Goal: Task Accomplishment & Management: Use online tool/utility

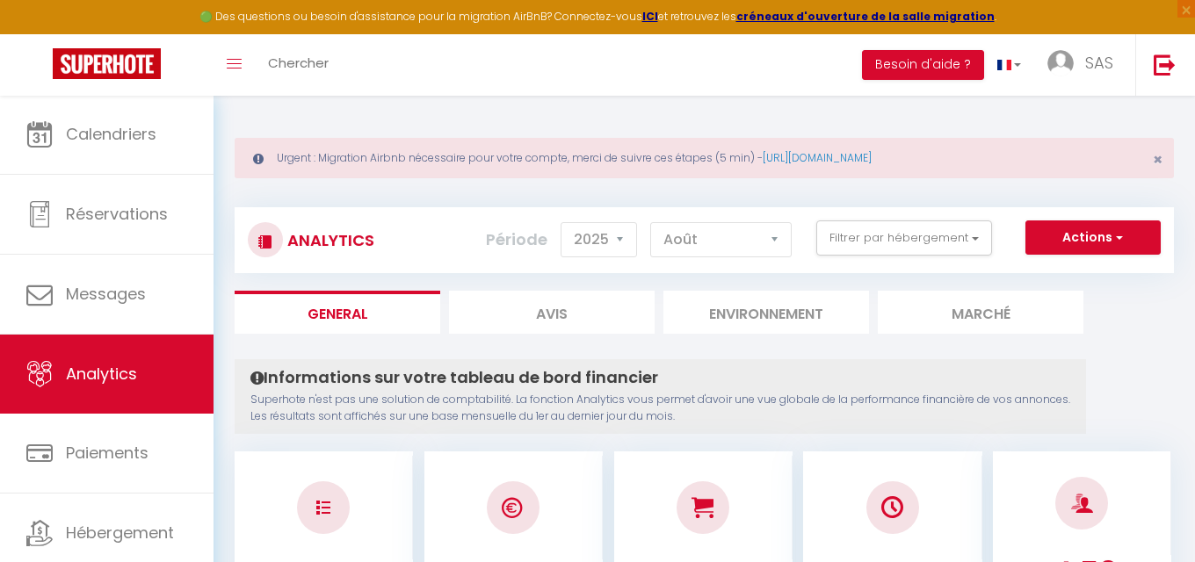
select select "2025"
select select "8"
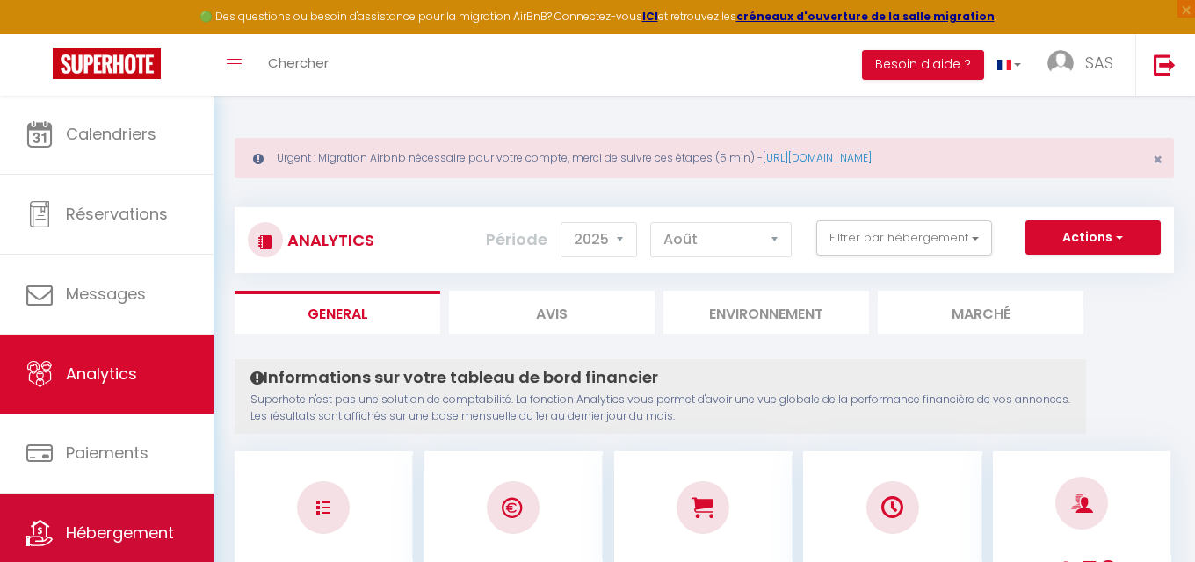
click at [143, 502] on link "Hébergement" at bounding box center [106, 533] width 213 height 79
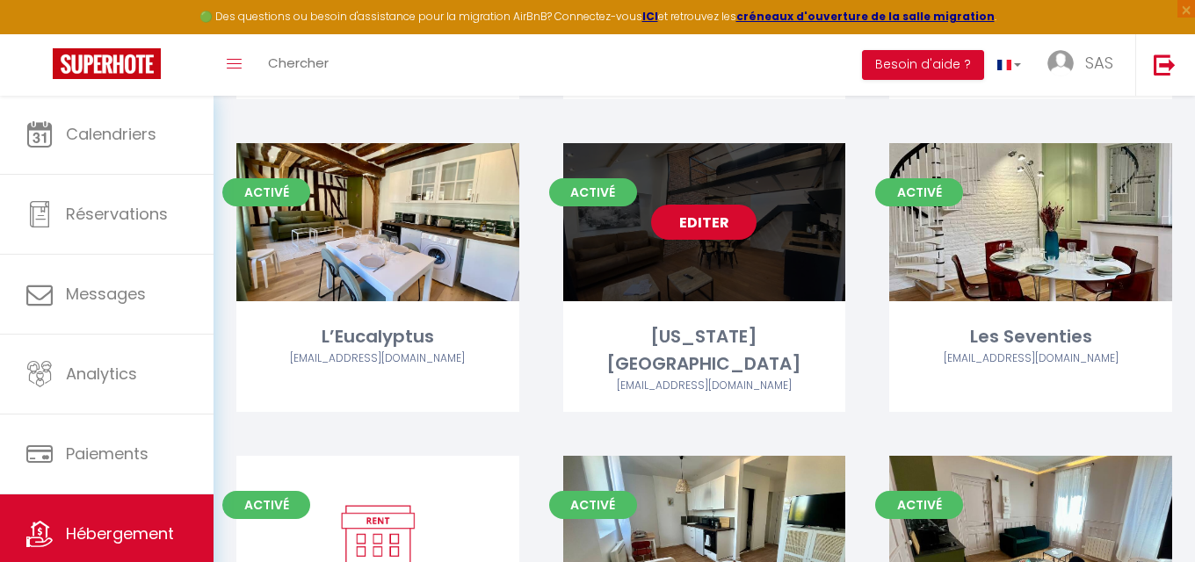
scroll to position [1041, 0]
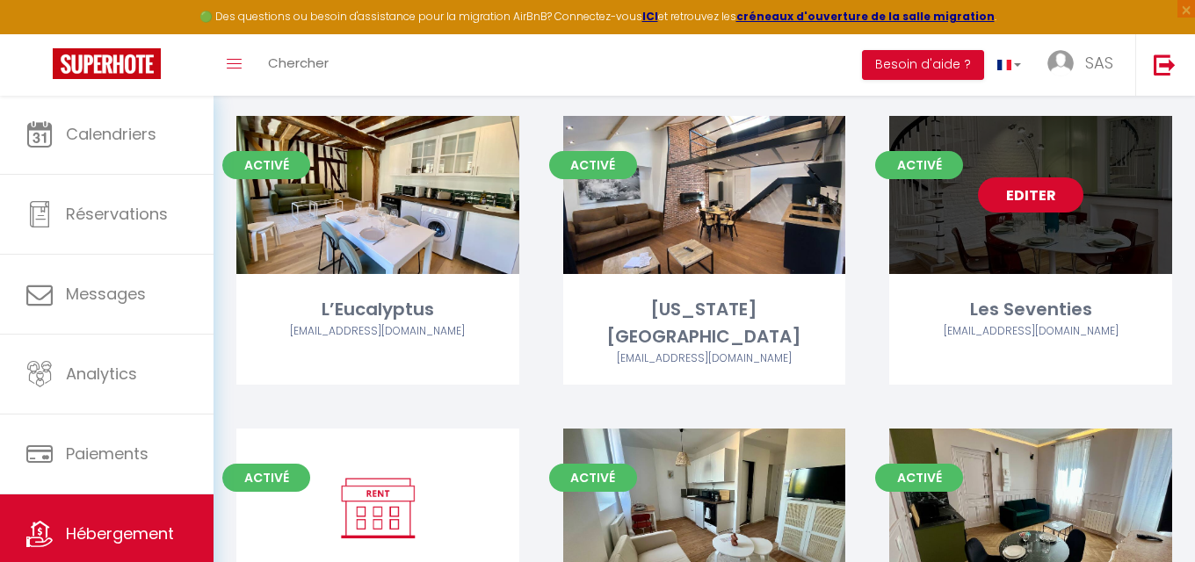
click at [1051, 201] on link "Editer" at bounding box center [1030, 194] width 105 height 35
select select "3"
select select "2"
select select "1"
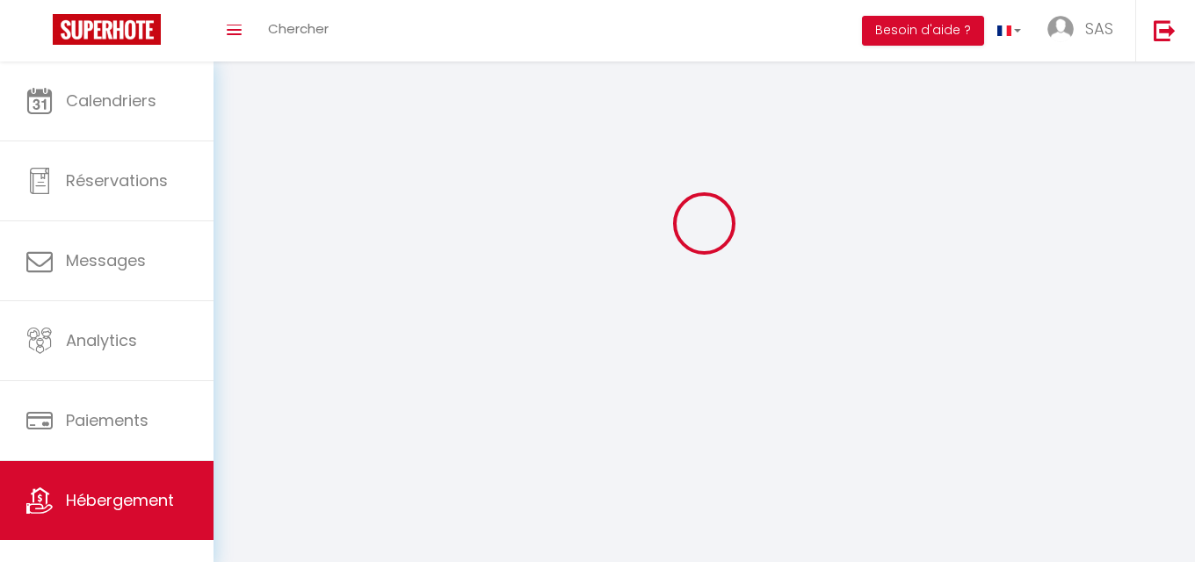
select select
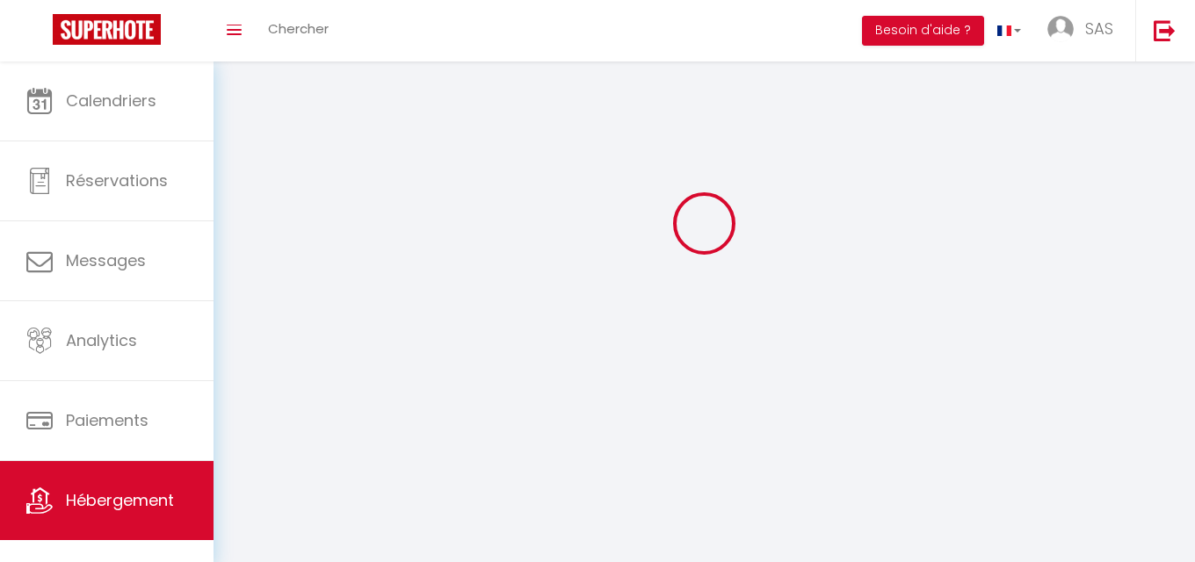
select select
checkbox input "false"
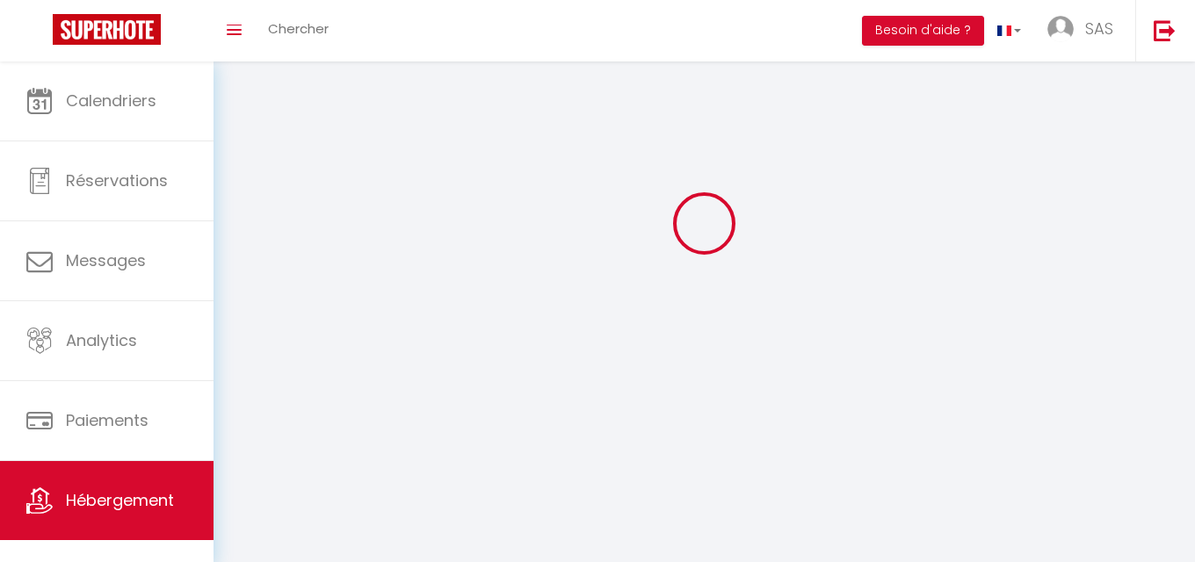
select select
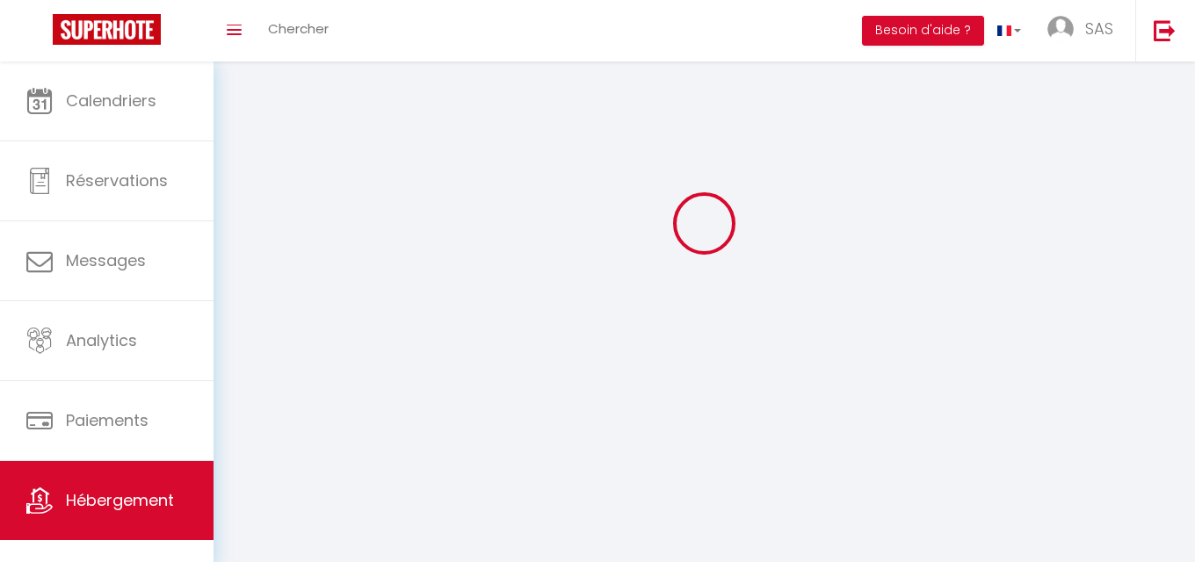
select select
checkbox input "false"
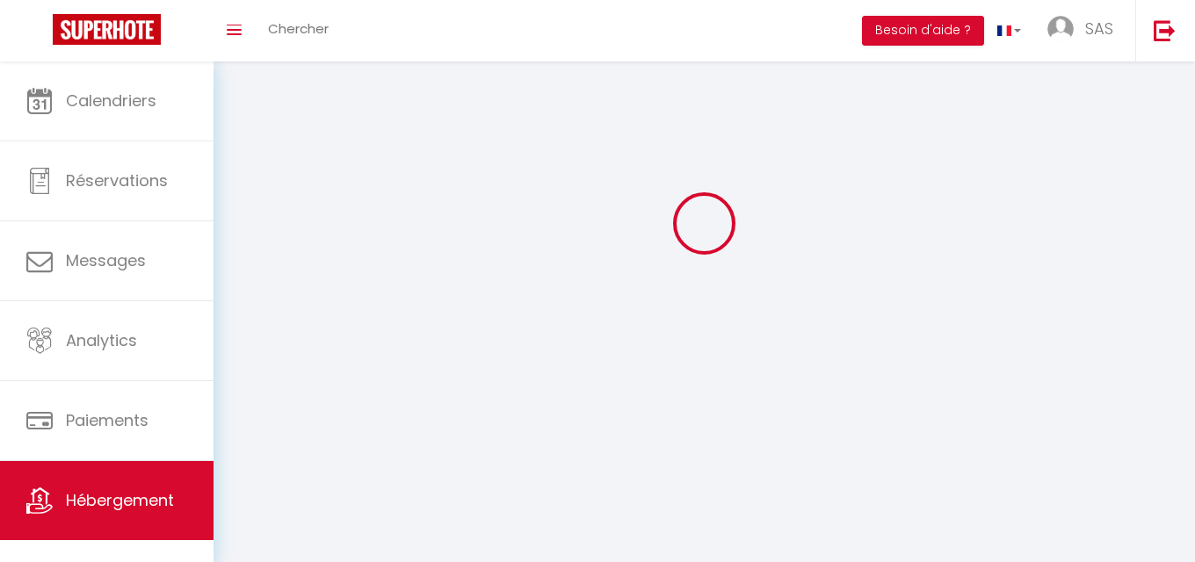
checkbox input "false"
select select
select select "1"
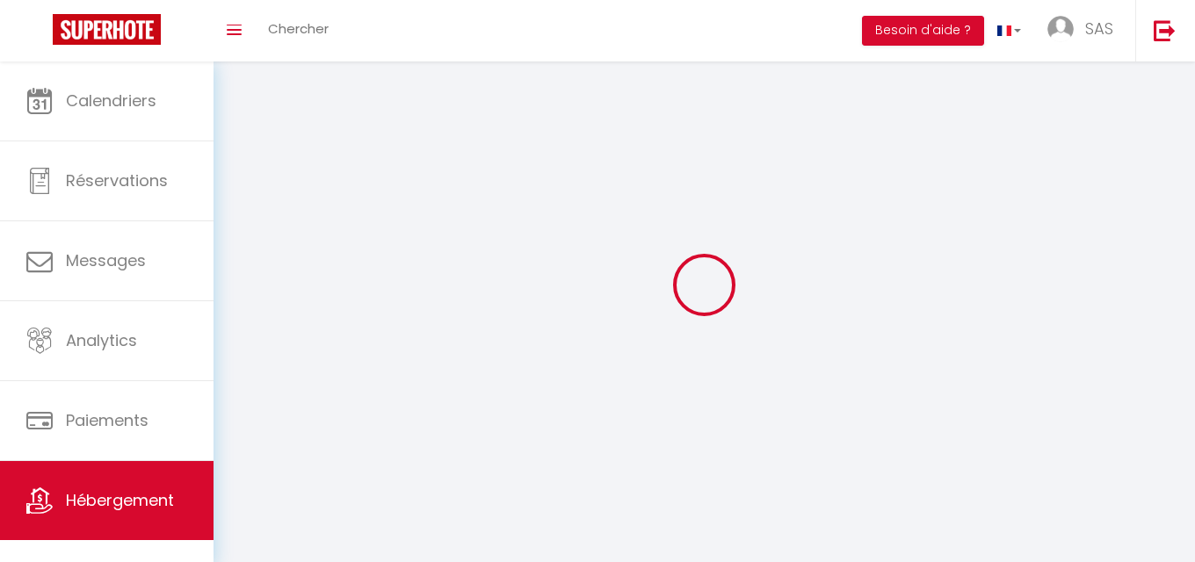
select select "28"
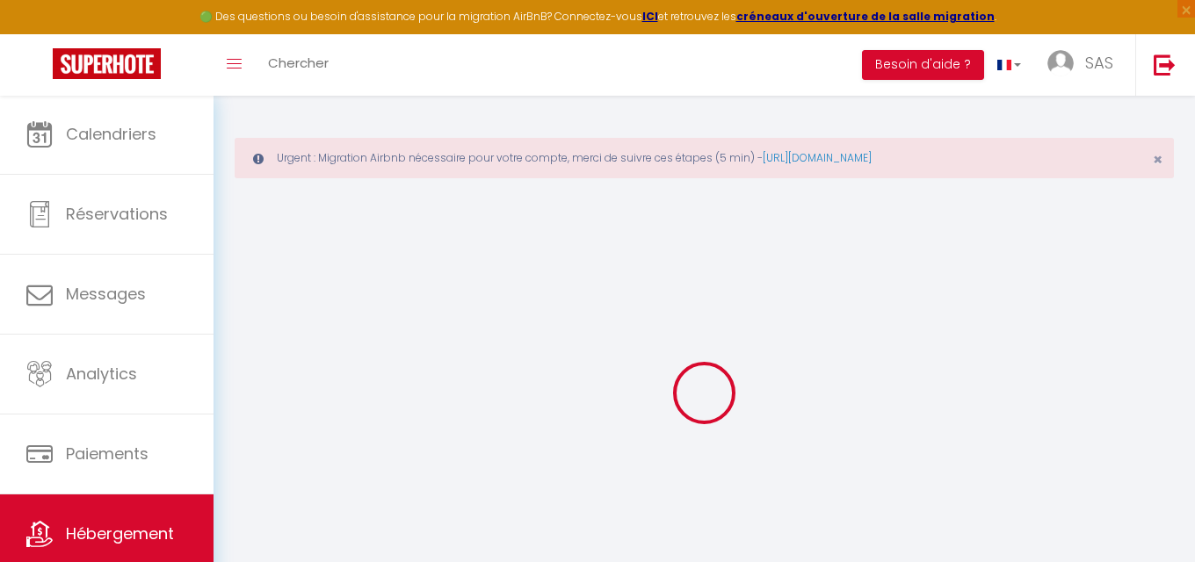
select select
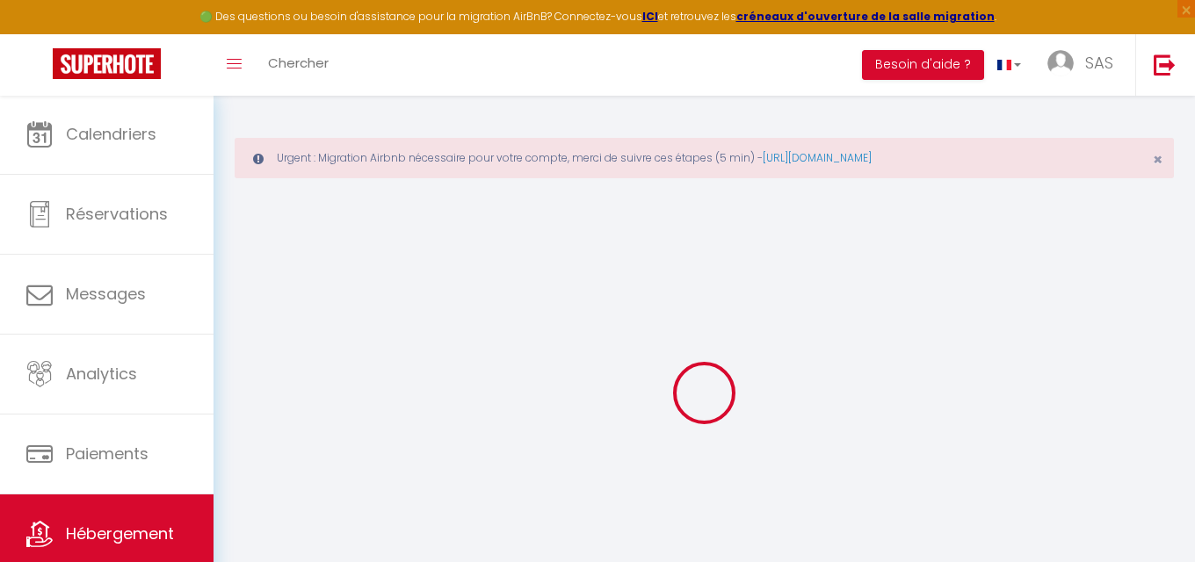
select select
checkbox input "false"
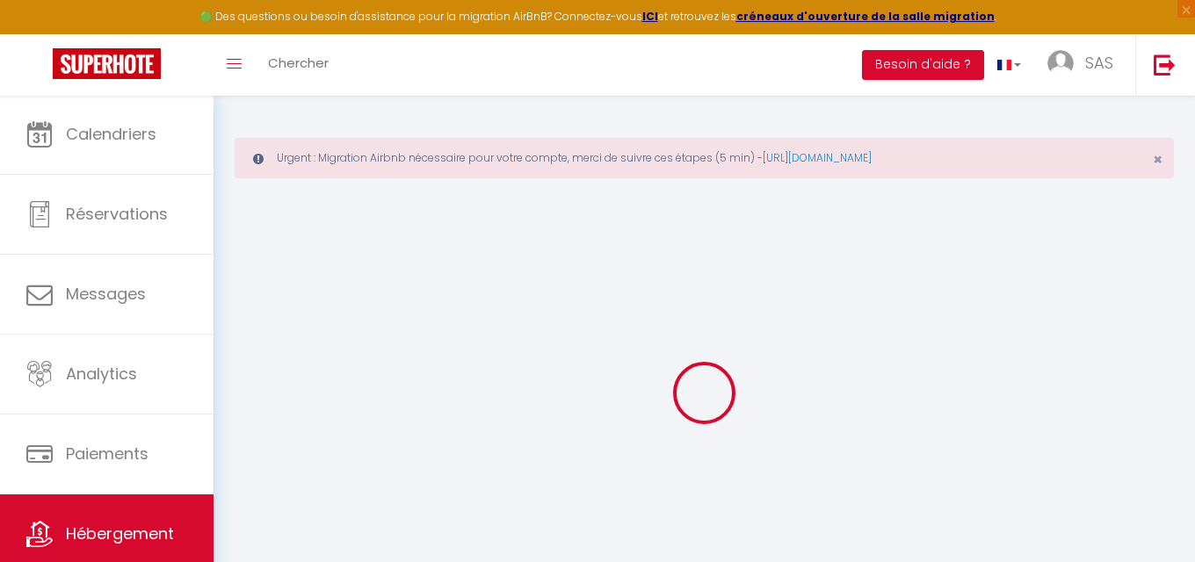
select select
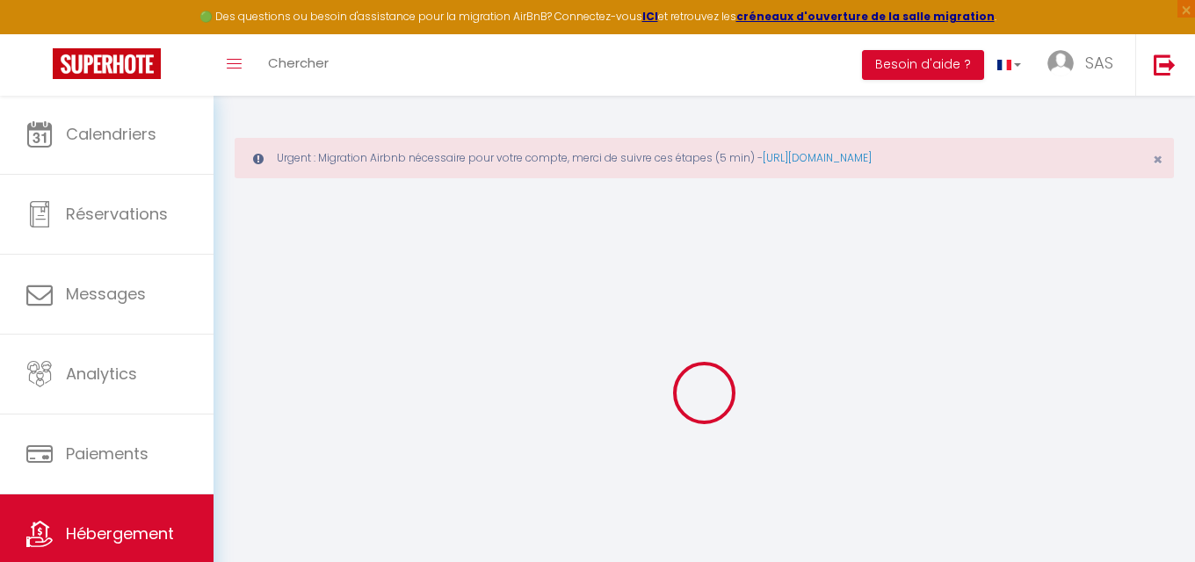
select select
checkbox input "false"
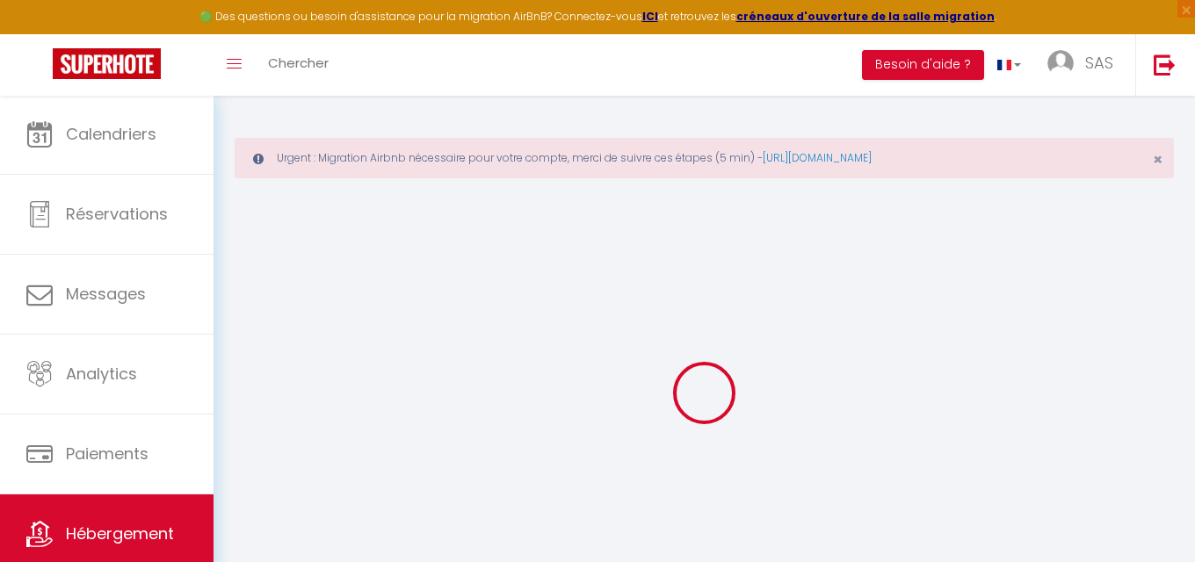
checkbox input "false"
select select
type input "Les Seventies"
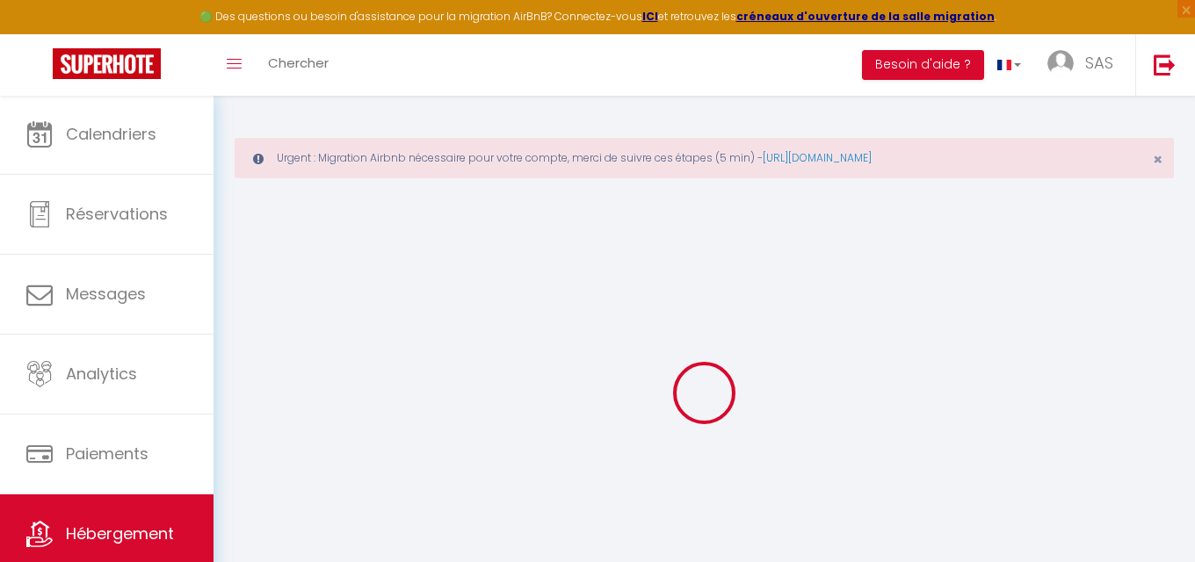
type input "Escapade"
select select "6"
select select "3"
select select "2"
type input "60"
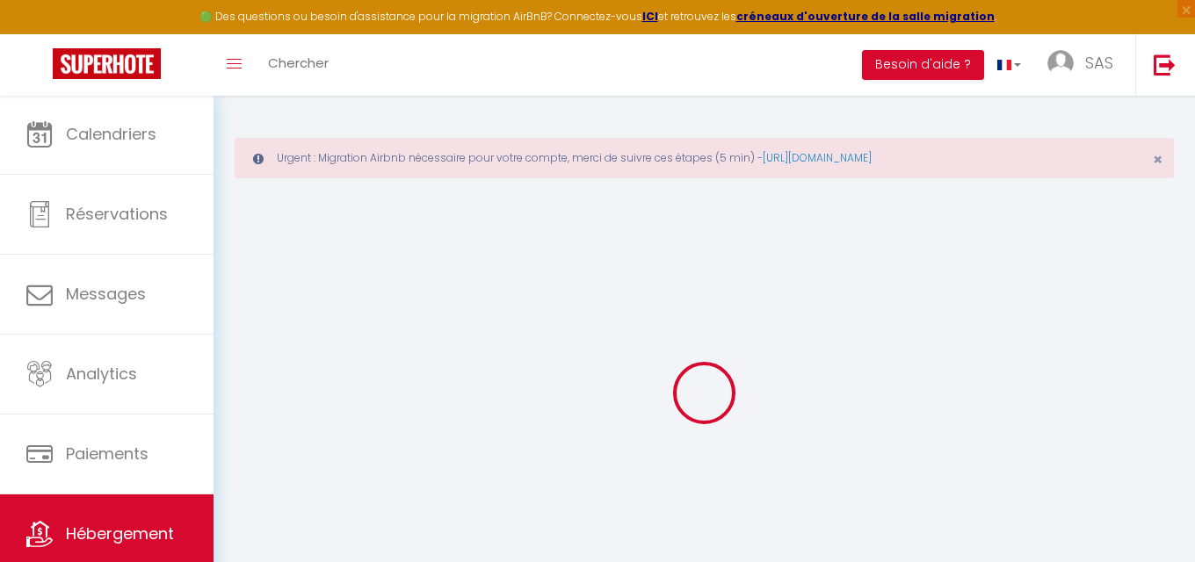
type input "7"
type input "35"
select select
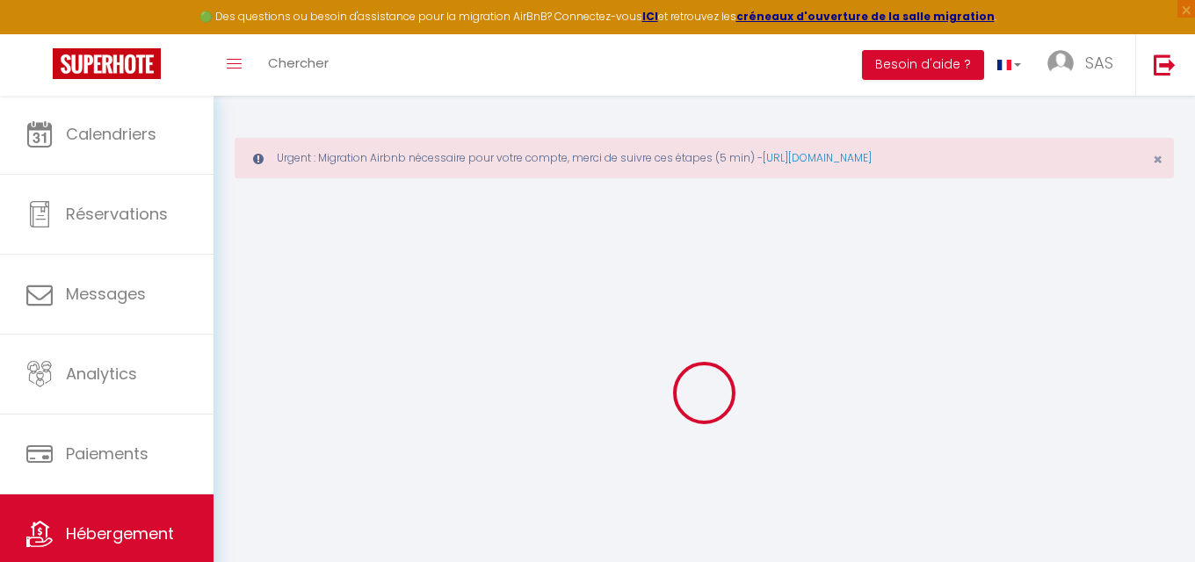
select select
type input "[STREET_ADDRESS]"
type input "76200"
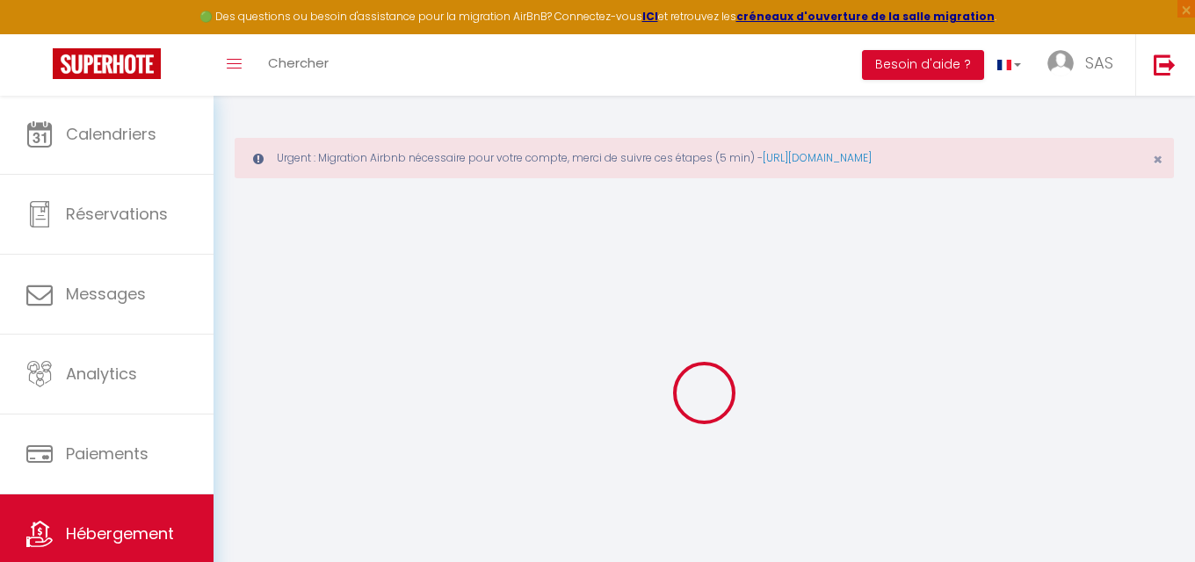
type input "Dieppe"
type input "[EMAIL_ADDRESS][DOMAIN_NAME]"
select select
checkbox input "true"
checkbox input "false"
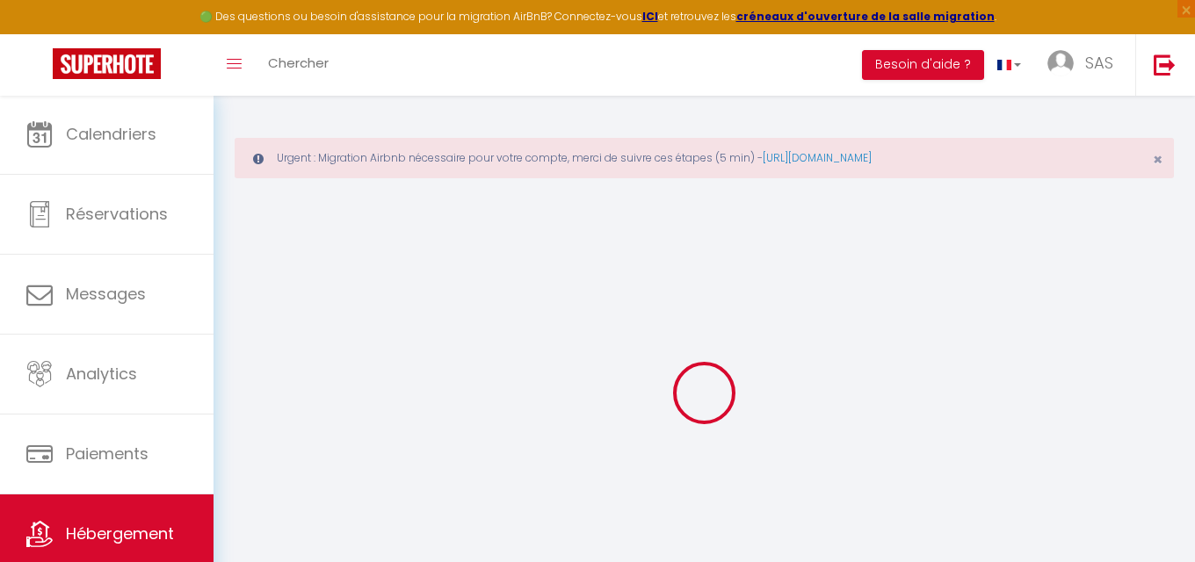
checkbox input "false"
type input "0"
type input "35"
type input "0"
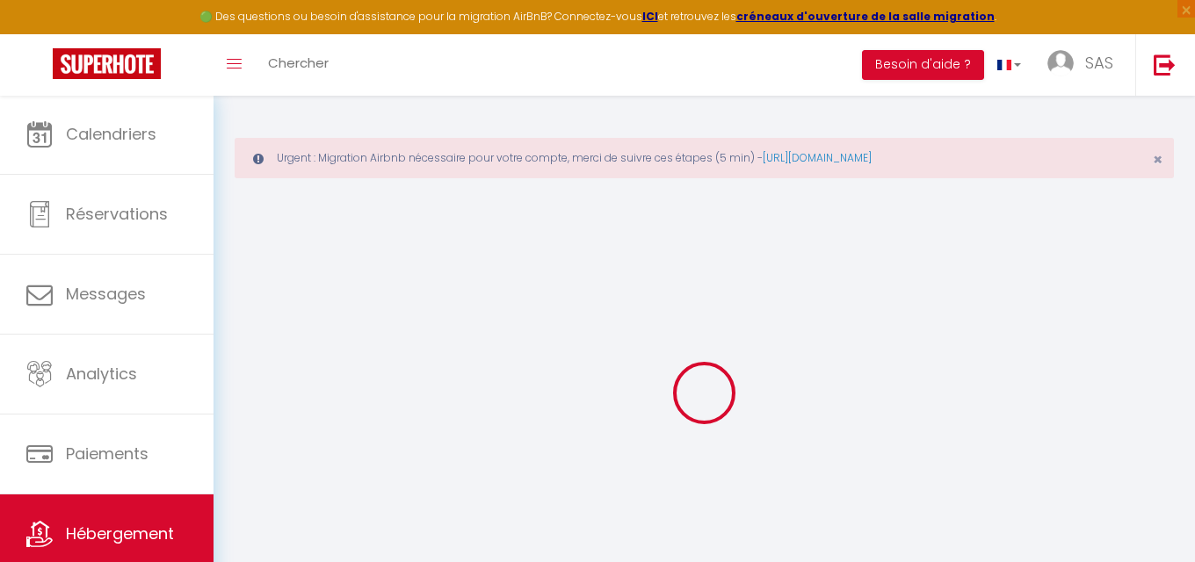
type input "0"
select select
checkbox input "true"
checkbox input "false"
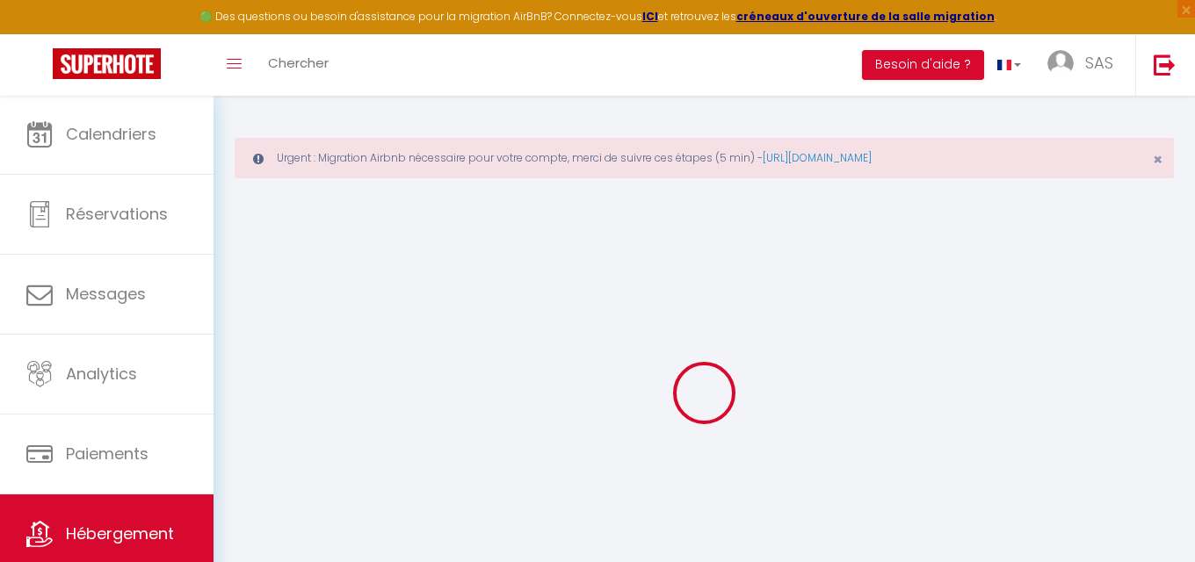
checkbox input "false"
select select
checkbox input "true"
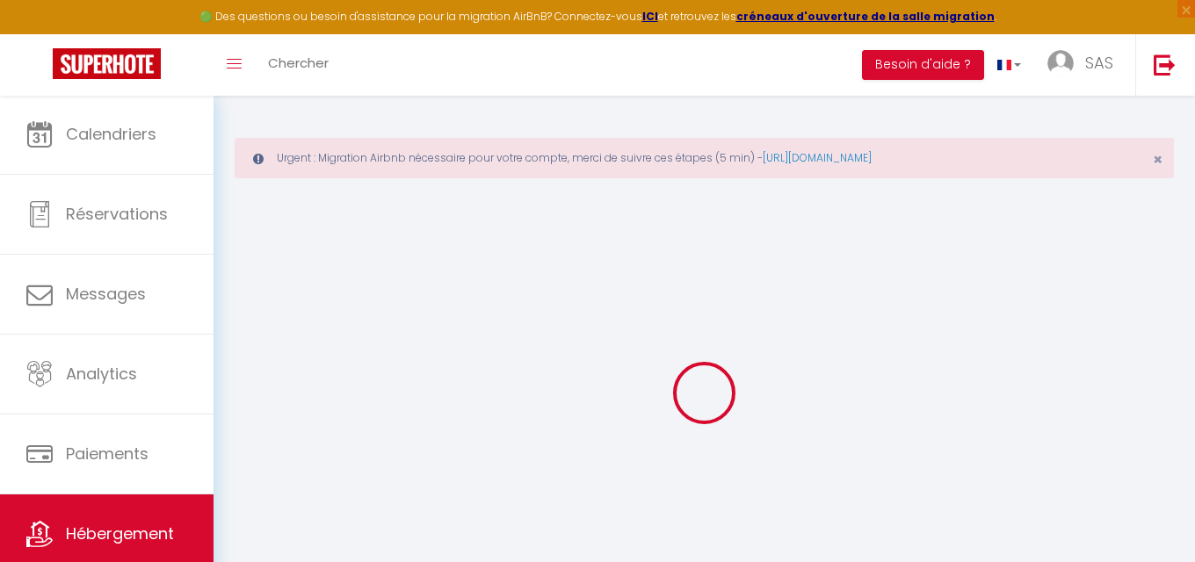
checkbox input "false"
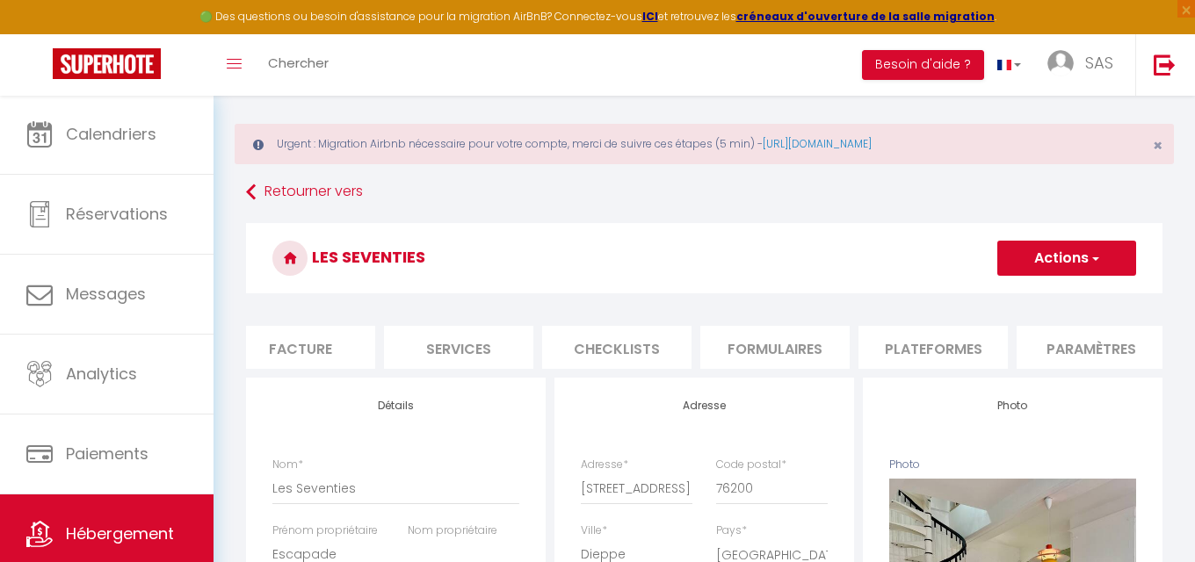
scroll to position [0, 164]
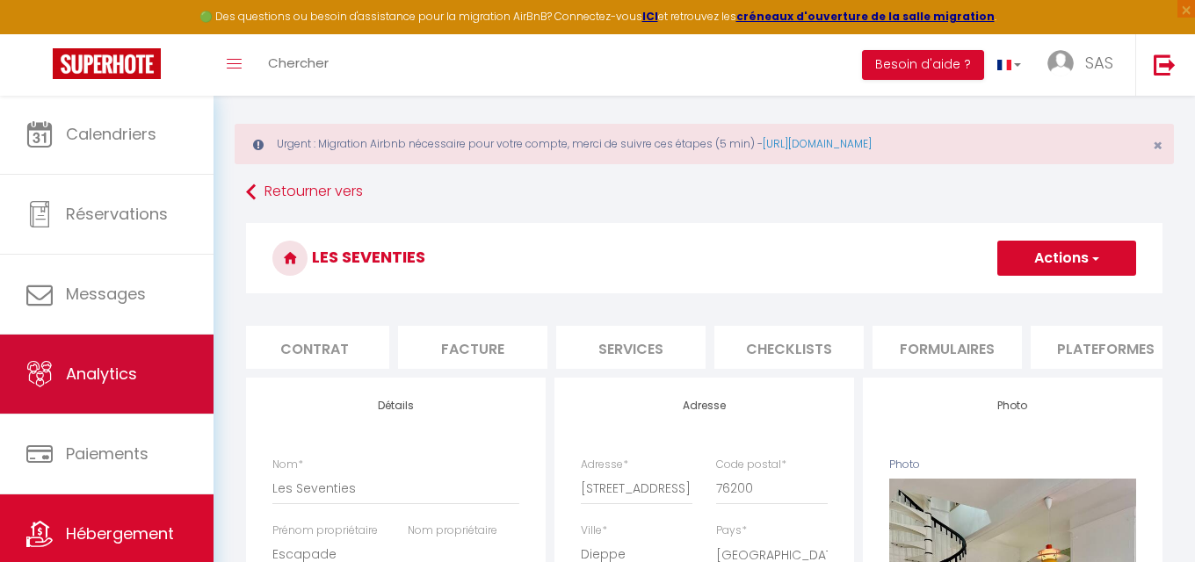
click at [93, 359] on link "Analytics" at bounding box center [106, 374] width 213 height 79
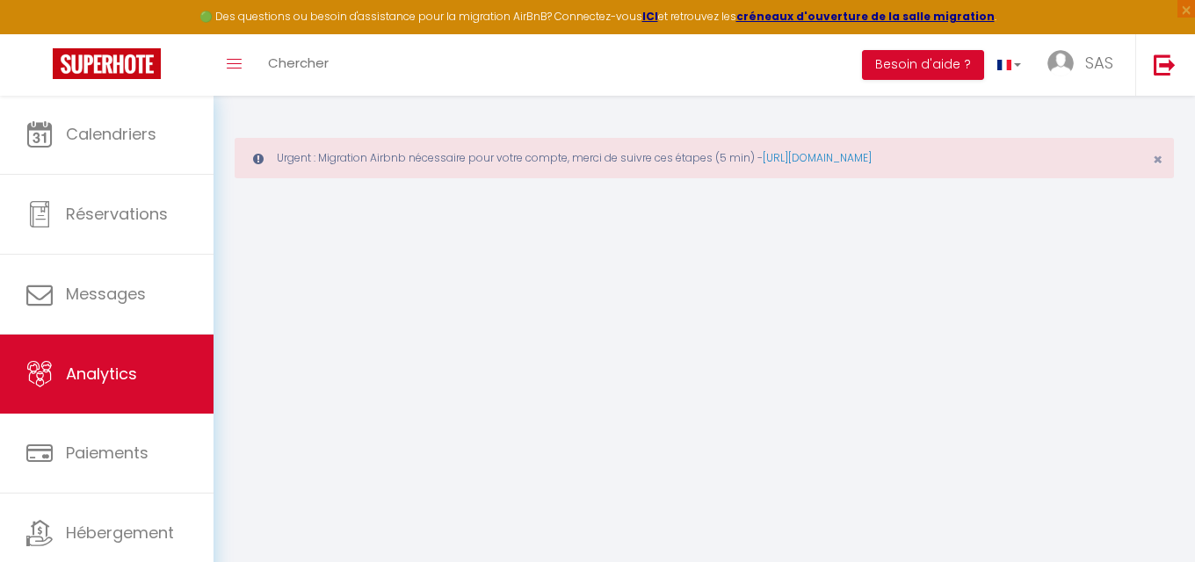
select select "2025"
select select "9"
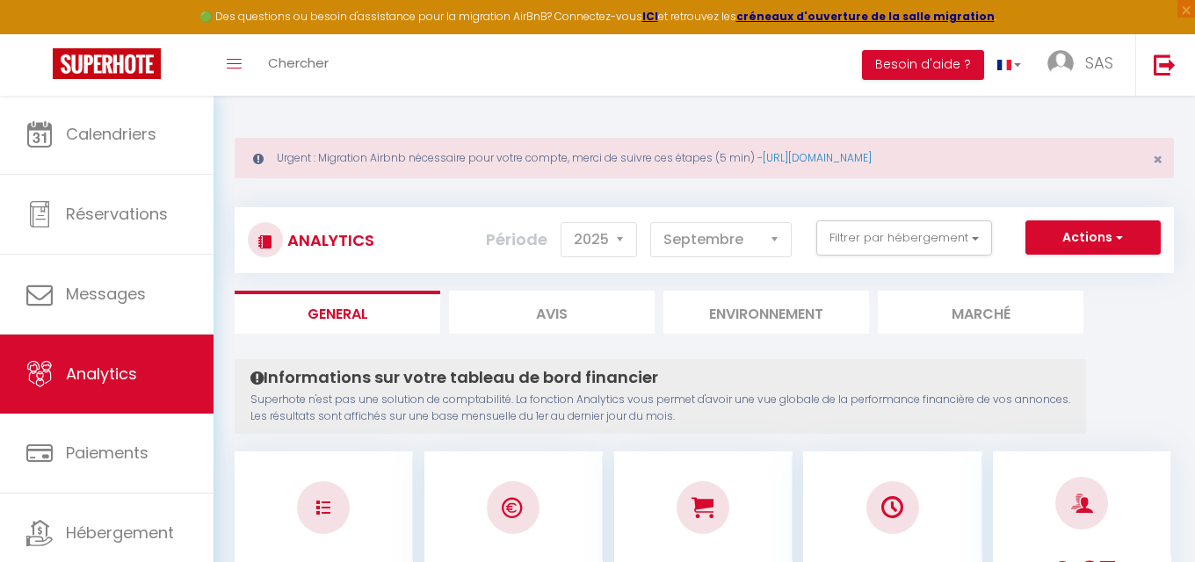
click at [1131, 238] on button "Actions" at bounding box center [1092, 237] width 135 height 35
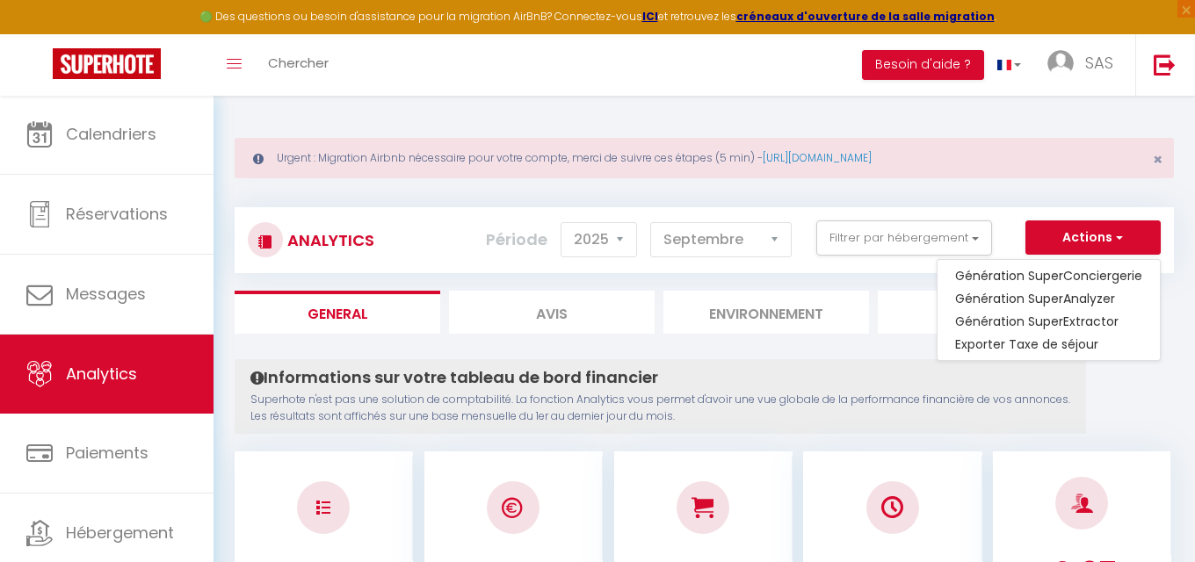
click at [1131, 239] on button "Actions" at bounding box center [1092, 237] width 135 height 35
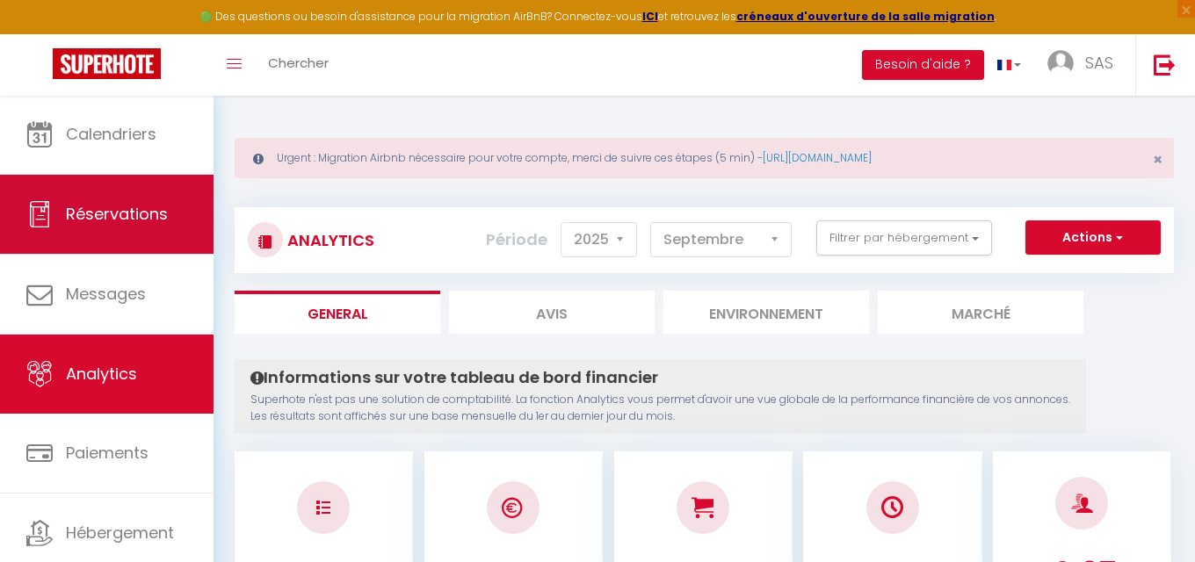
click at [138, 214] on span "Réservations" at bounding box center [117, 214] width 102 height 22
select select "not_cancelled"
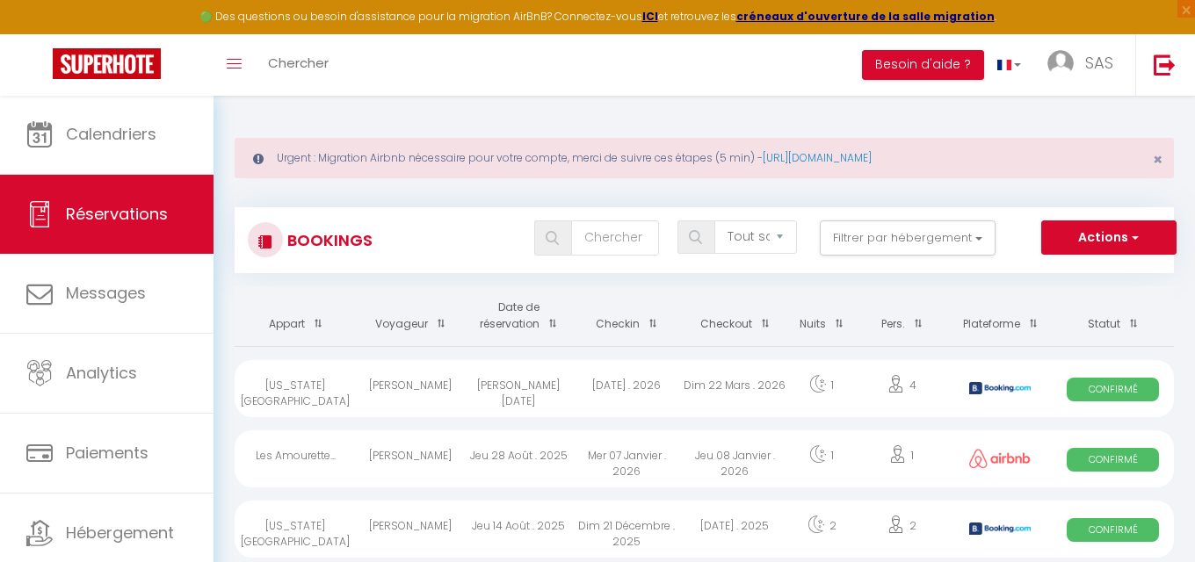
click at [1133, 238] on span "button" at bounding box center [1133, 237] width 11 height 18
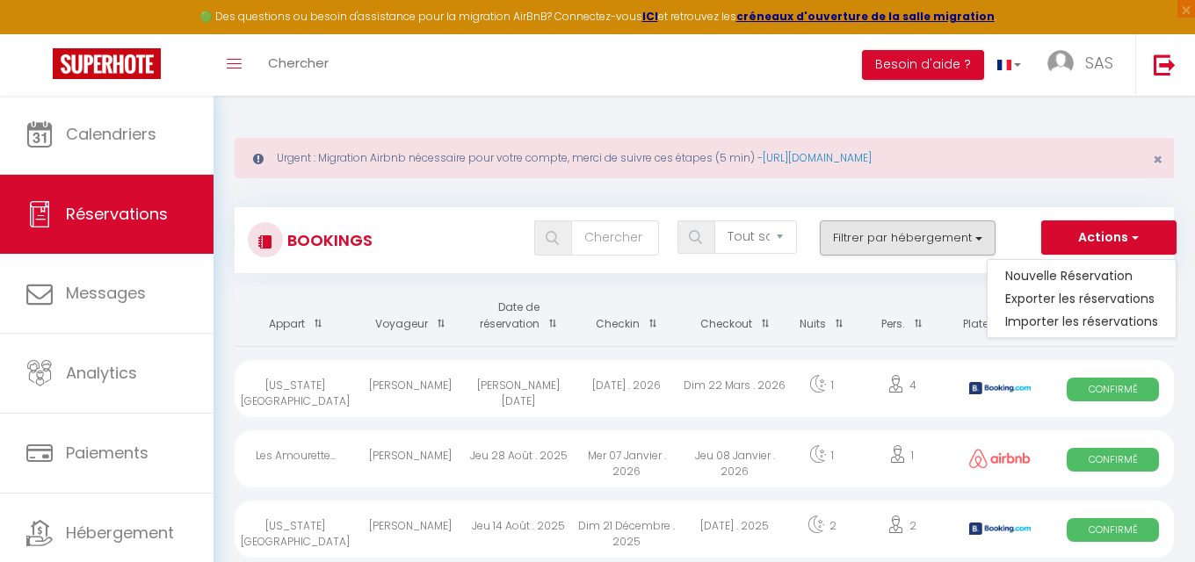
click at [957, 249] on button "Filtrer par hébergement" at bounding box center [908, 237] width 176 height 35
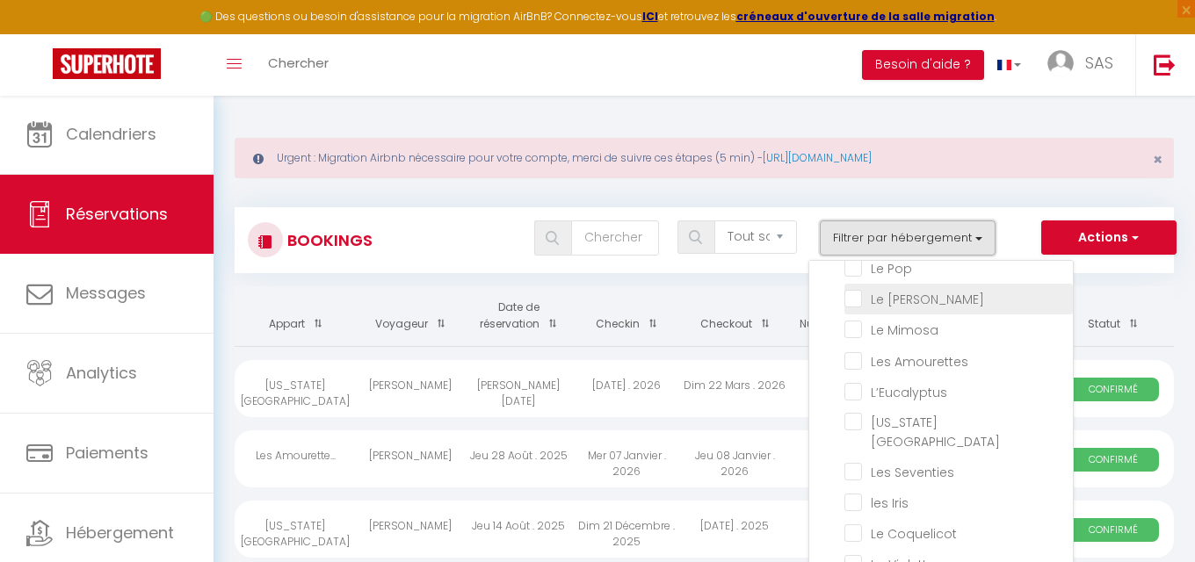
scroll to position [203, 0]
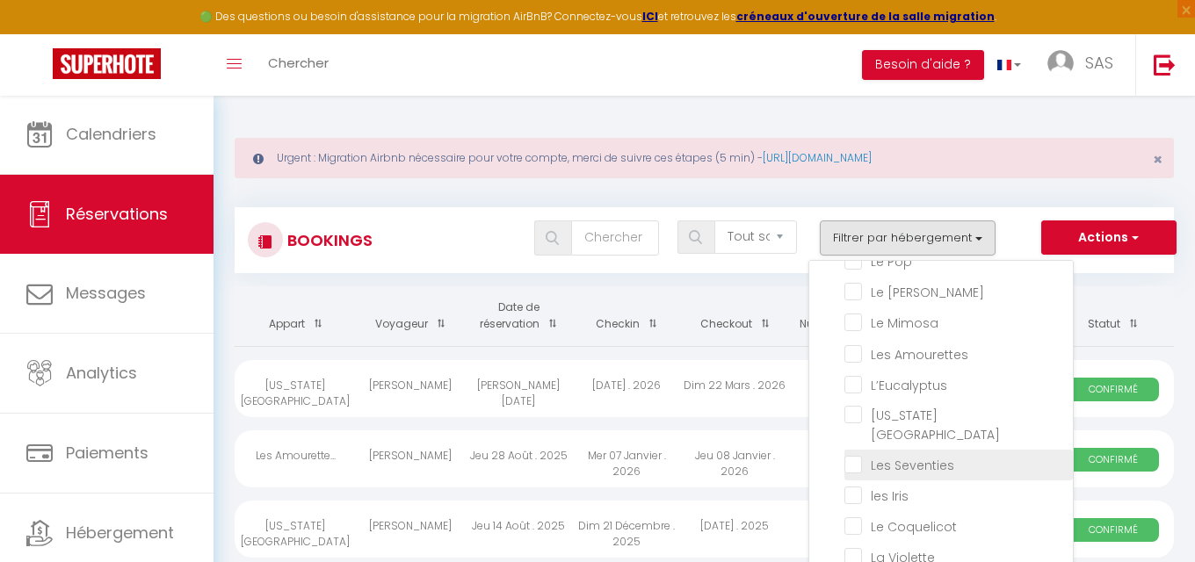
click at [856, 455] on input "Les Seventies" at bounding box center [958, 464] width 228 height 18
checkbox input "true"
checkbox input "false"
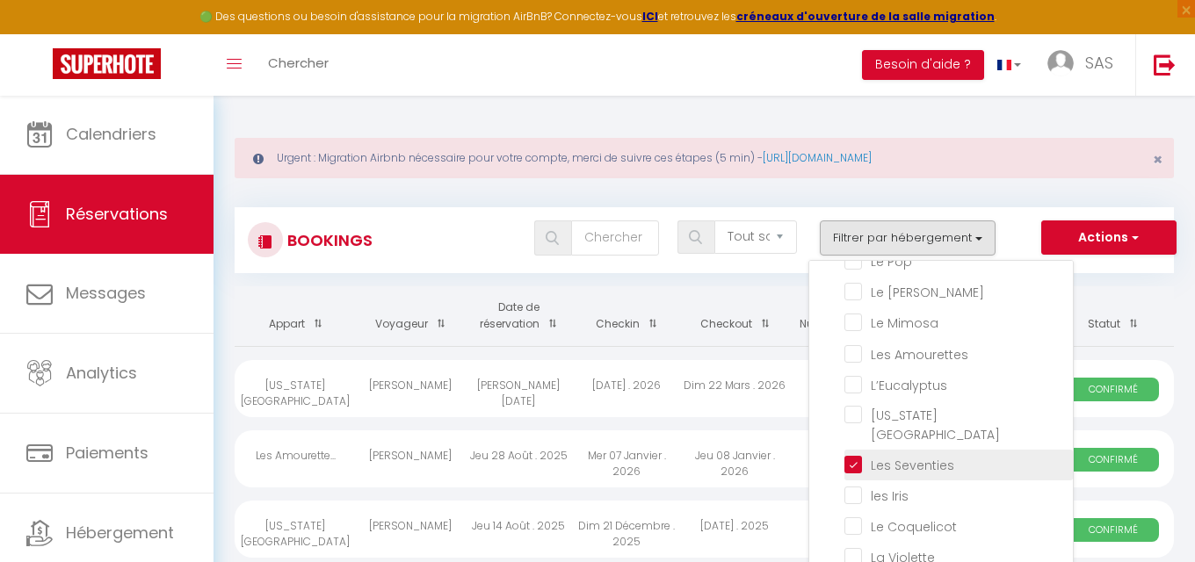
checkbox input "false"
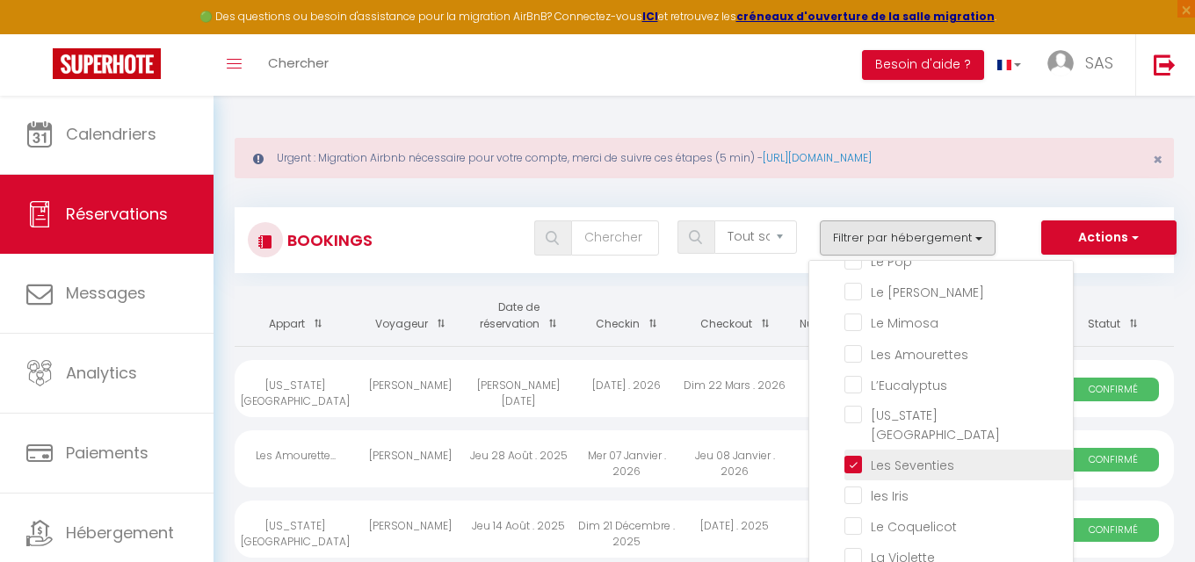
checkbox input "false"
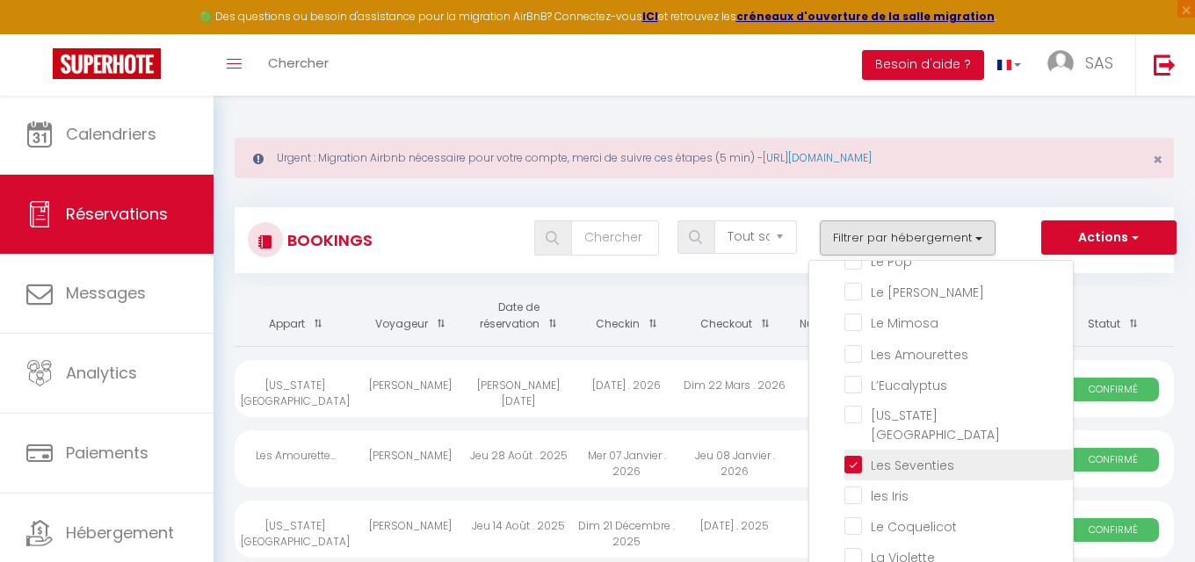
checkbox input "false"
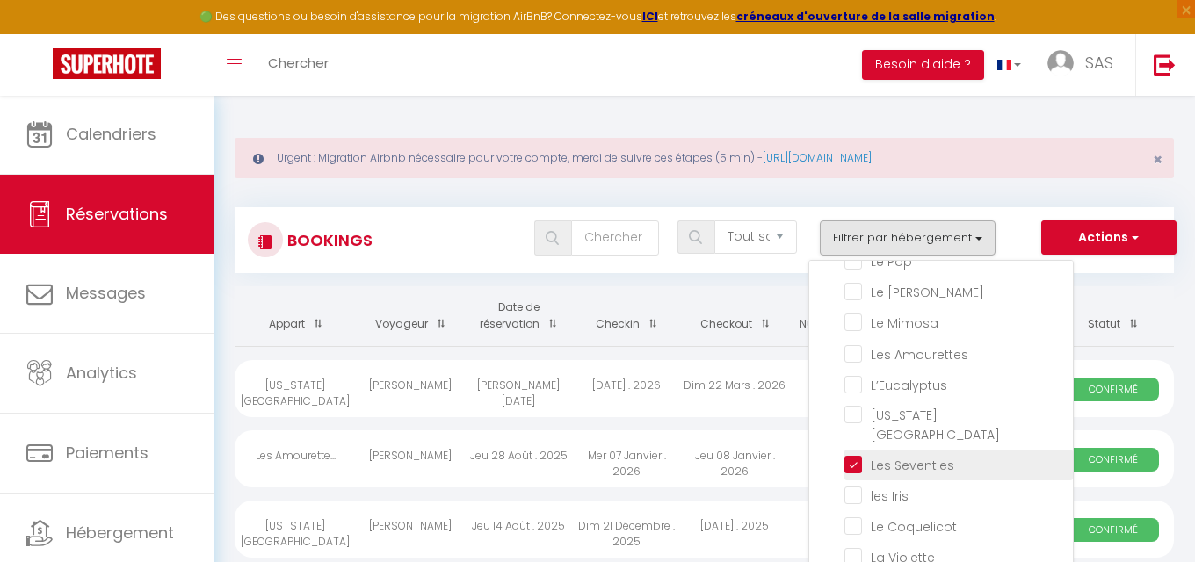
checkbox input "false"
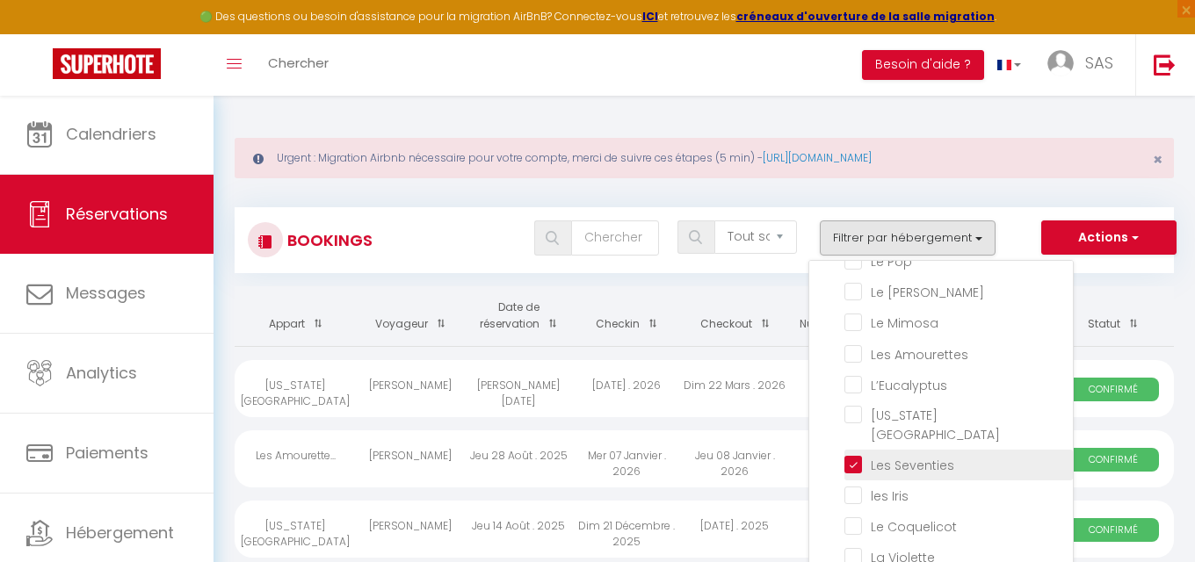
checkbox input "false"
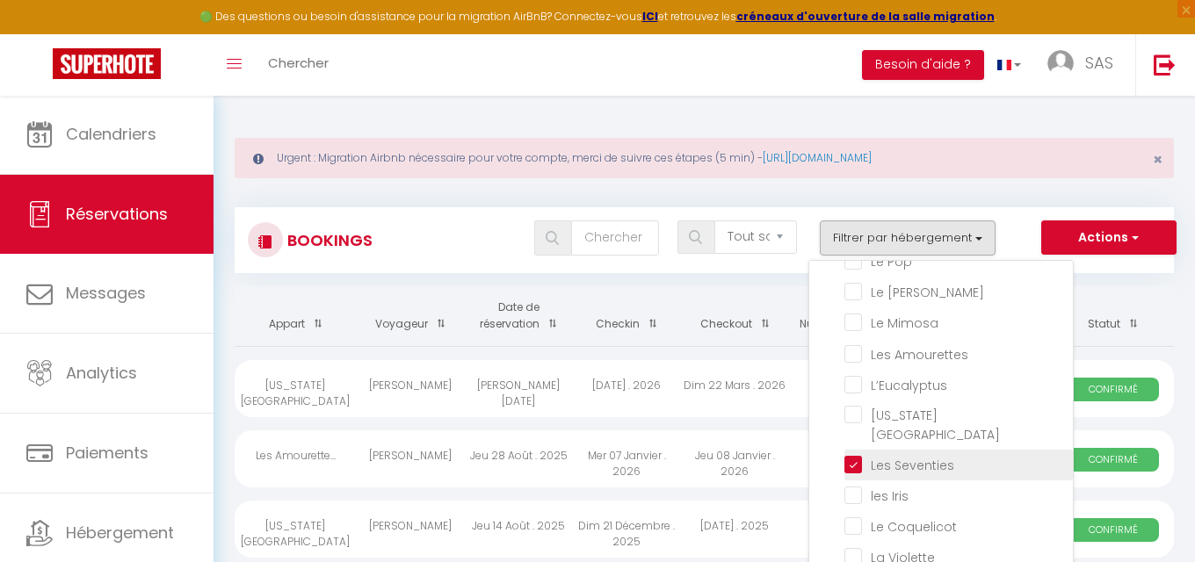
checkbox input "false"
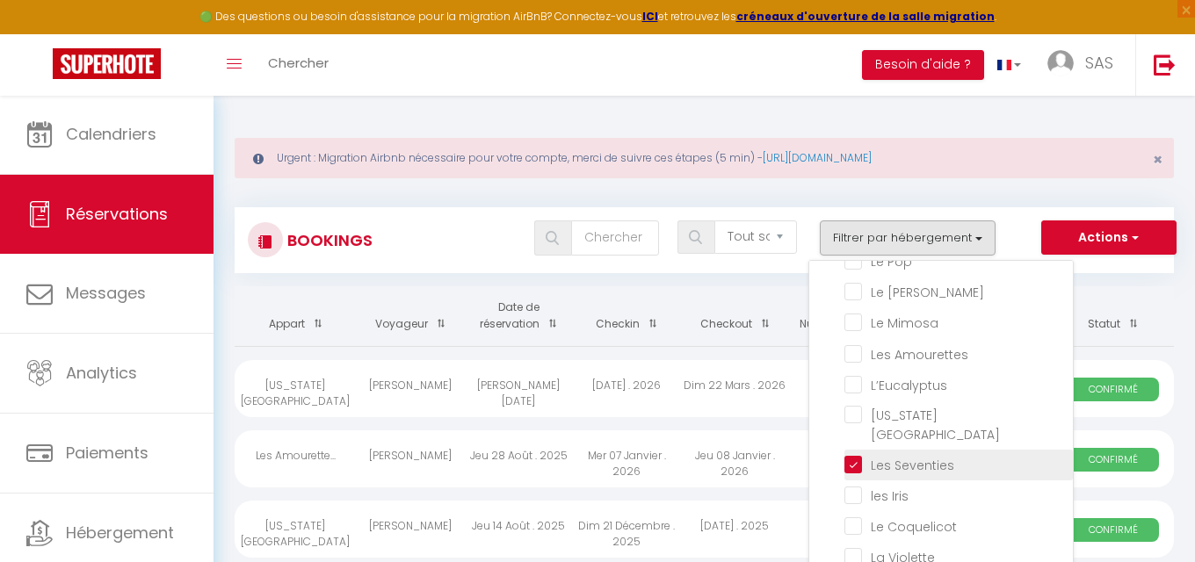
checkbox input "false"
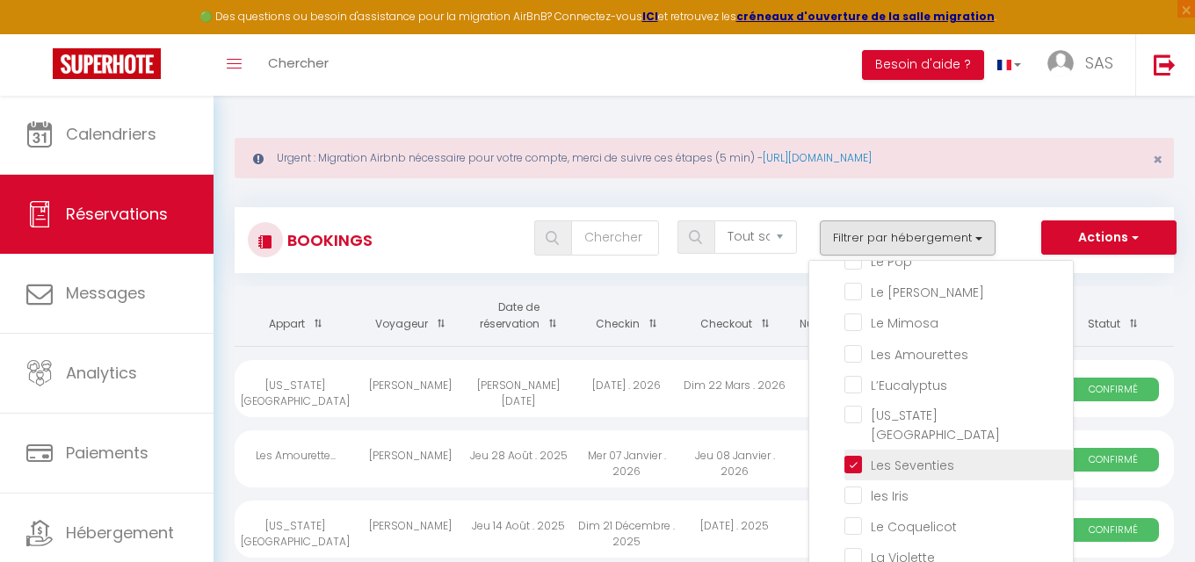
checkbox input "false"
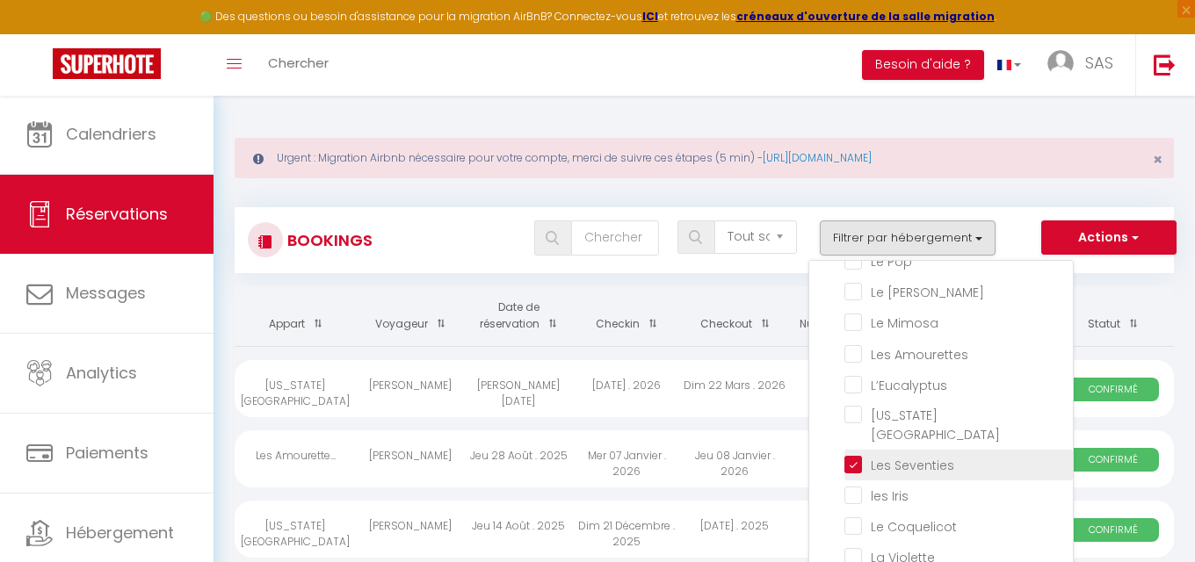
checkbox input "false"
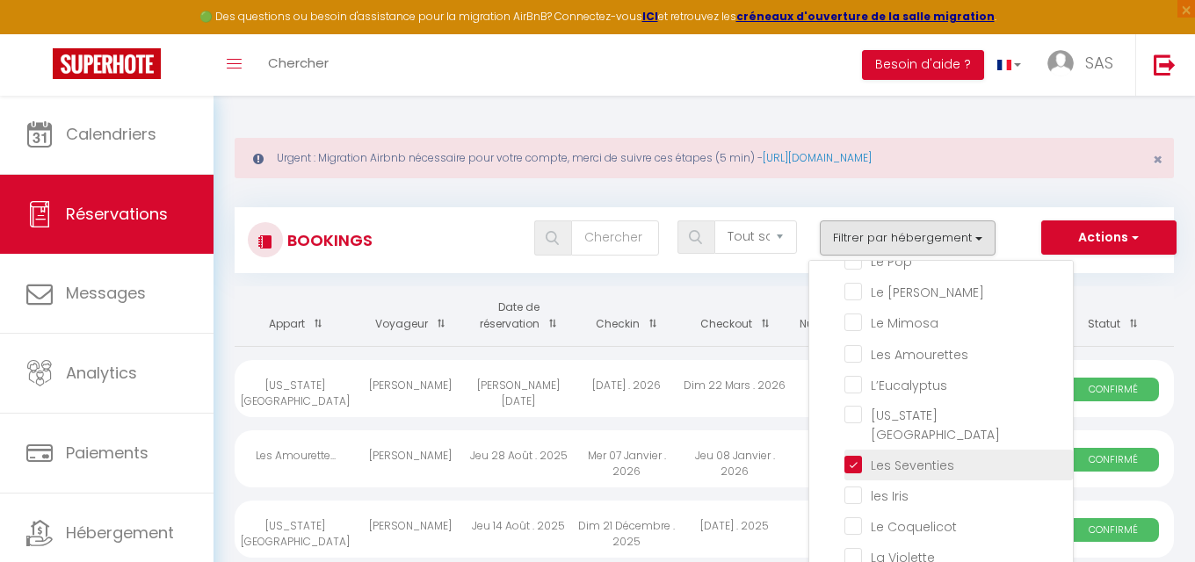
checkbox input "false"
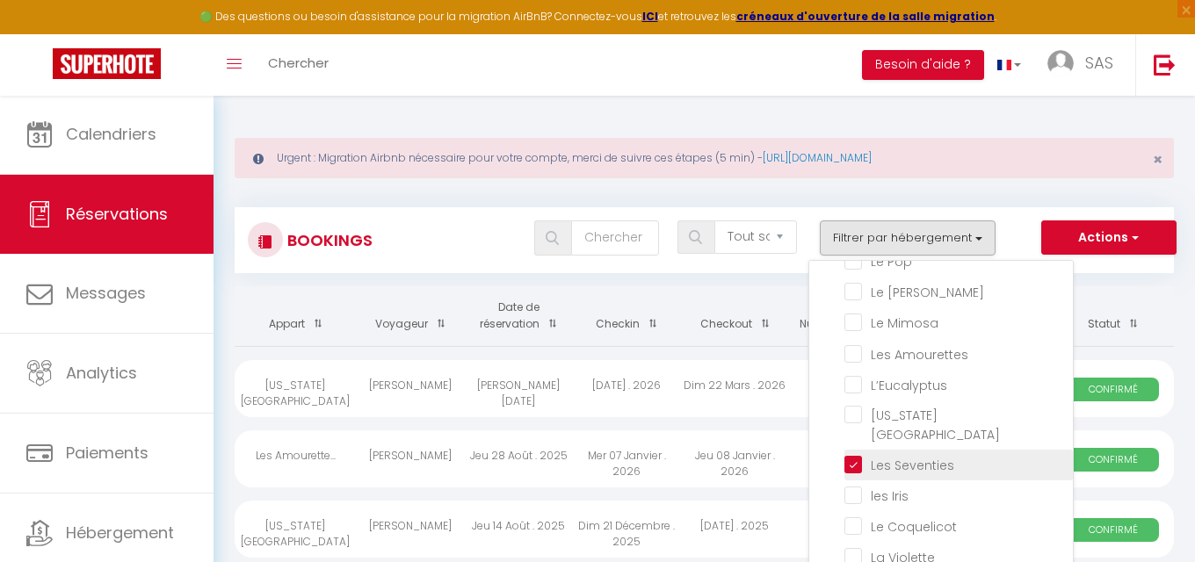
checkbox input "false"
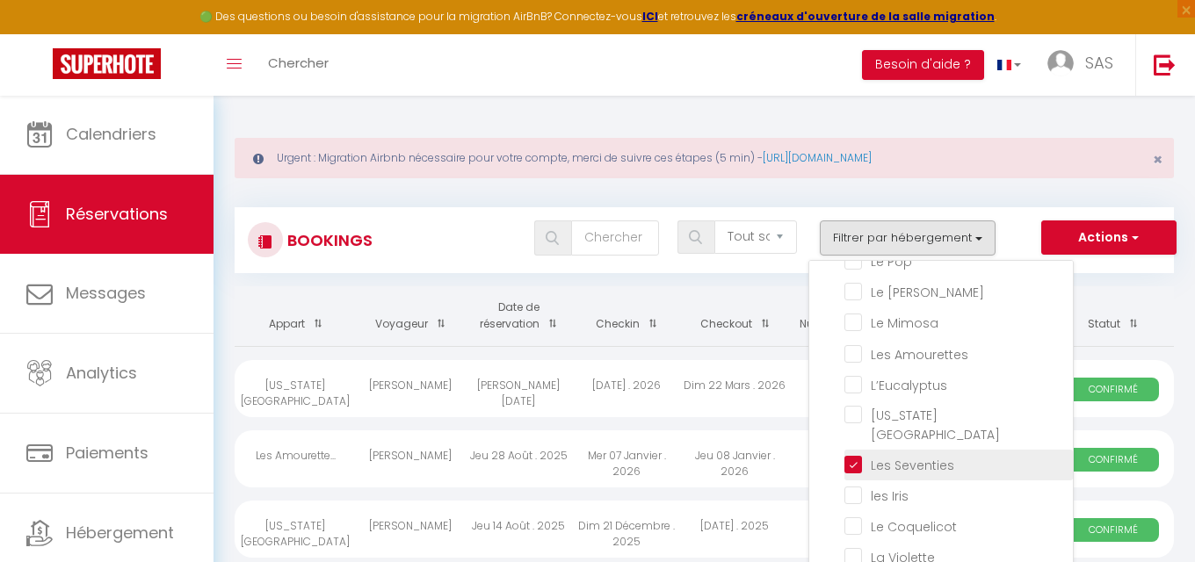
checkbox input "false"
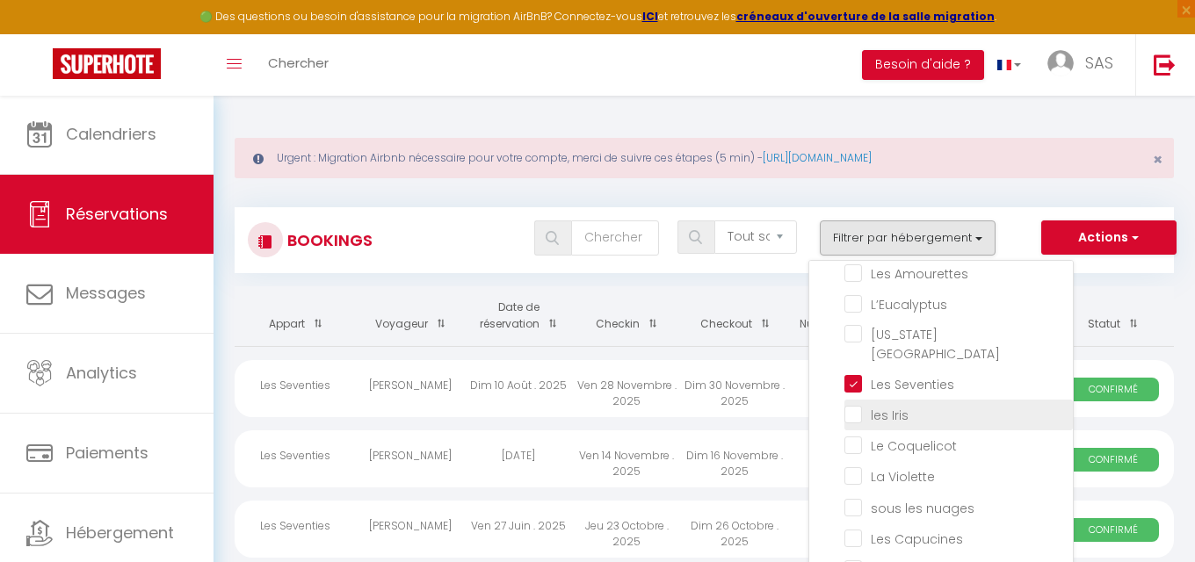
click at [853, 408] on input "les Iris" at bounding box center [958, 414] width 228 height 18
checkbox input "true"
checkbox input "false"
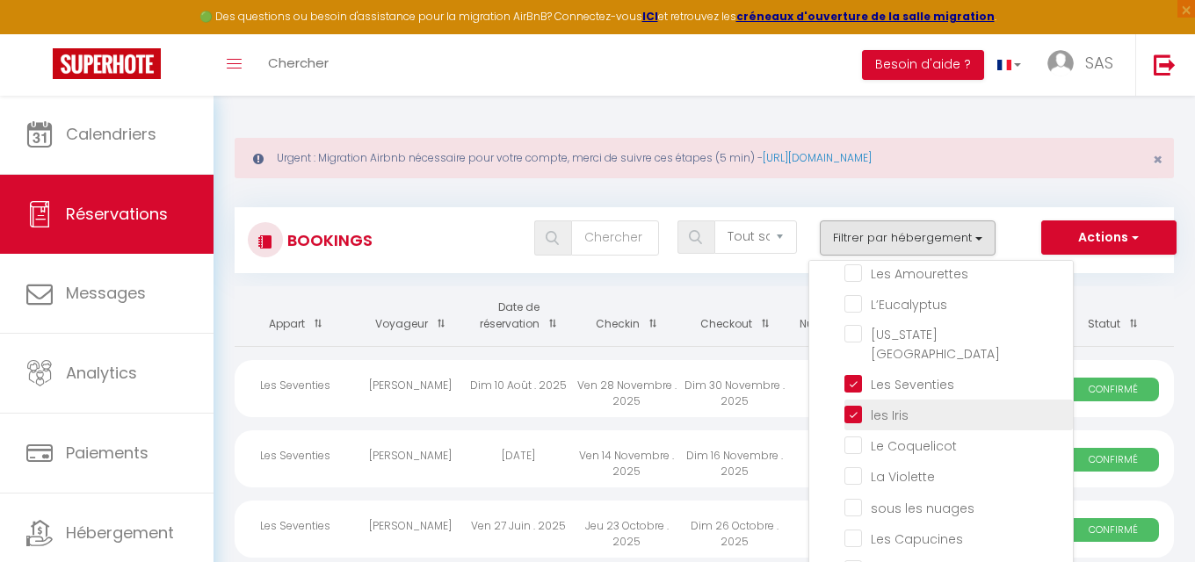
checkbox input "false"
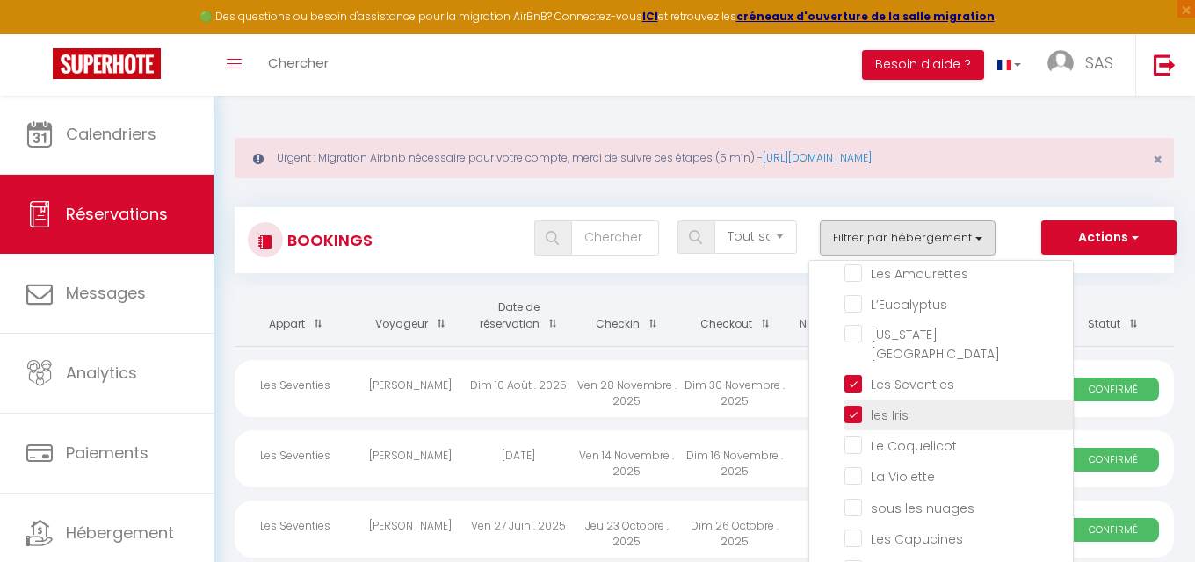
checkbox input "false"
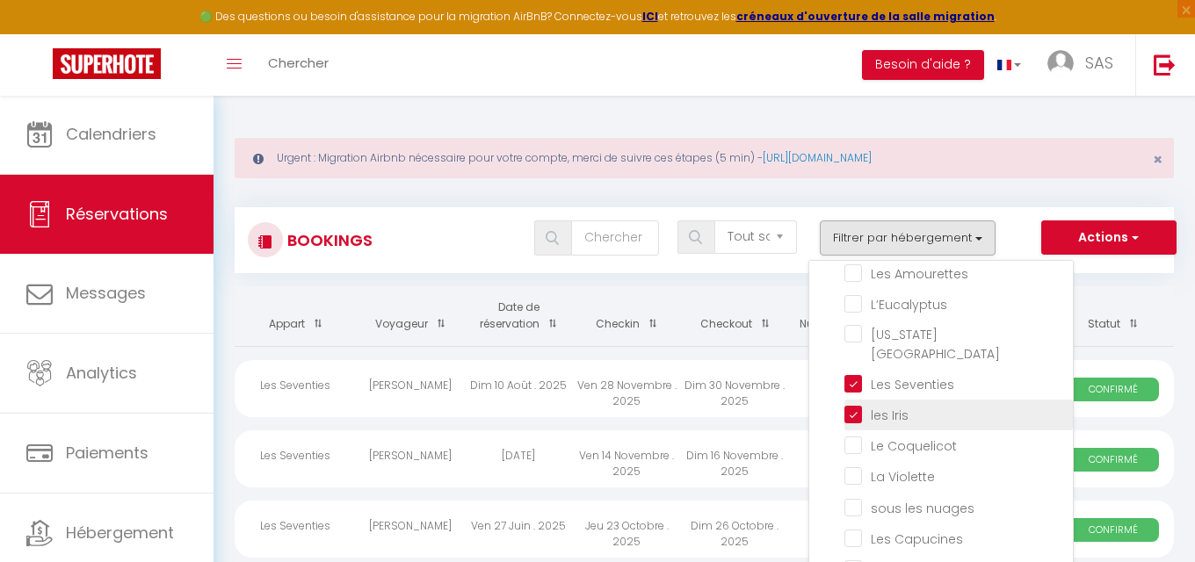
checkbox input "false"
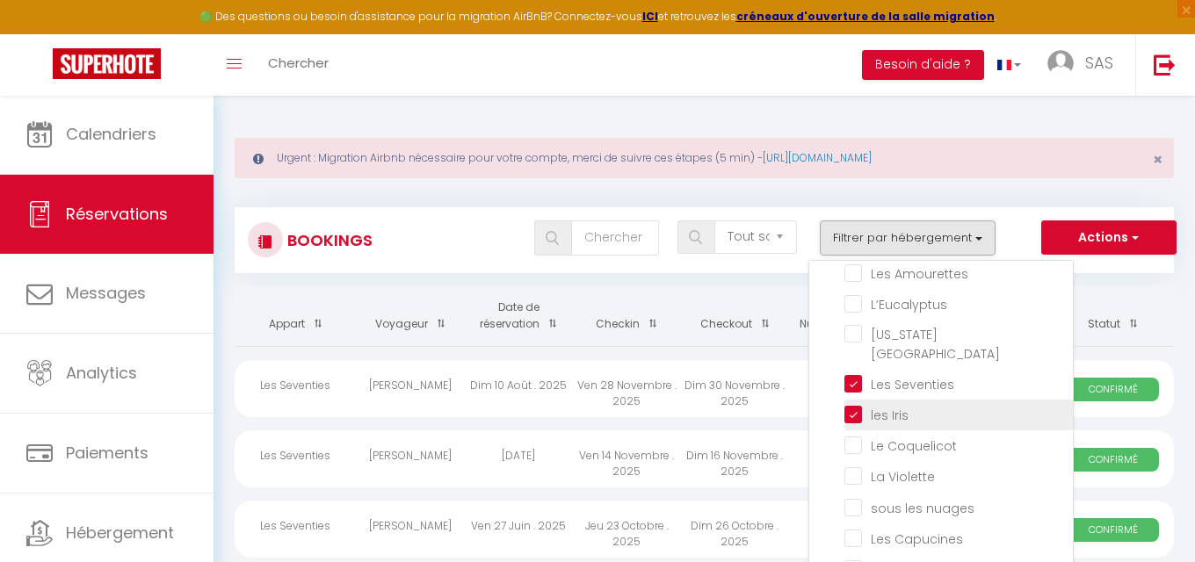
checkbox input "false"
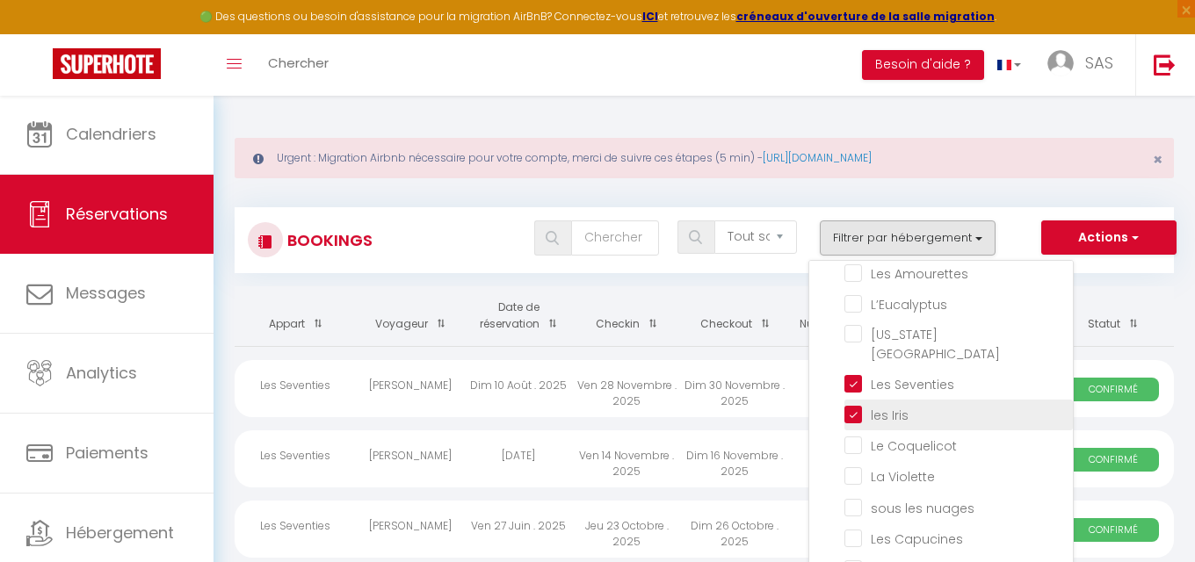
checkbox input "false"
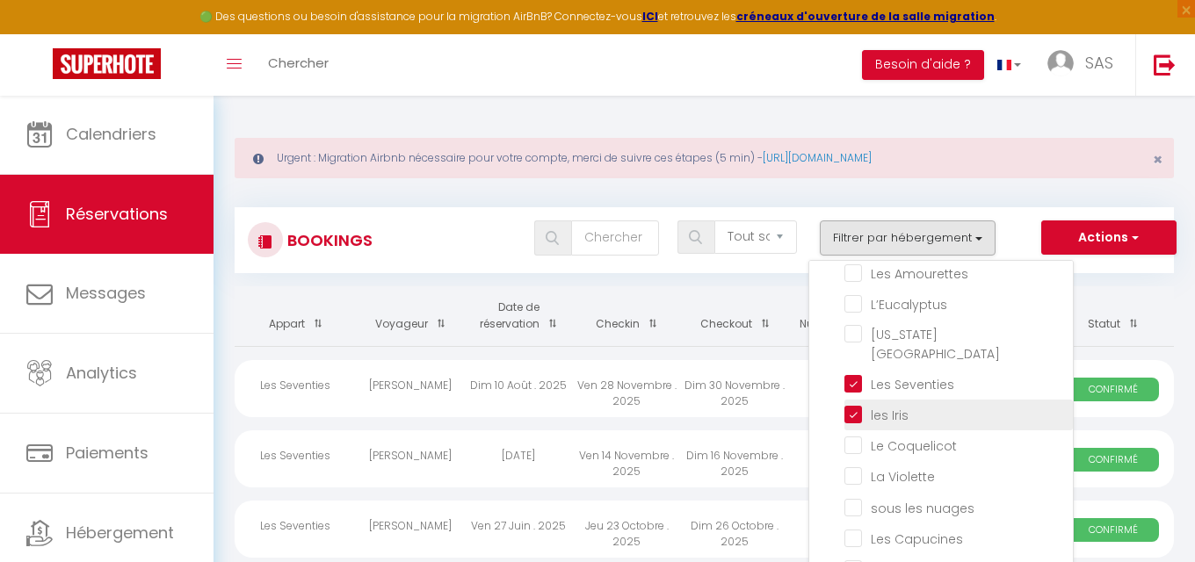
checkbox input "false"
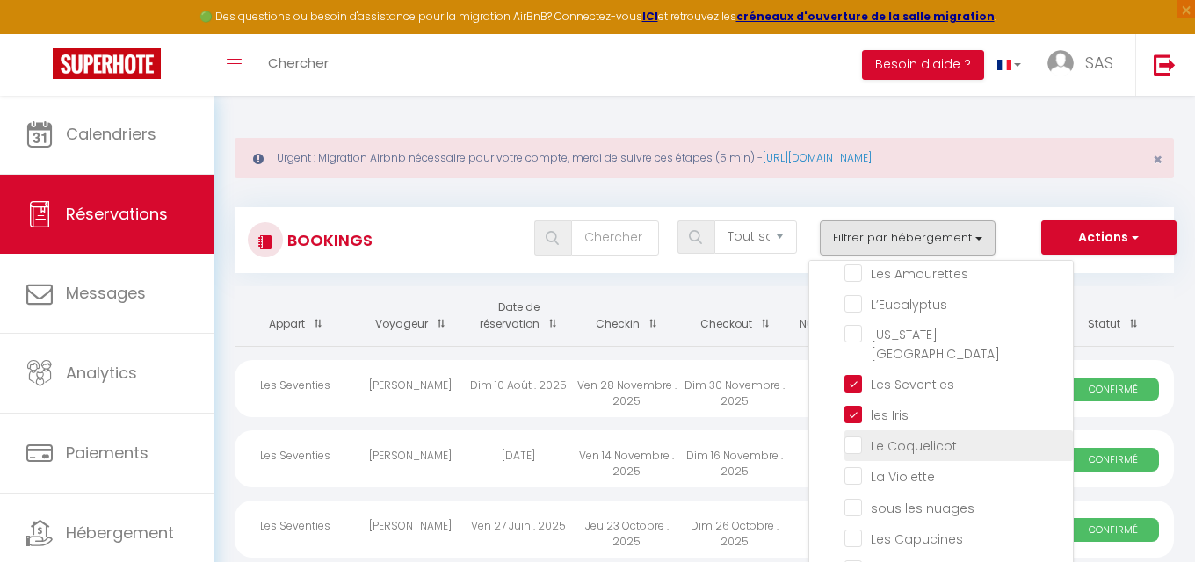
checkbox input "false"
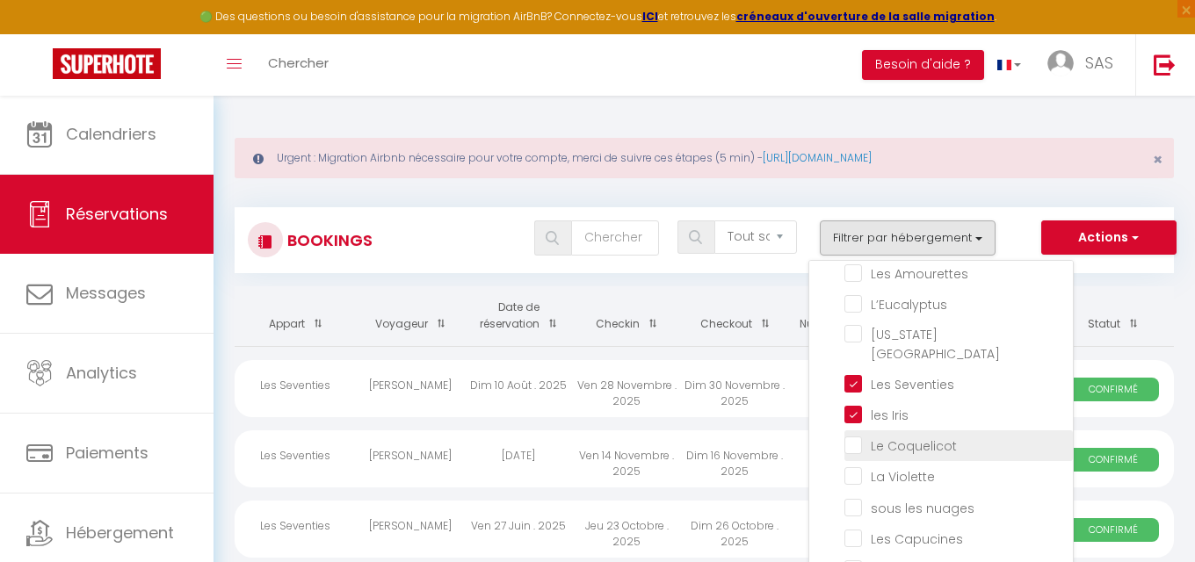
checkbox input "false"
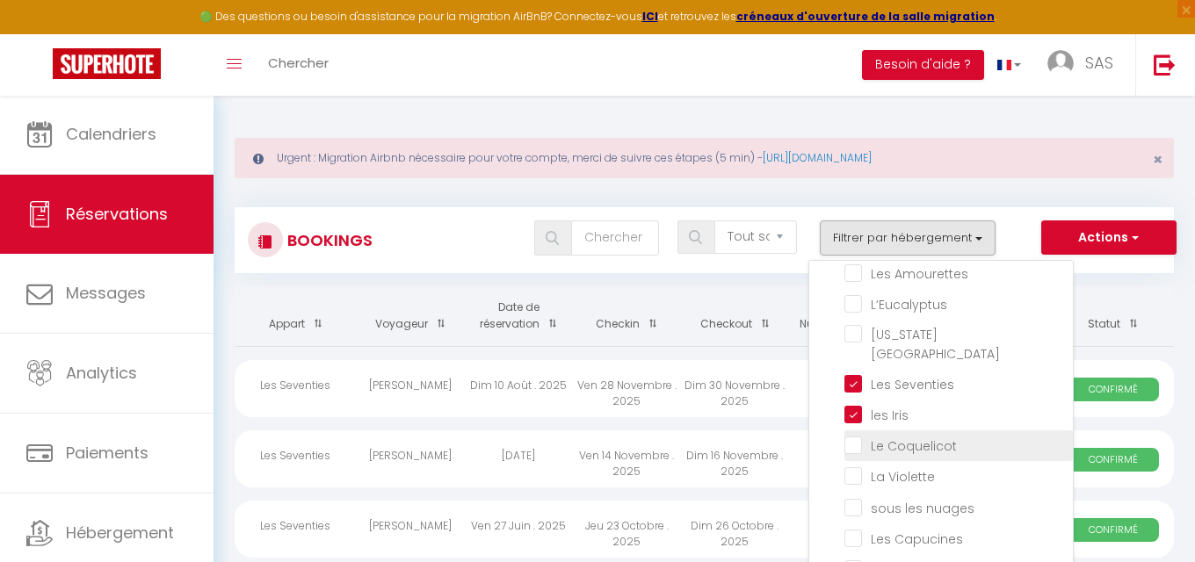
checkbox input "false"
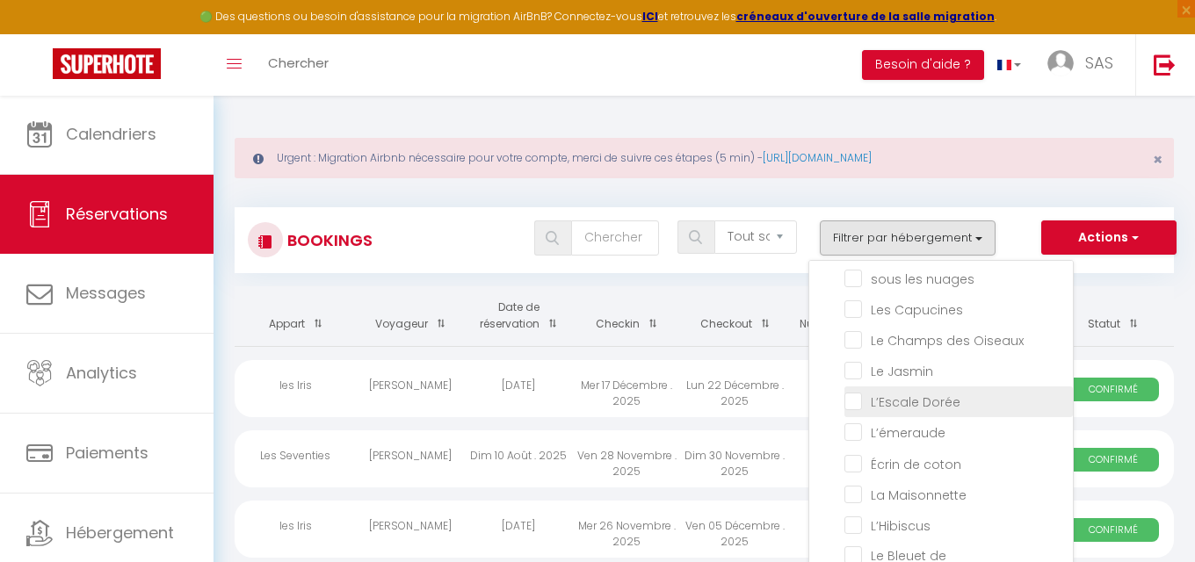
scroll to position [516, 0]
click at [854, 401] on input "L’Escale Dorée" at bounding box center [958, 398] width 228 height 18
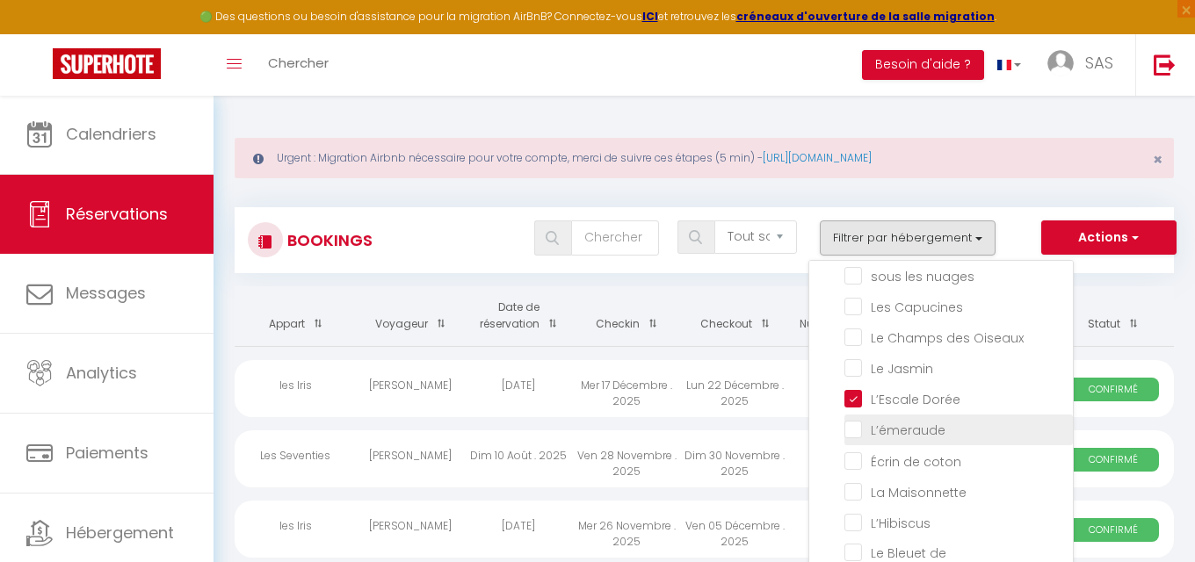
click at [859, 429] on input "L’émeraude" at bounding box center [958, 429] width 228 height 18
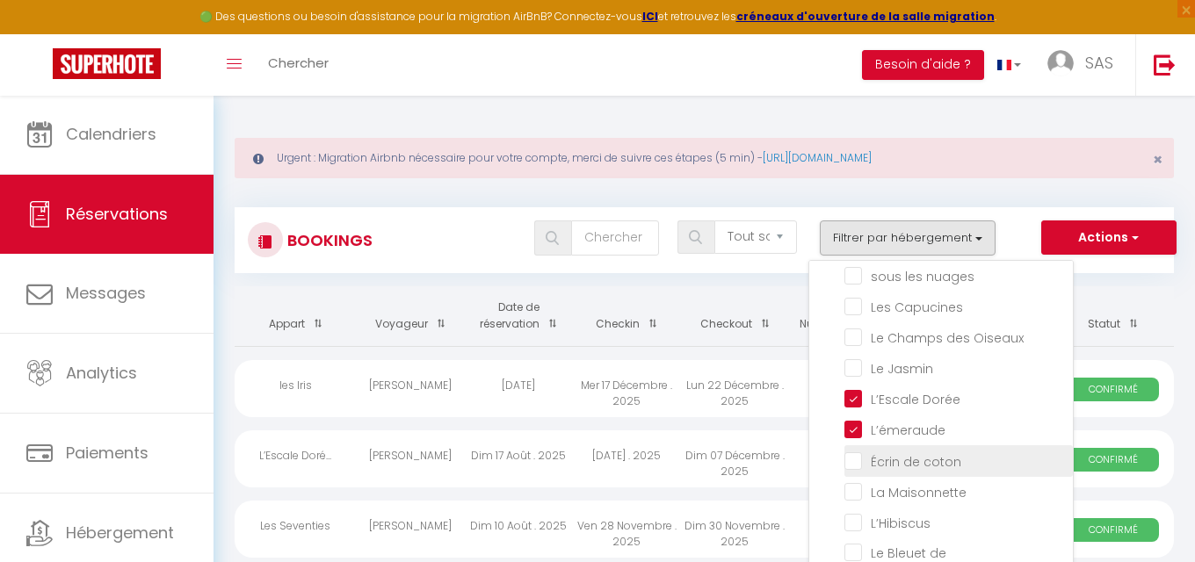
click at [859, 457] on input "Écrin de coton" at bounding box center [958, 460] width 228 height 18
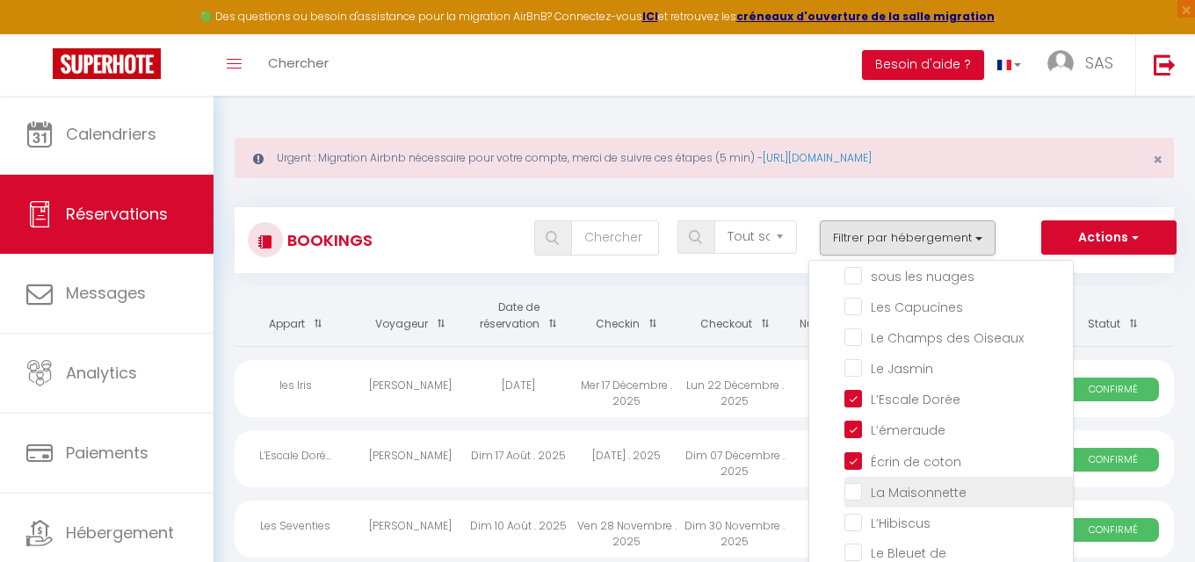
click at [862, 495] on input "La Maisonnette" at bounding box center [958, 491] width 228 height 18
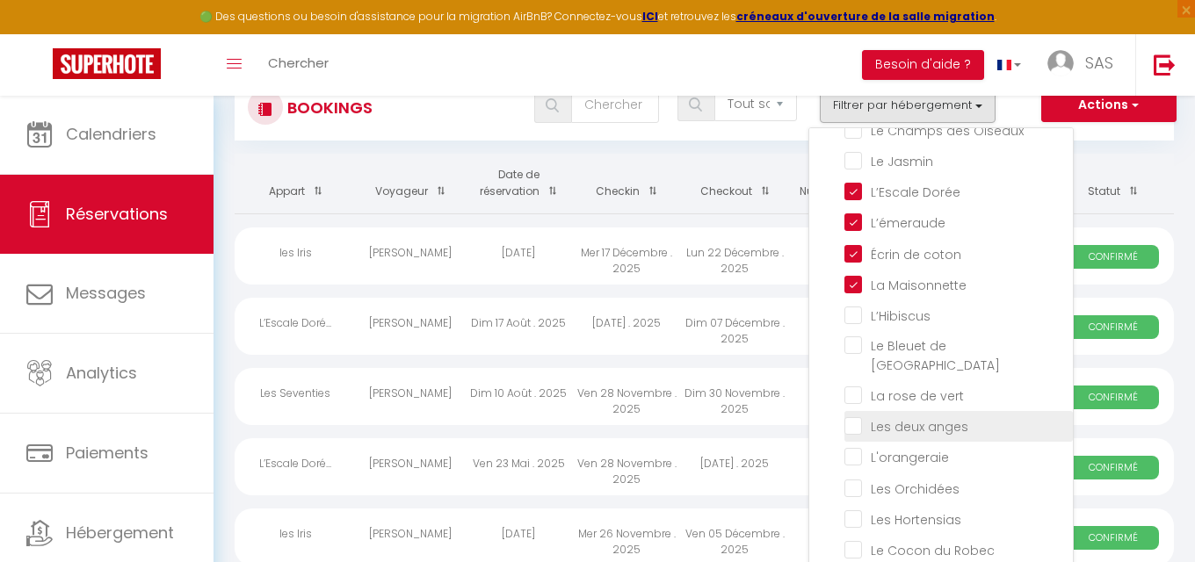
scroll to position [136, 0]
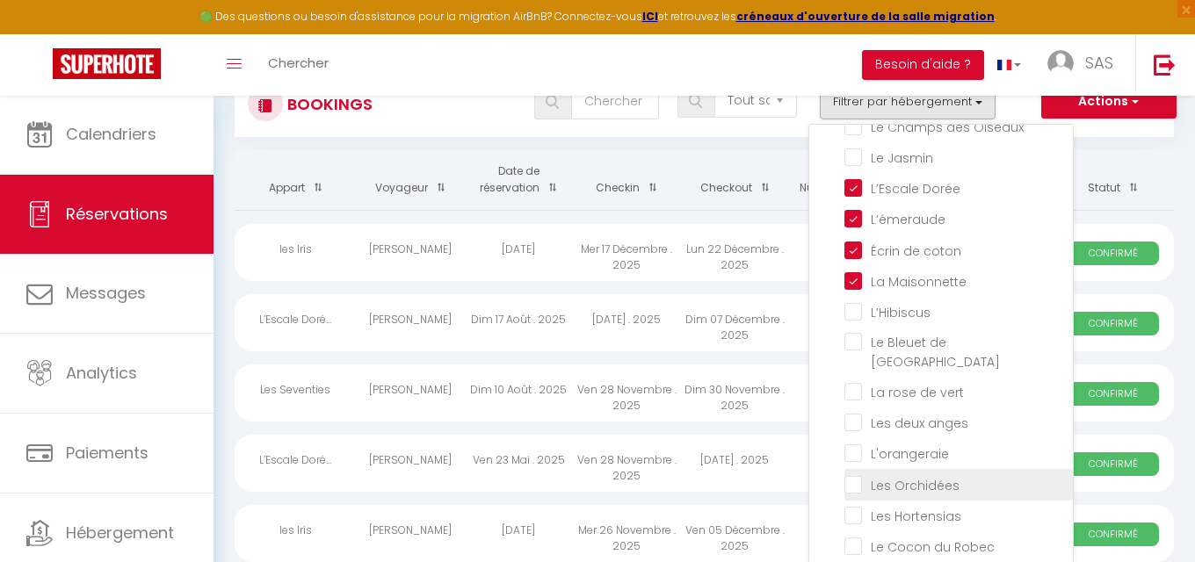
click at [858, 474] on input "Les Orchidées" at bounding box center [958, 483] width 228 height 18
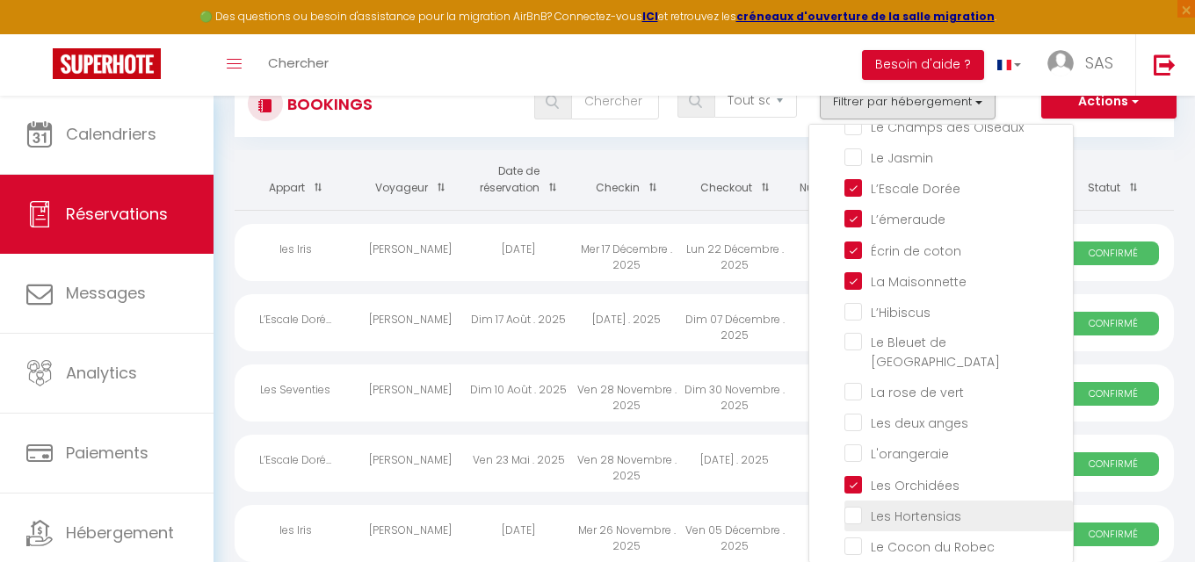
click at [859, 506] on input "Les Hortensias" at bounding box center [958, 515] width 228 height 18
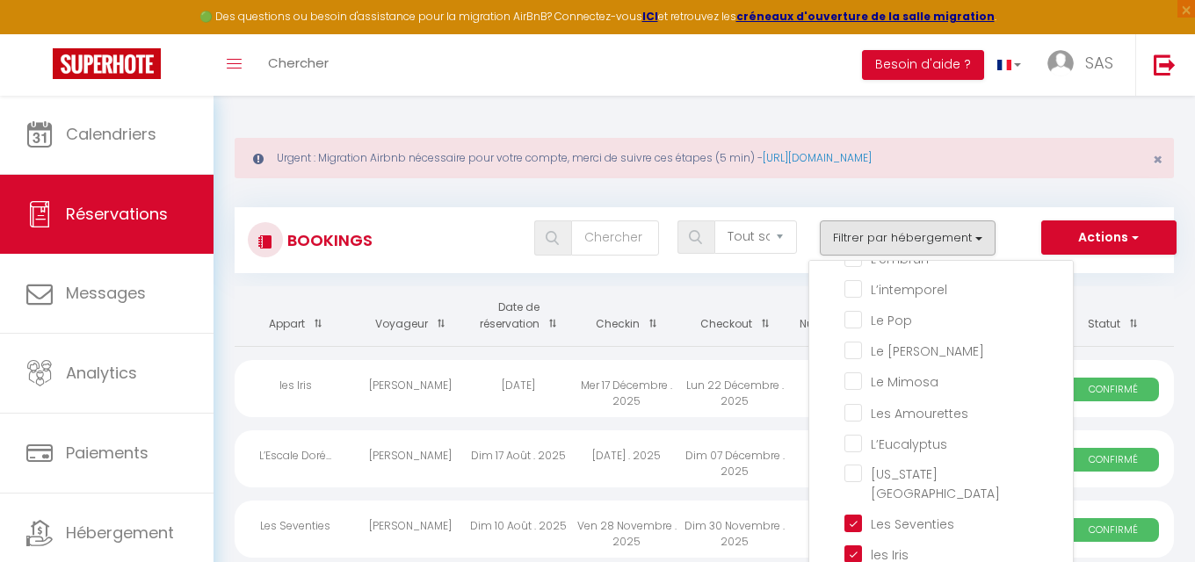
scroll to position [156, 0]
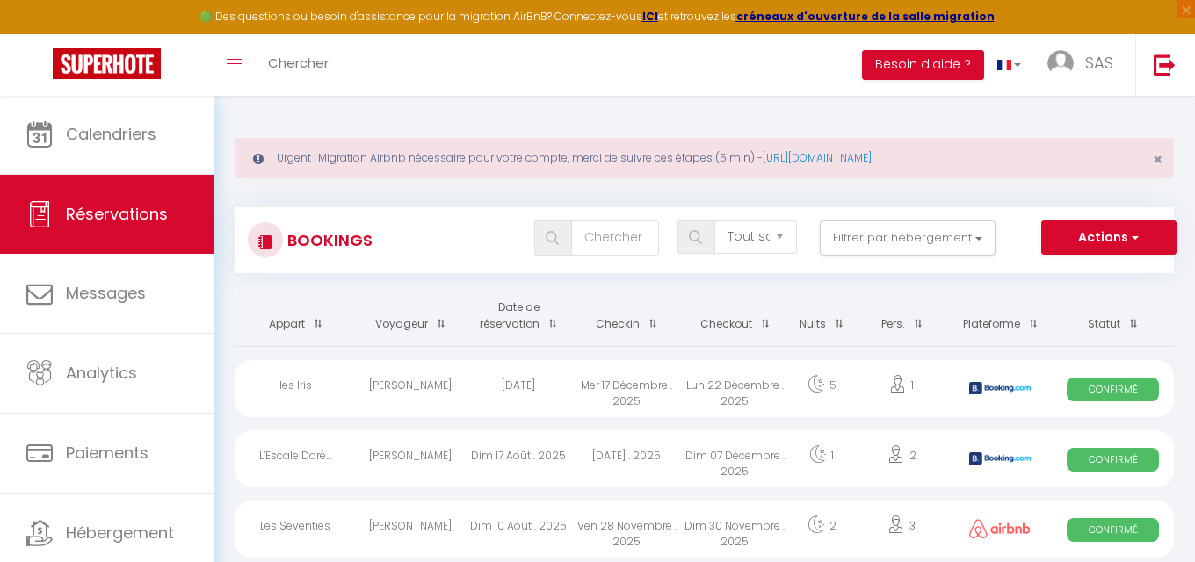
click at [1138, 234] on span "button" at bounding box center [1133, 237] width 11 height 18
click at [1093, 293] on link "Exporter les réservations" at bounding box center [1081, 298] width 188 height 23
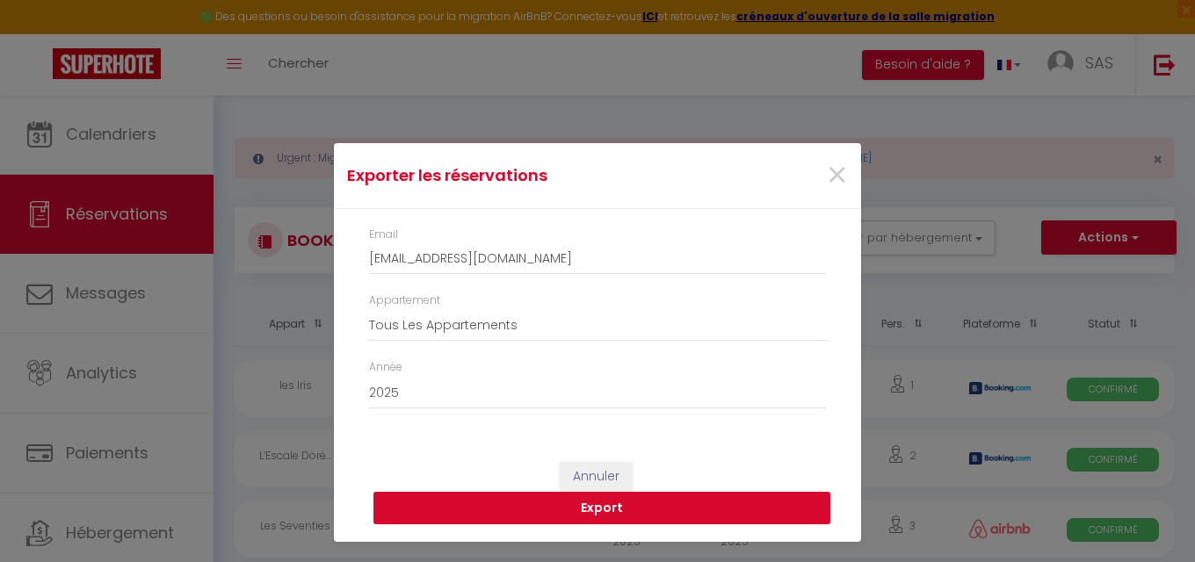
click at [631, 509] on button "Export" at bounding box center [601, 508] width 457 height 33
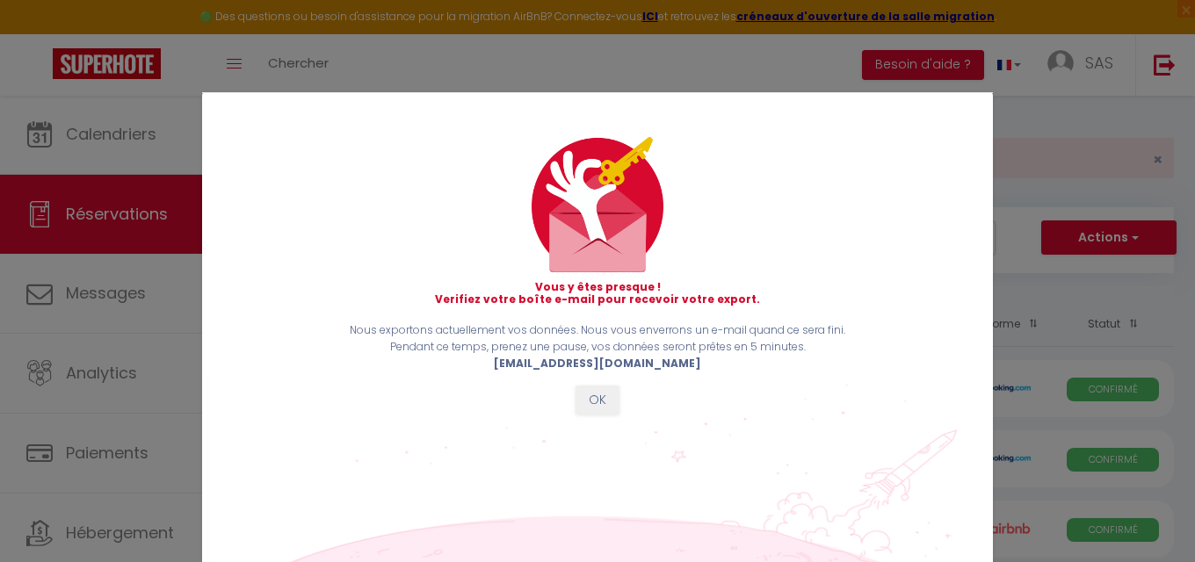
click at [605, 398] on button "OK" at bounding box center [597, 401] width 44 height 30
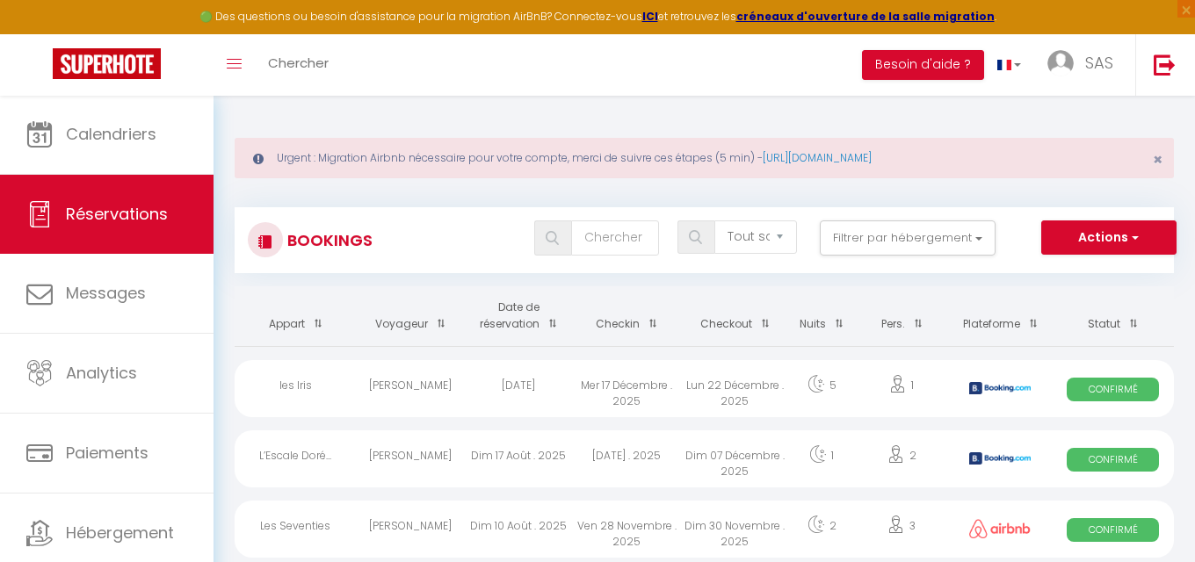
click at [943, 217] on div "Bookings Tous les statuts Annulé Confirmé Non Confirmé Tout sauf annulé No Show…" at bounding box center [704, 240] width 939 height 66
click at [949, 237] on button "Filtrer par hébergement" at bounding box center [908, 237] width 176 height 35
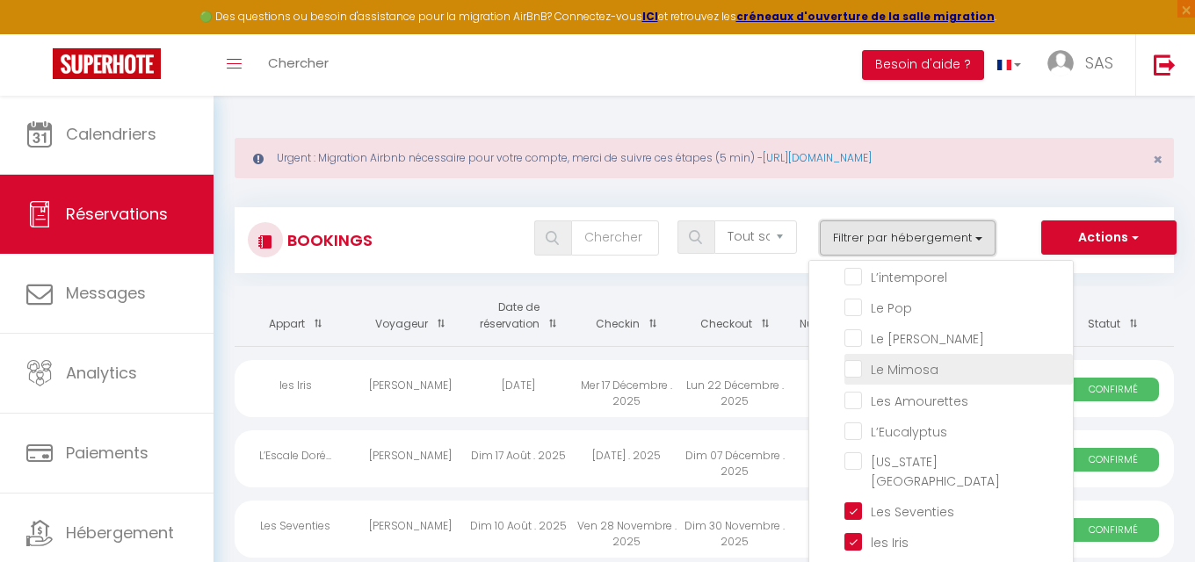
scroll to position [286, 0]
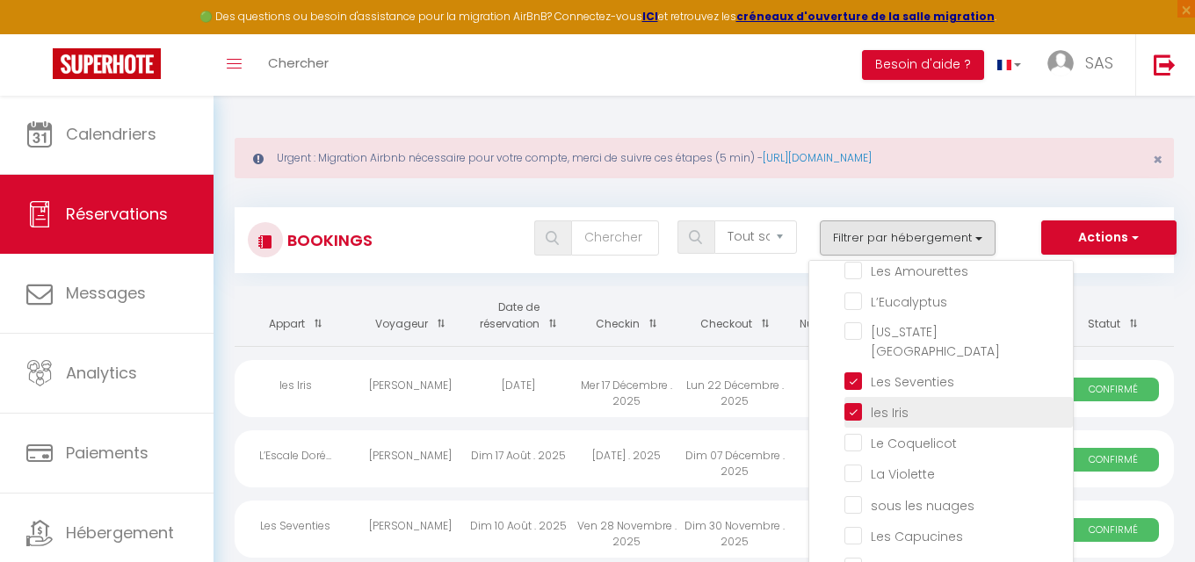
click at [857, 402] on input "les Iris" at bounding box center [958, 411] width 228 height 18
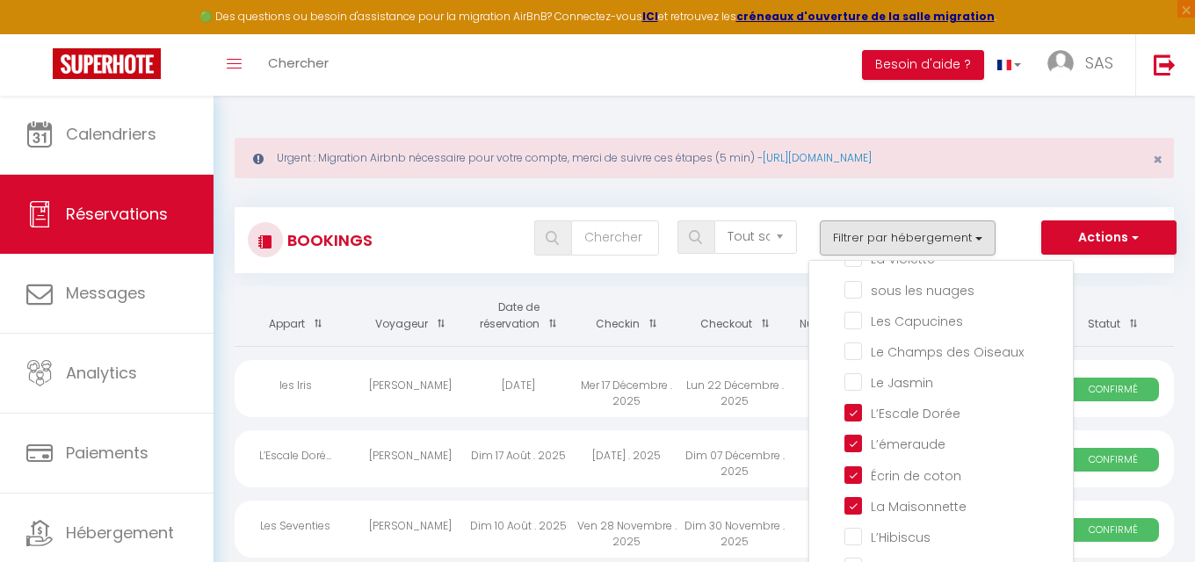
scroll to position [24, 0]
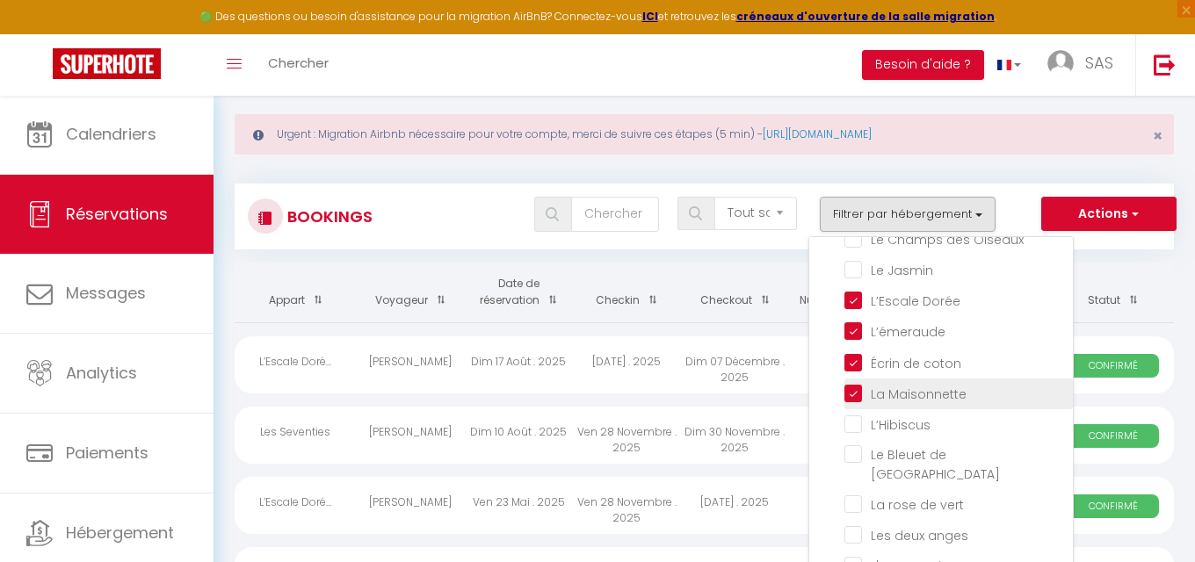
click at [853, 397] on input "La Maisonnette" at bounding box center [958, 393] width 228 height 18
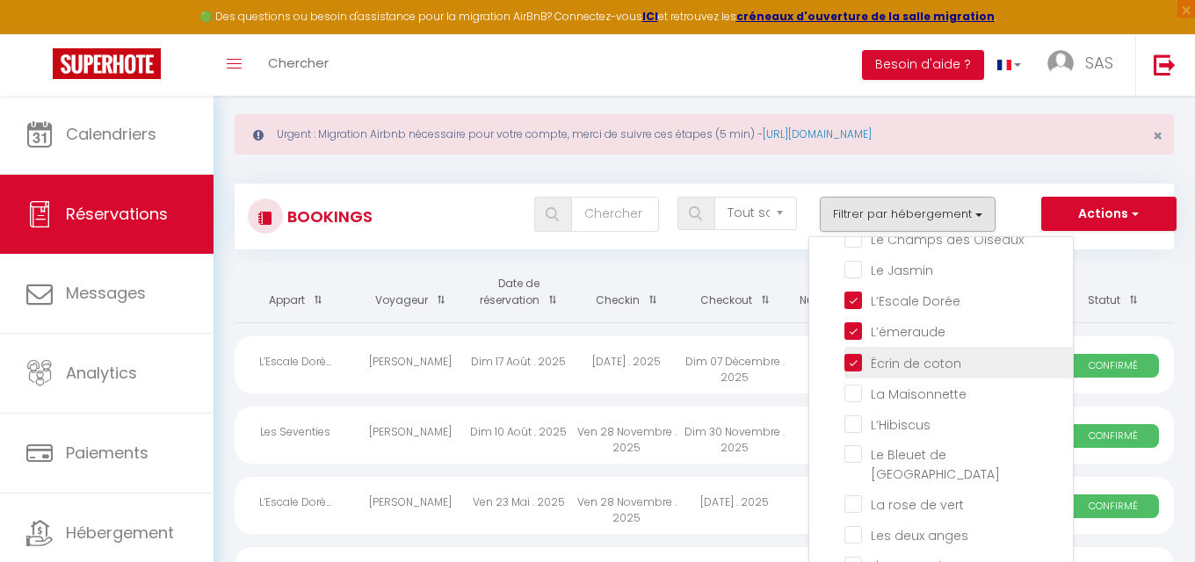
click at [848, 366] on input "Écrin de coton" at bounding box center [958, 361] width 228 height 18
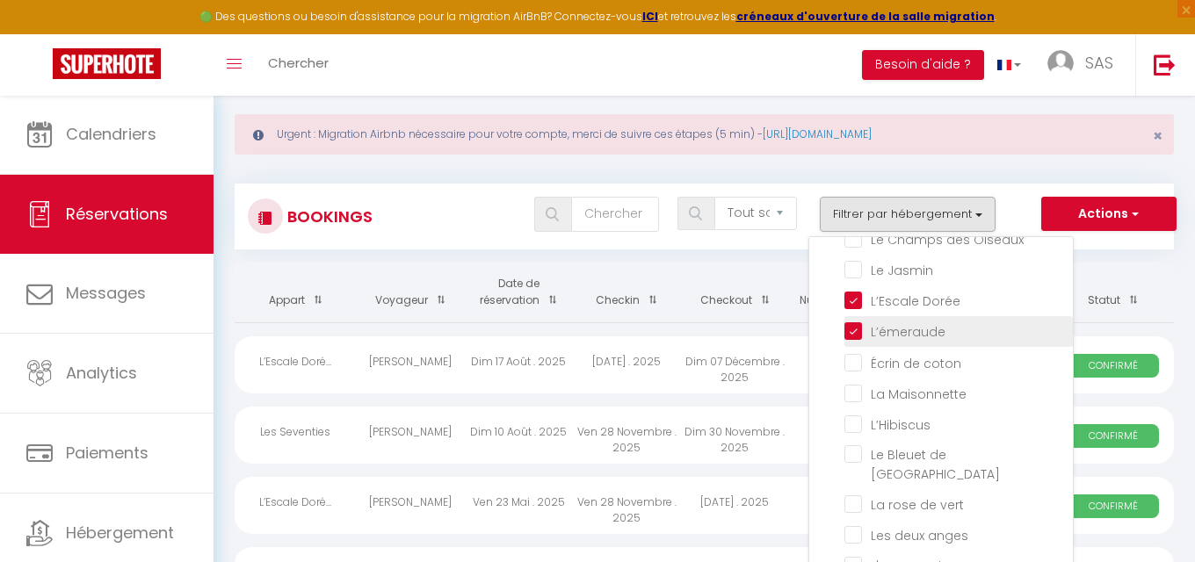
click at [850, 337] on li "L’émeraude" at bounding box center [958, 331] width 228 height 31
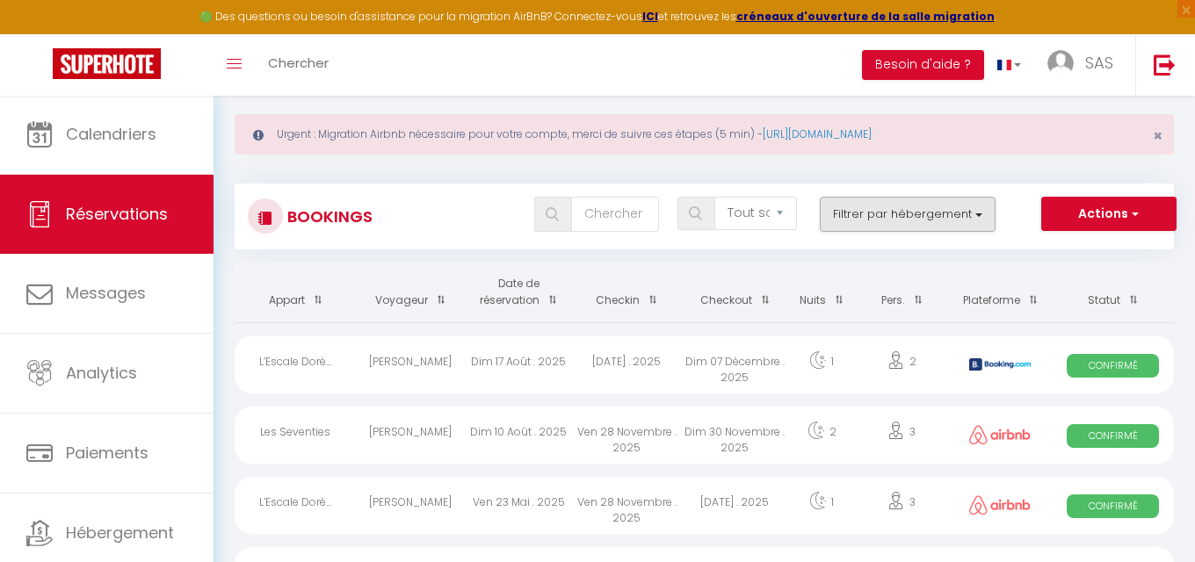
click at [949, 206] on button "Filtrer par hébergement" at bounding box center [908, 214] width 176 height 35
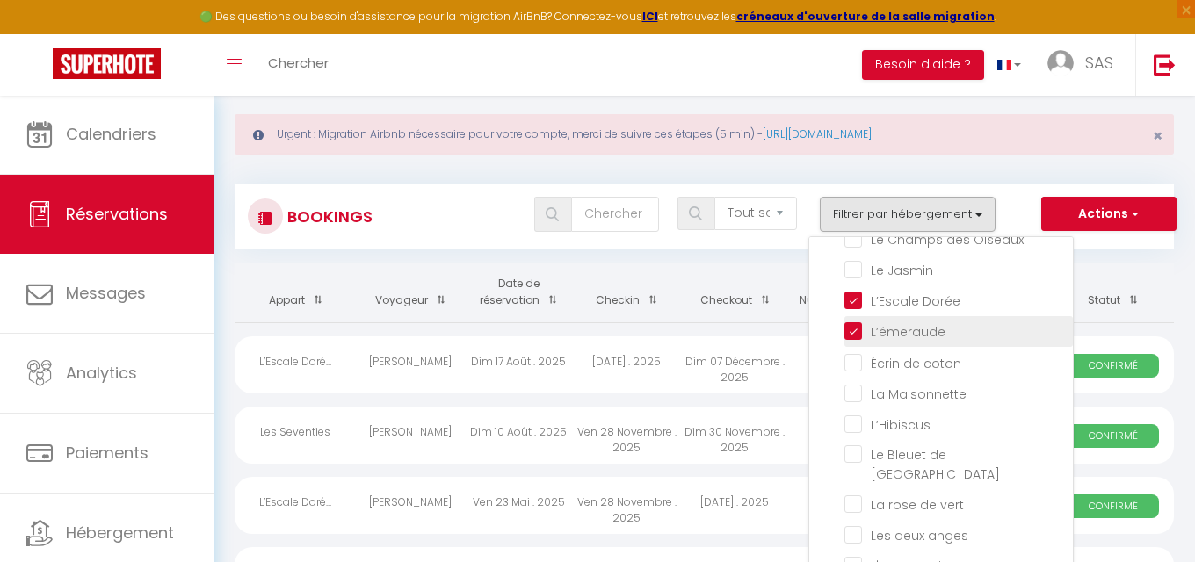
click at [856, 328] on input "L’émeraude" at bounding box center [958, 330] width 228 height 18
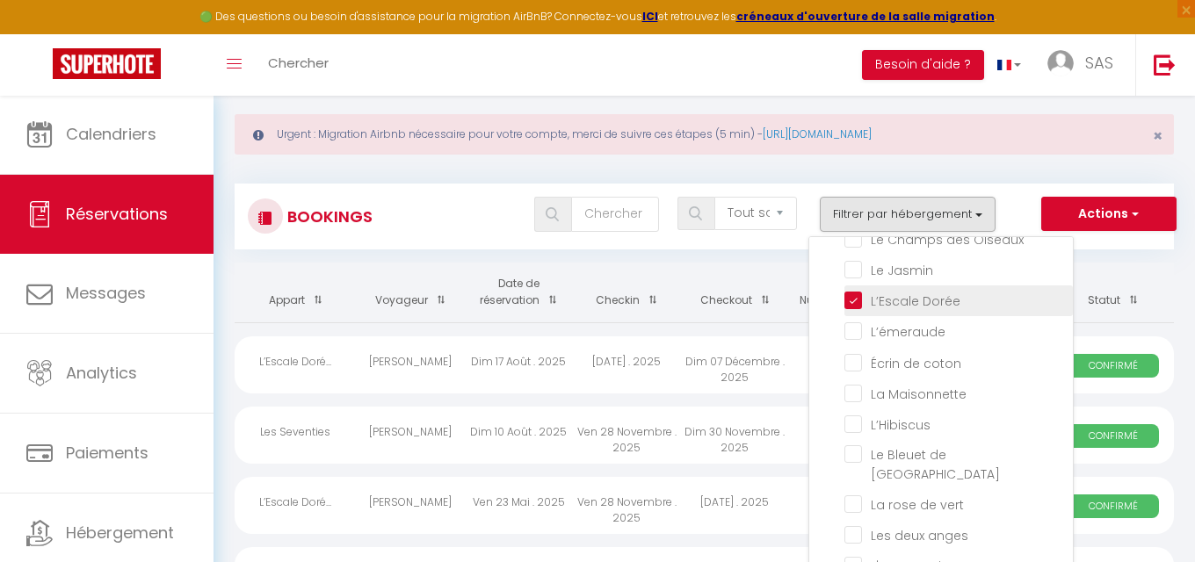
click at [857, 303] on input "L’Escale Dorée" at bounding box center [958, 300] width 228 height 18
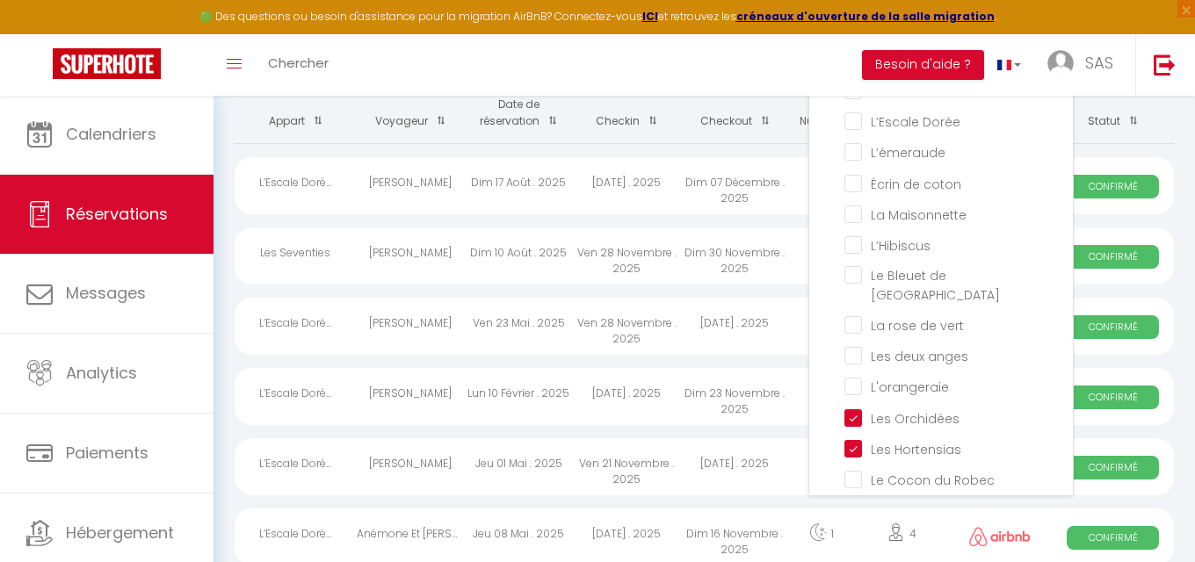
scroll to position [400, 0]
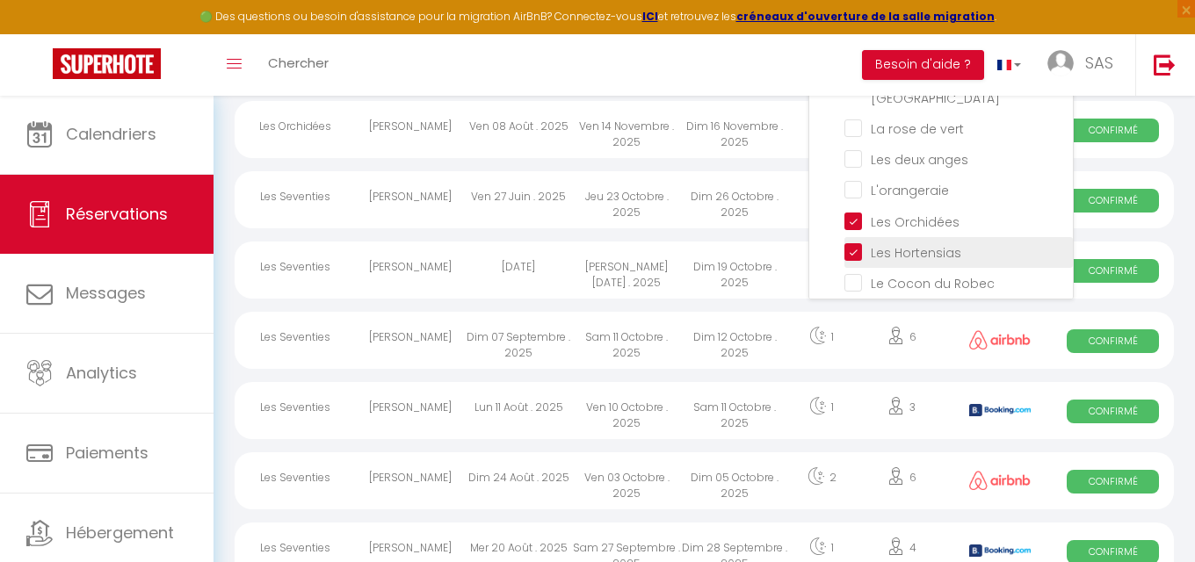
click at [856, 242] on input "Les Hortensias" at bounding box center [958, 251] width 228 height 18
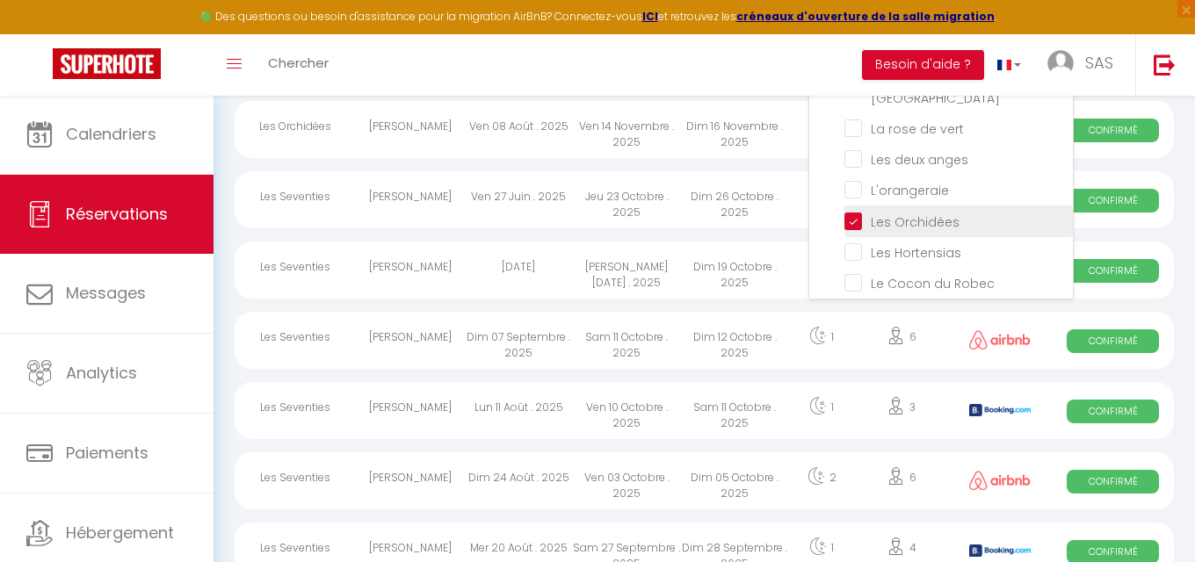
click at [856, 211] on input "Les Orchidées" at bounding box center [958, 220] width 228 height 18
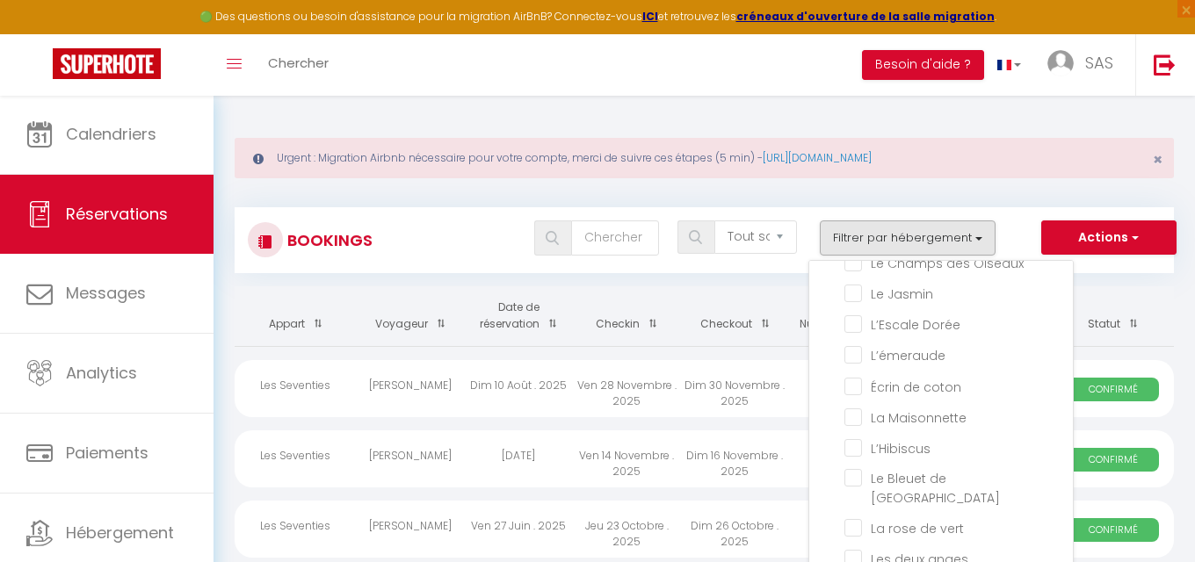
scroll to position [0, 0]
click at [1120, 244] on button "Actions" at bounding box center [1108, 237] width 135 height 35
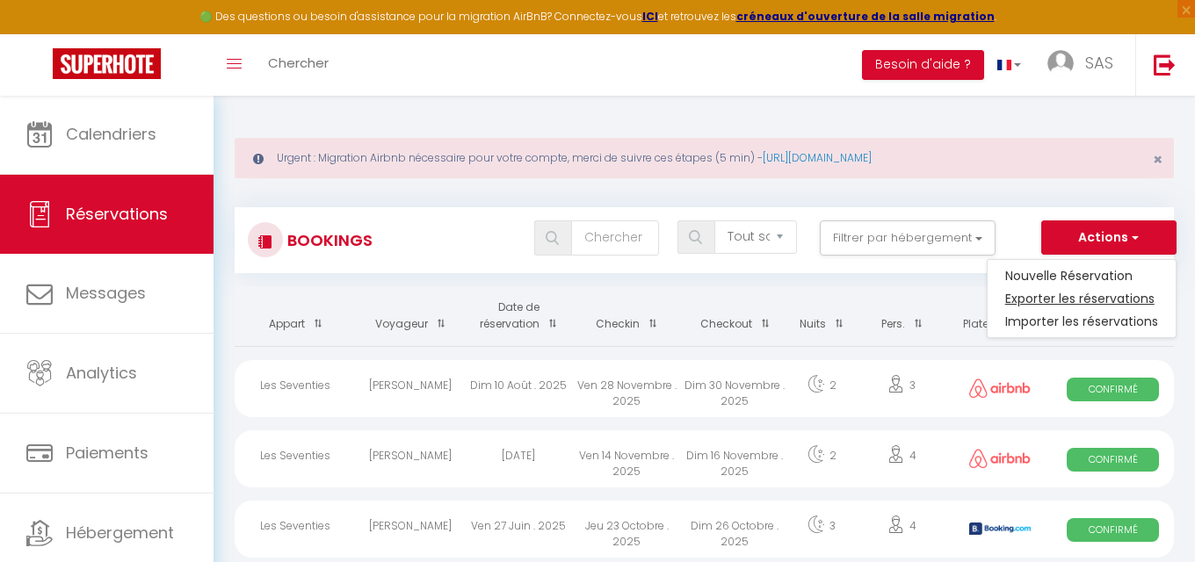
click at [1094, 296] on link "Exporter les réservations" at bounding box center [1081, 298] width 188 height 23
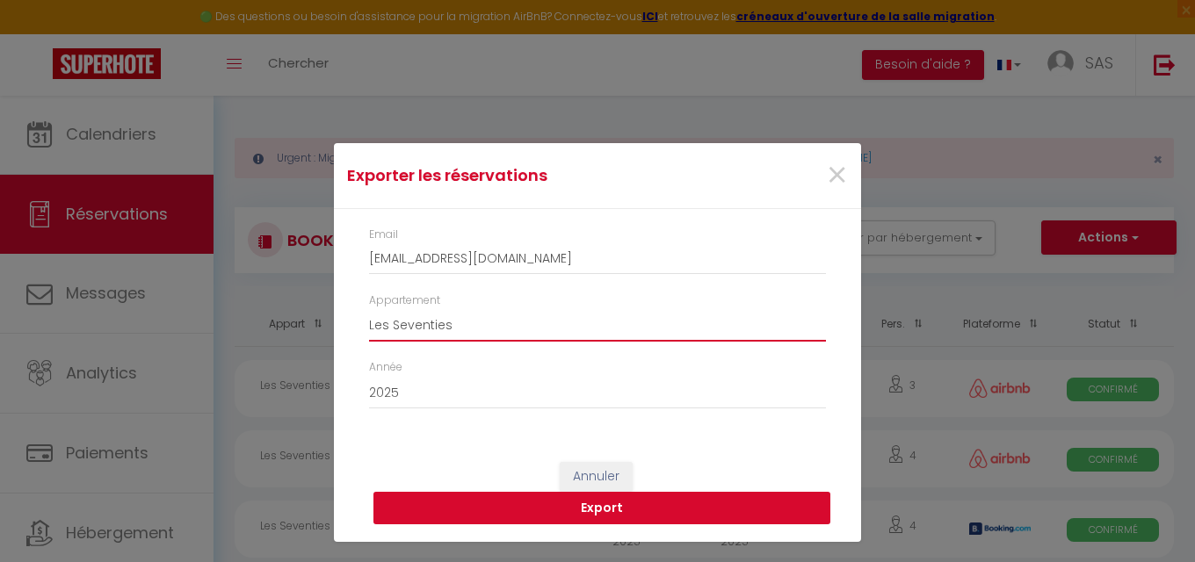
click at [635, 516] on button "Export" at bounding box center [601, 508] width 457 height 33
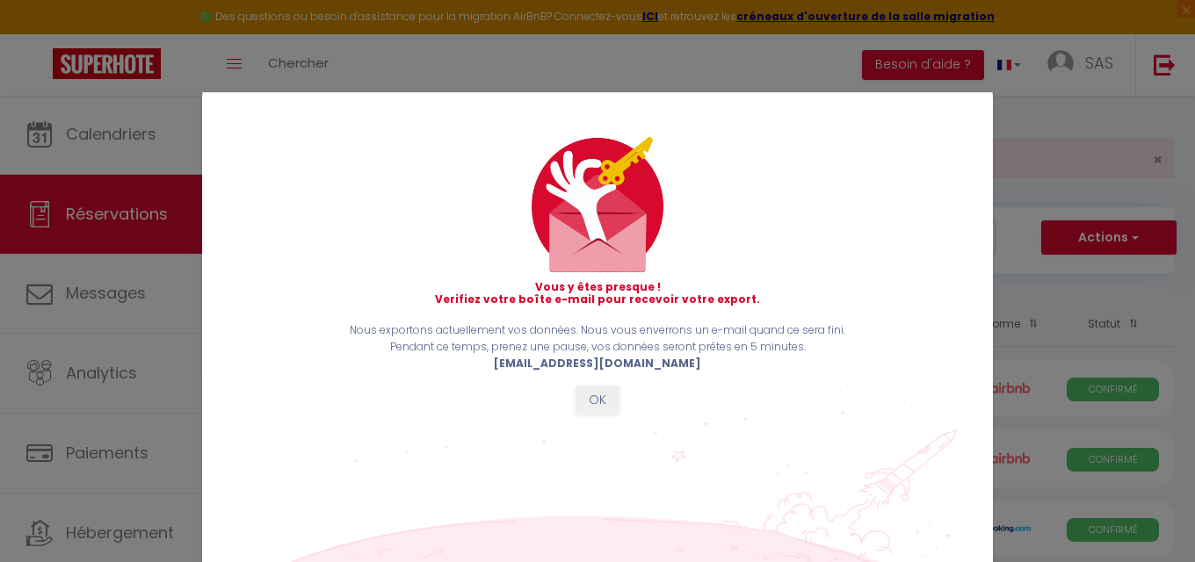
click at [595, 398] on button "OK" at bounding box center [597, 401] width 44 height 30
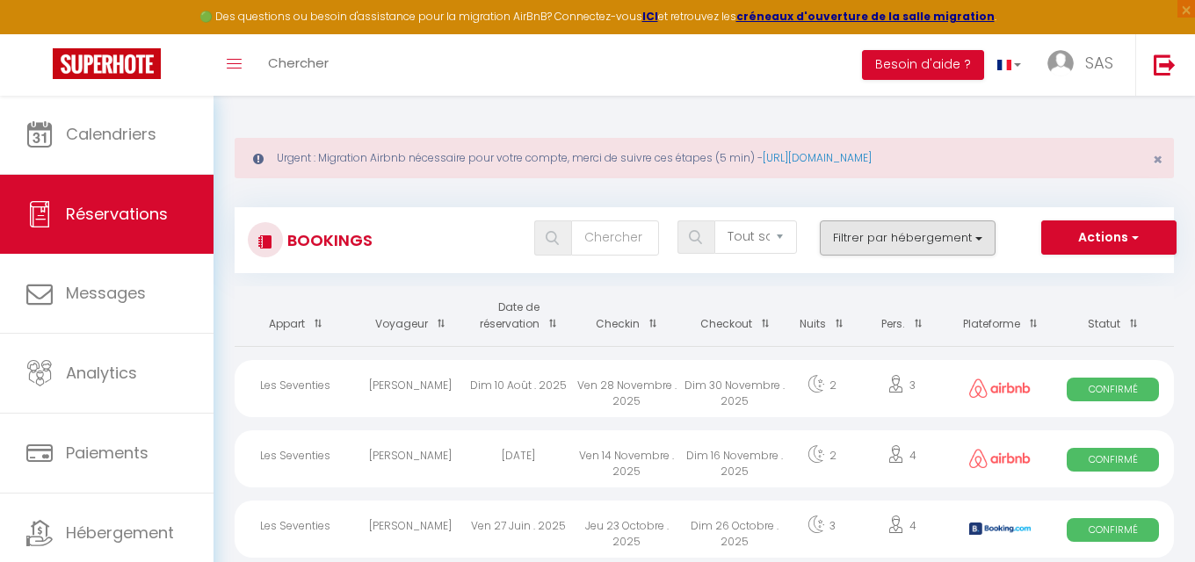
click at [976, 242] on button "Filtrer par hébergement" at bounding box center [908, 237] width 176 height 35
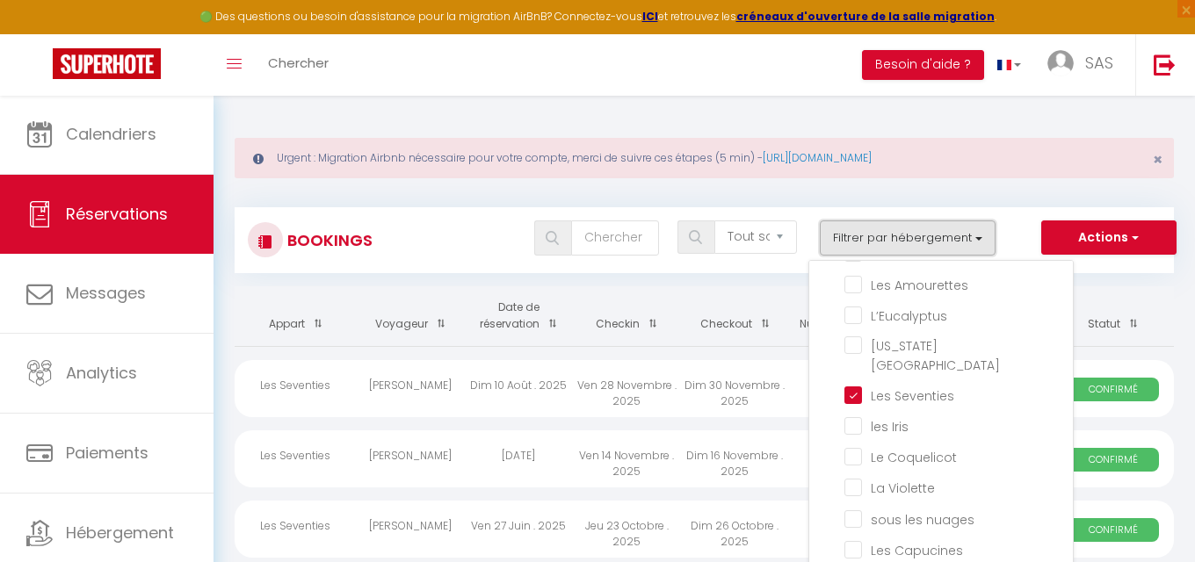
scroll to position [287, 0]
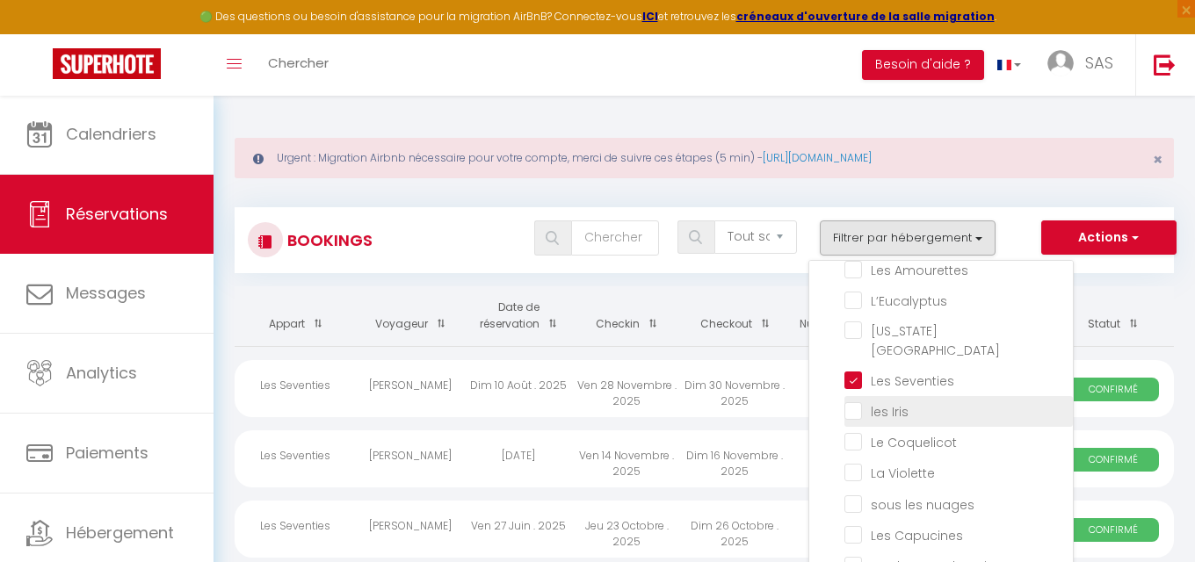
click at [856, 403] on input "les Iris" at bounding box center [958, 410] width 228 height 18
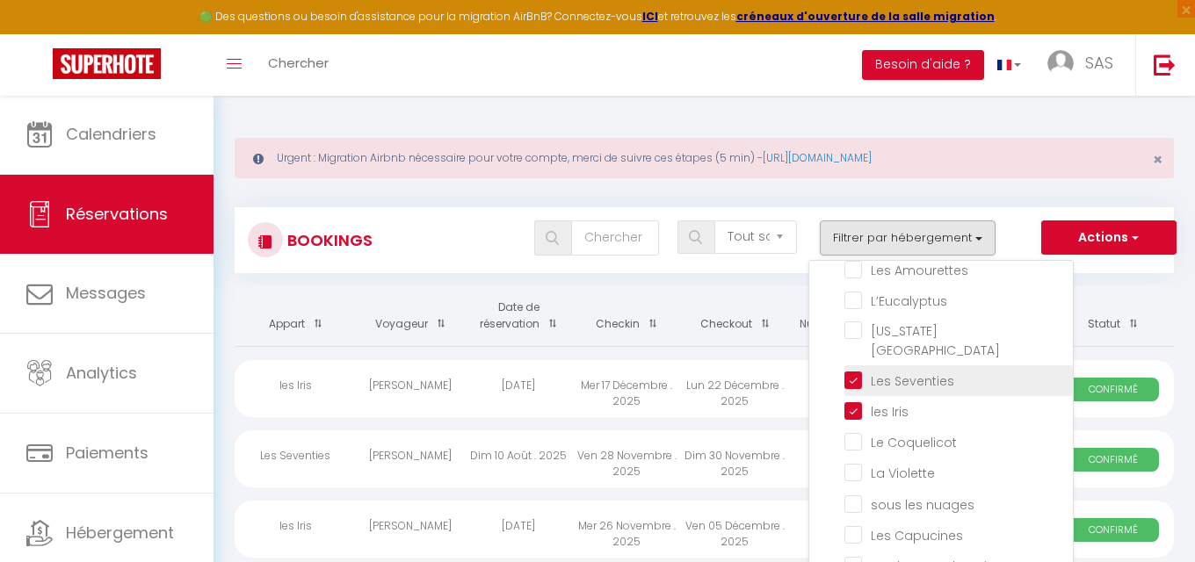
click at [860, 371] on input "Les Seventies" at bounding box center [958, 380] width 228 height 18
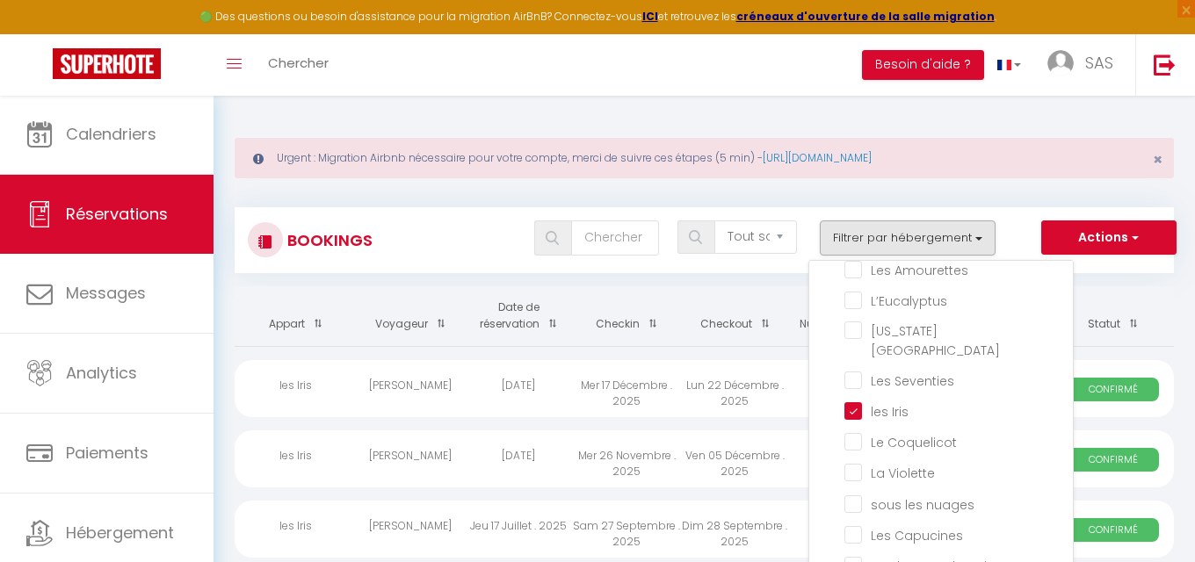
click at [1134, 238] on span "button" at bounding box center [1133, 237] width 11 height 18
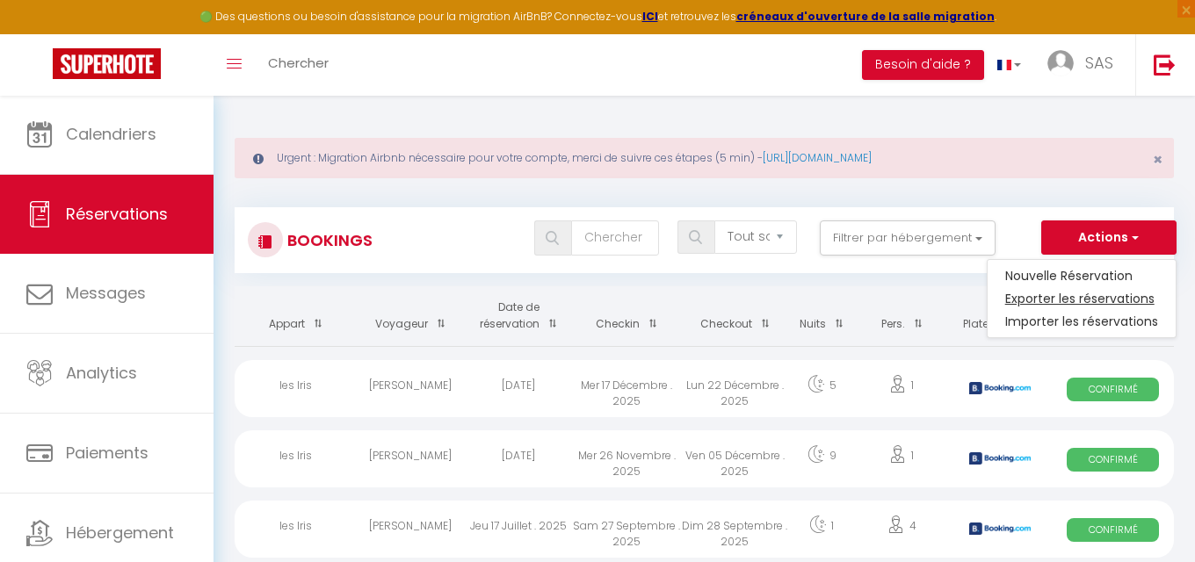
click at [1096, 294] on link "Exporter les réservations" at bounding box center [1081, 298] width 188 height 23
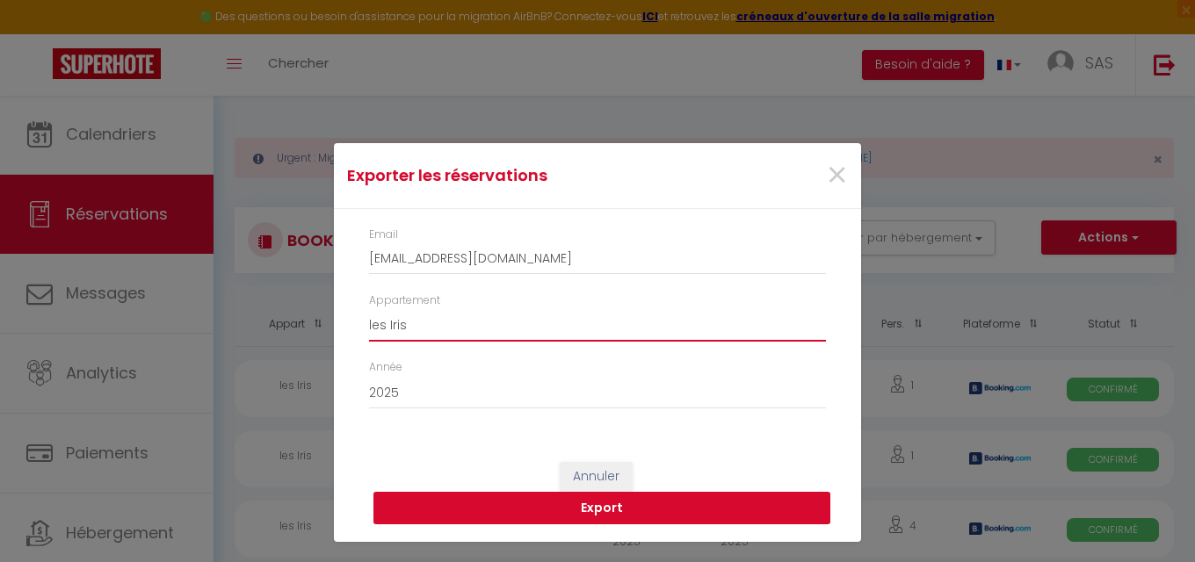
click at [748, 509] on button "Export" at bounding box center [601, 508] width 457 height 33
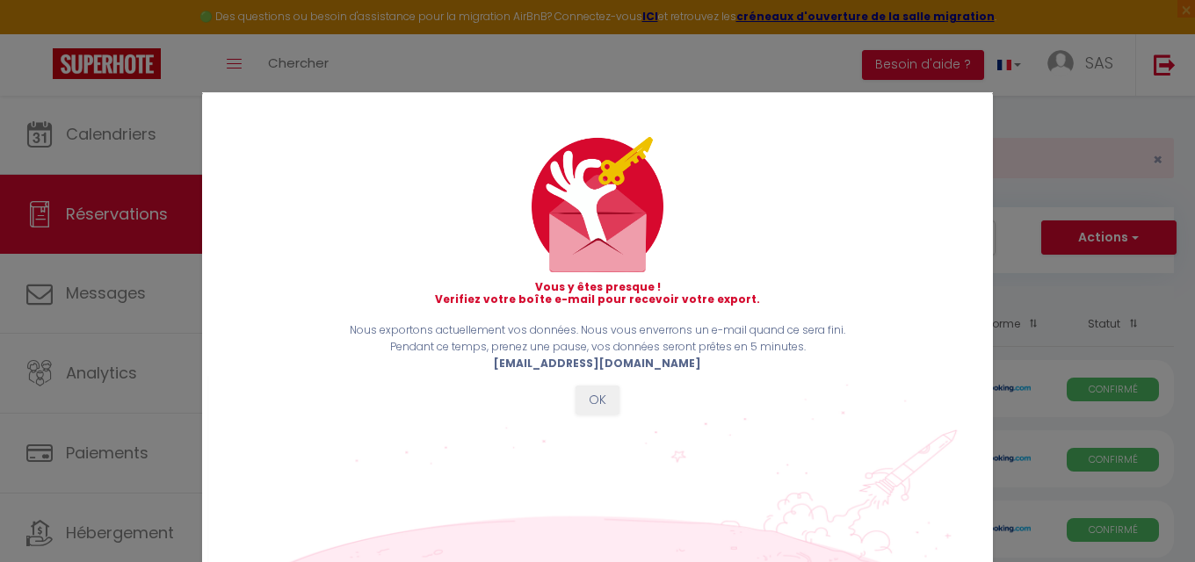
click at [604, 388] on button "OK" at bounding box center [597, 401] width 44 height 30
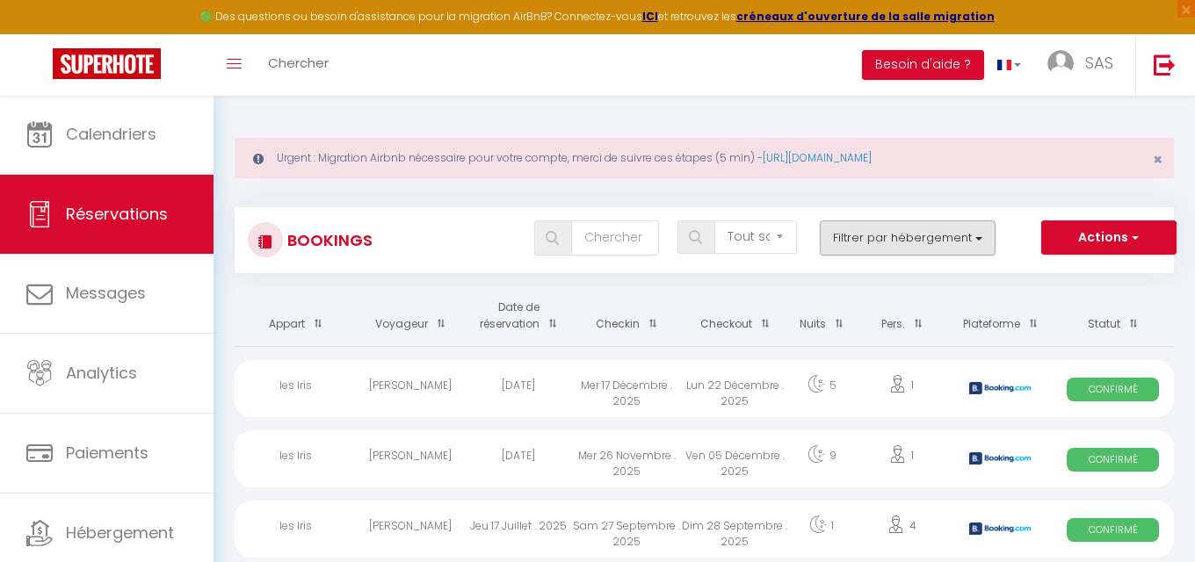
click at [977, 238] on button "Filtrer par hébergement" at bounding box center [908, 237] width 176 height 35
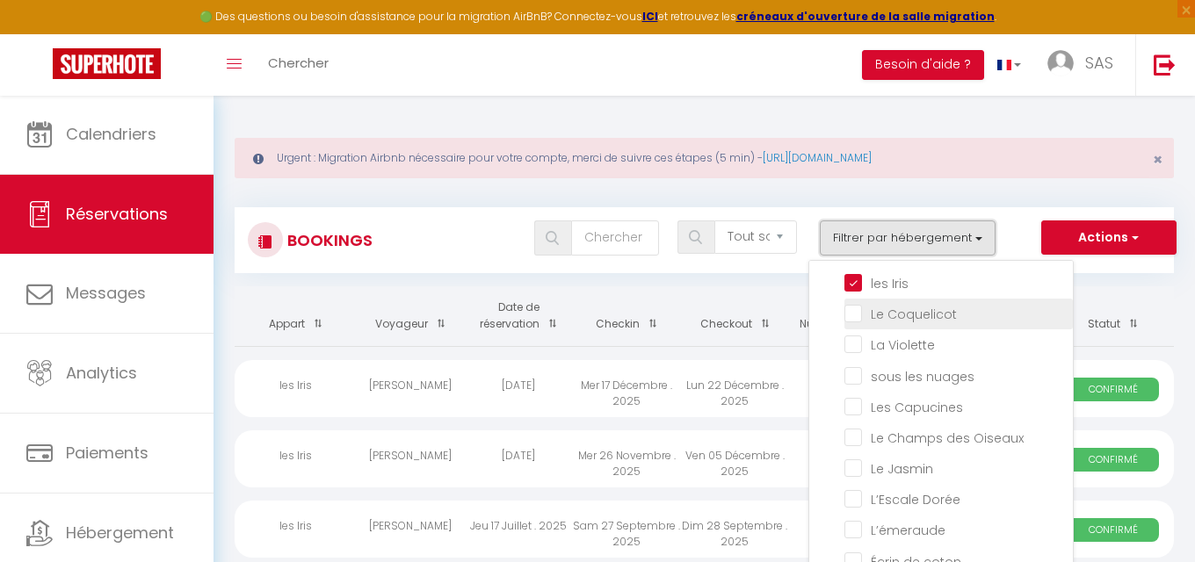
scroll to position [420, 0]
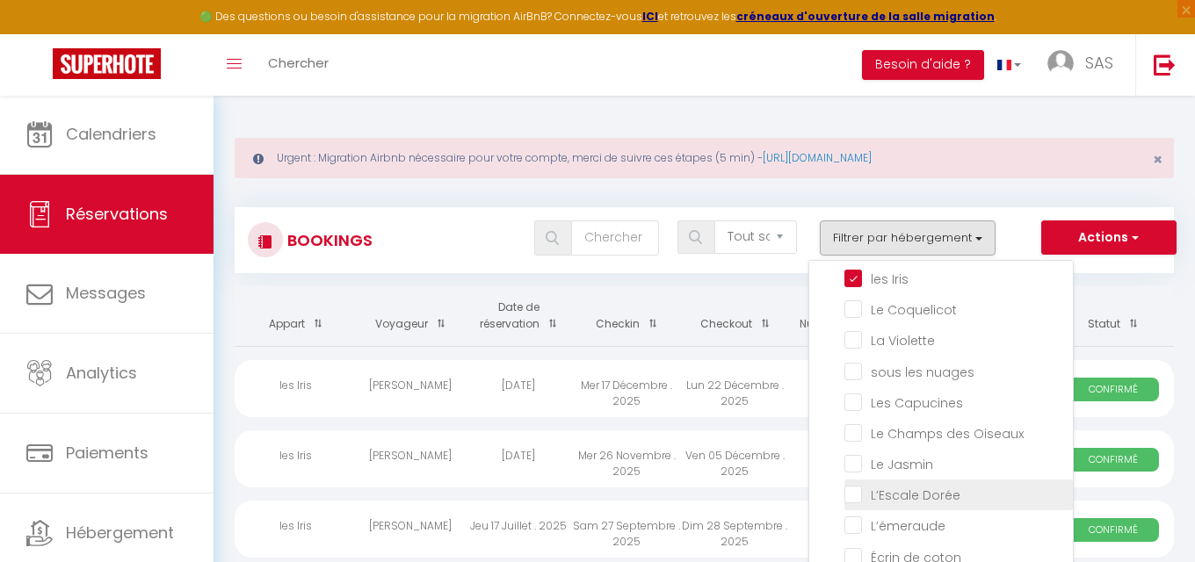
click at [857, 485] on input "L’Escale Dorée" at bounding box center [958, 494] width 228 height 18
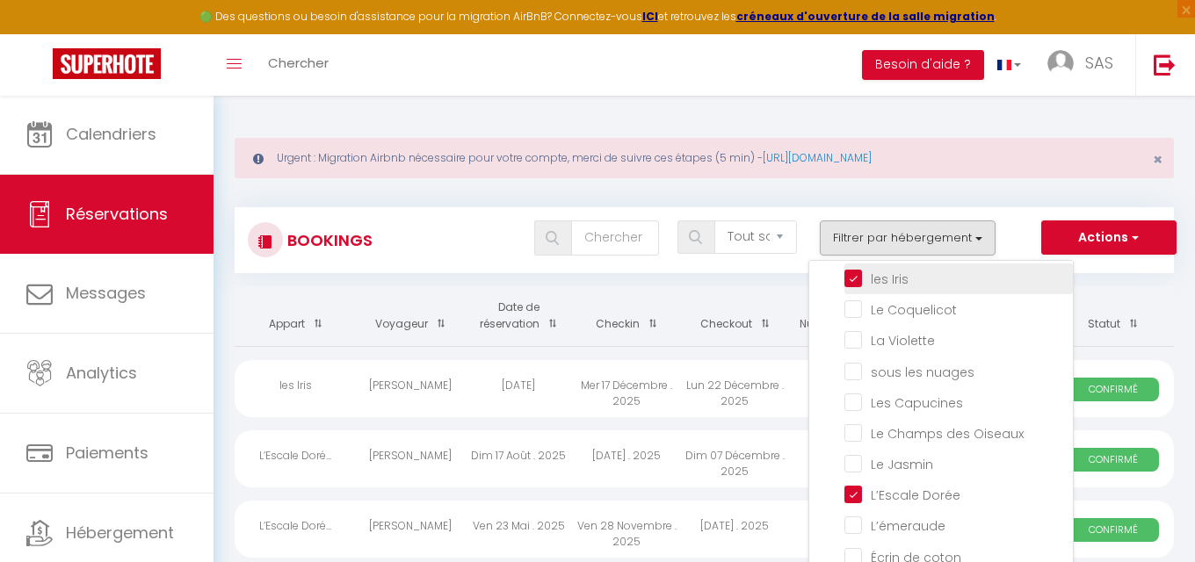
click at [859, 271] on input "les Iris" at bounding box center [958, 278] width 228 height 18
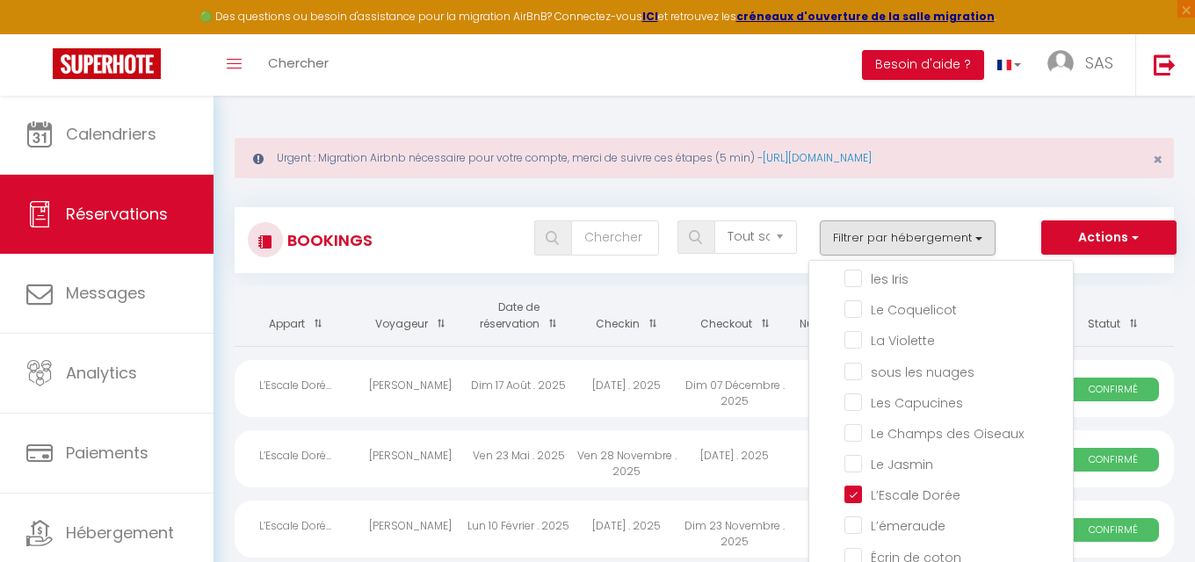
click at [1131, 234] on span "button" at bounding box center [1133, 237] width 11 height 18
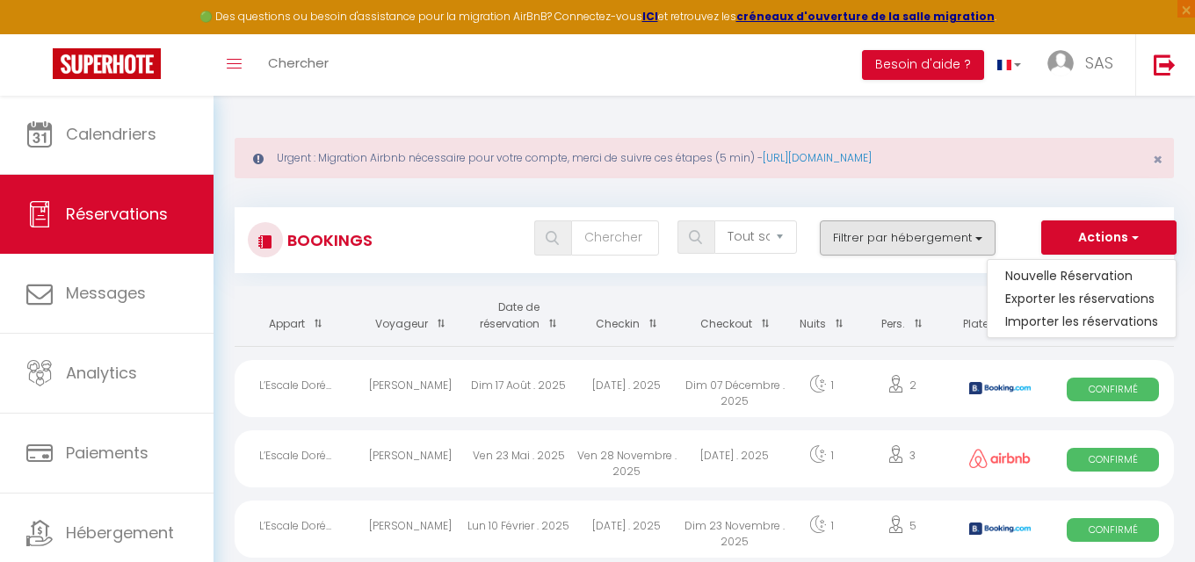
click at [950, 237] on button "Filtrer par hébergement" at bounding box center [908, 237] width 176 height 35
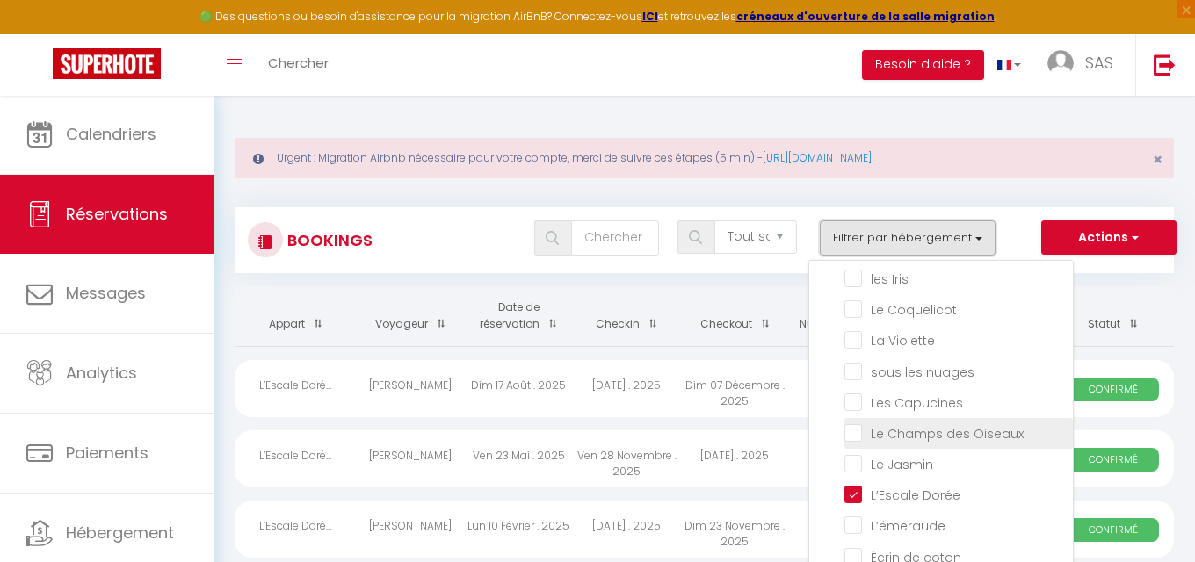
scroll to position [439, 0]
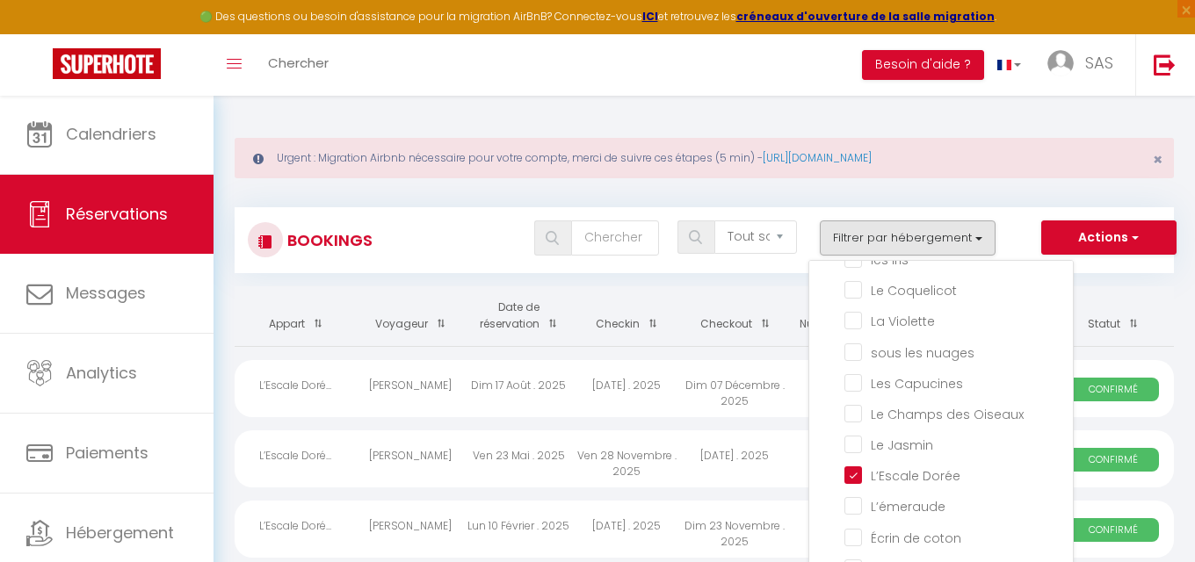
click at [1049, 211] on div "Bookings Tous les statuts Annulé Confirmé Non Confirmé Tout sauf annulé No Show…" at bounding box center [704, 240] width 939 height 66
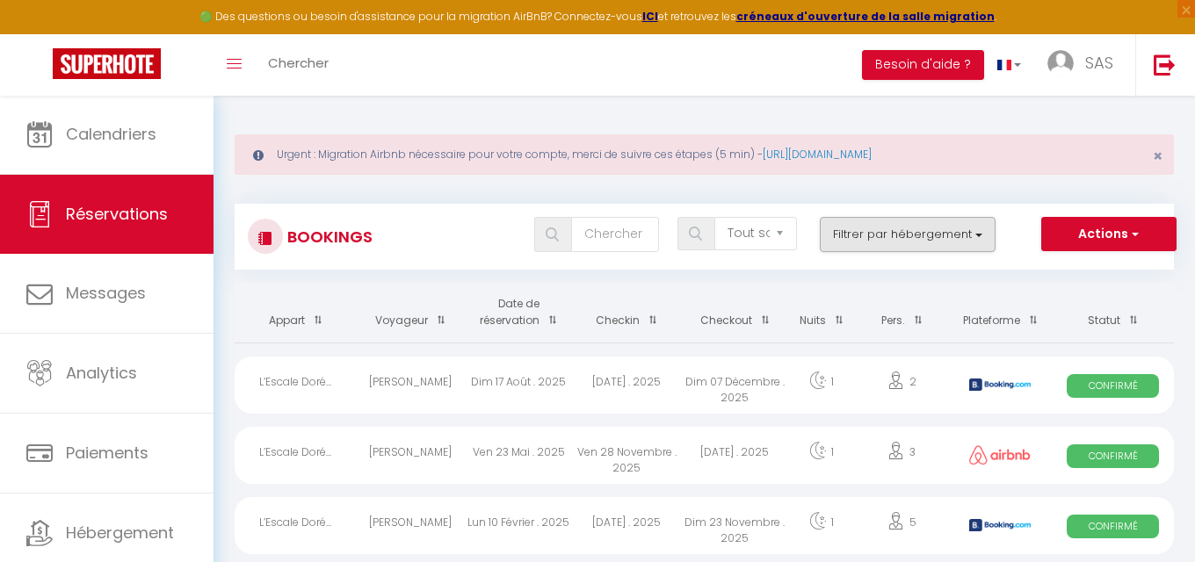
scroll to position [11, 0]
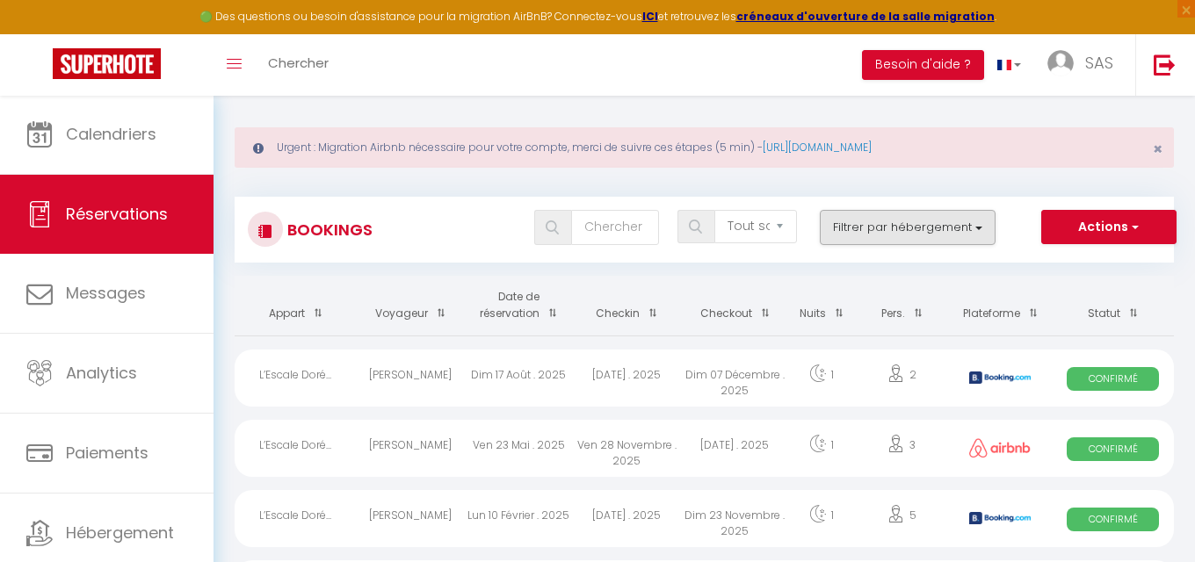
click at [971, 231] on button "Filtrer par hébergement" at bounding box center [908, 227] width 176 height 35
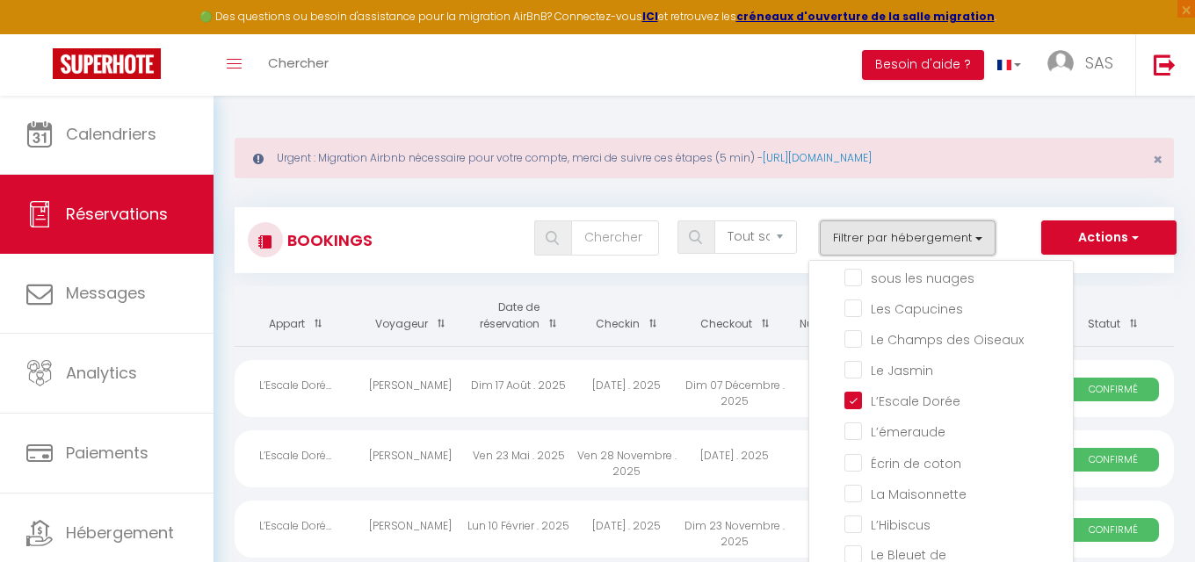
scroll to position [0, 0]
click at [1093, 233] on button "Actions" at bounding box center [1108, 237] width 135 height 35
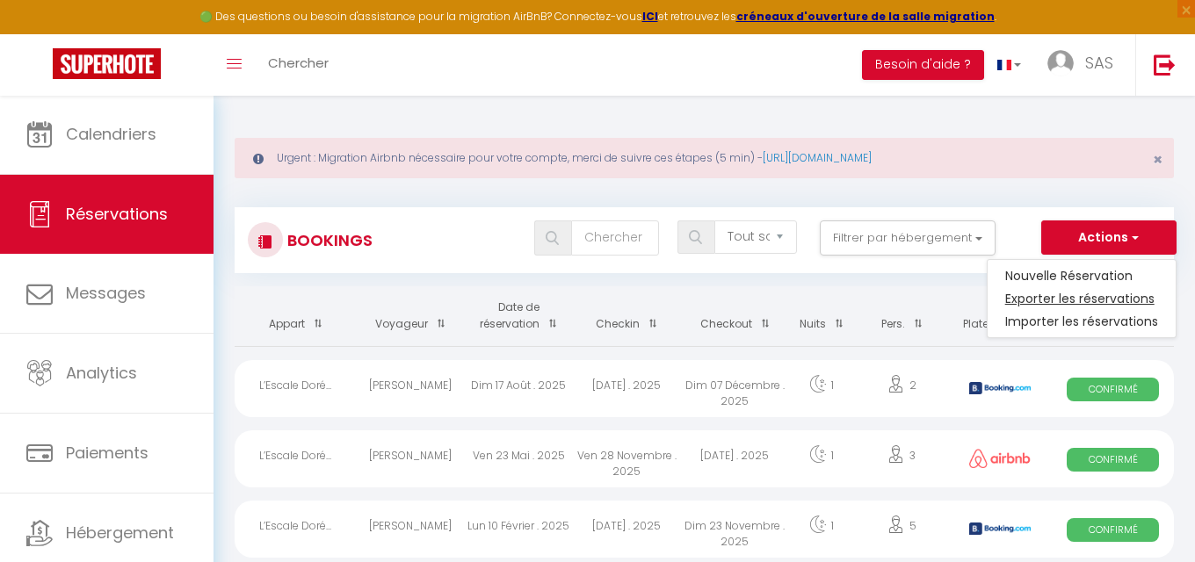
click at [1083, 295] on link "Exporter les réservations" at bounding box center [1081, 298] width 188 height 23
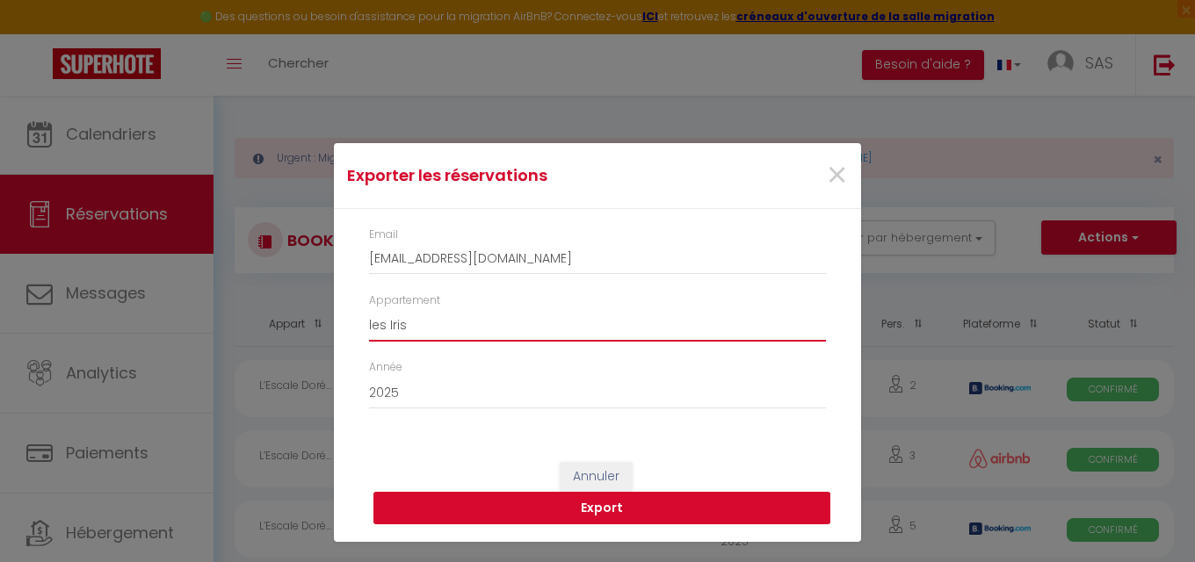
click at [740, 509] on button "Export" at bounding box center [601, 508] width 457 height 33
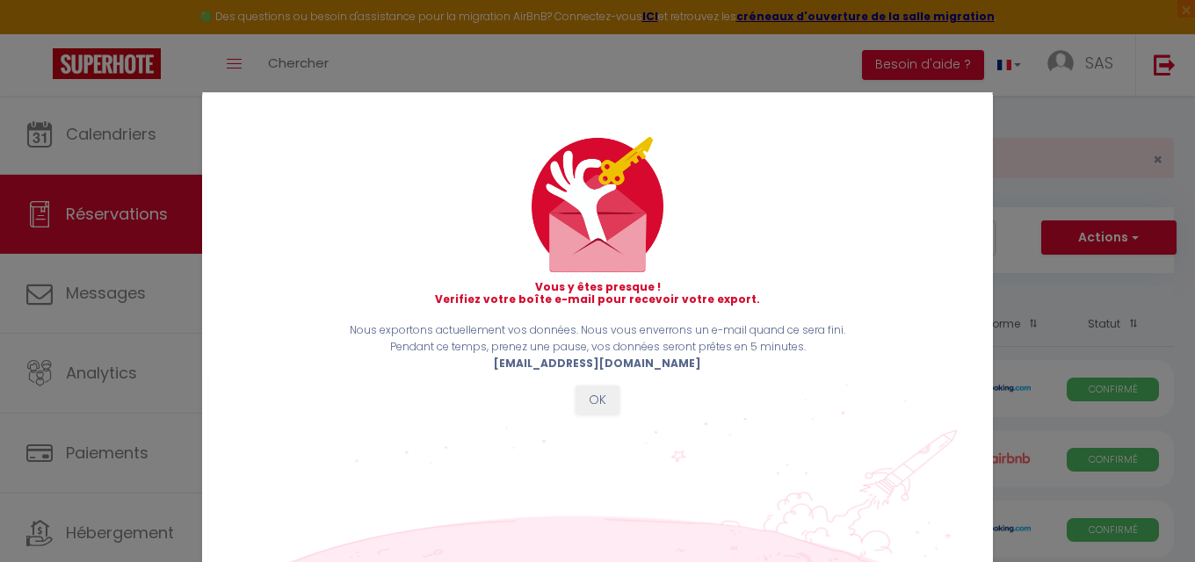
click at [594, 389] on button "OK" at bounding box center [597, 401] width 44 height 30
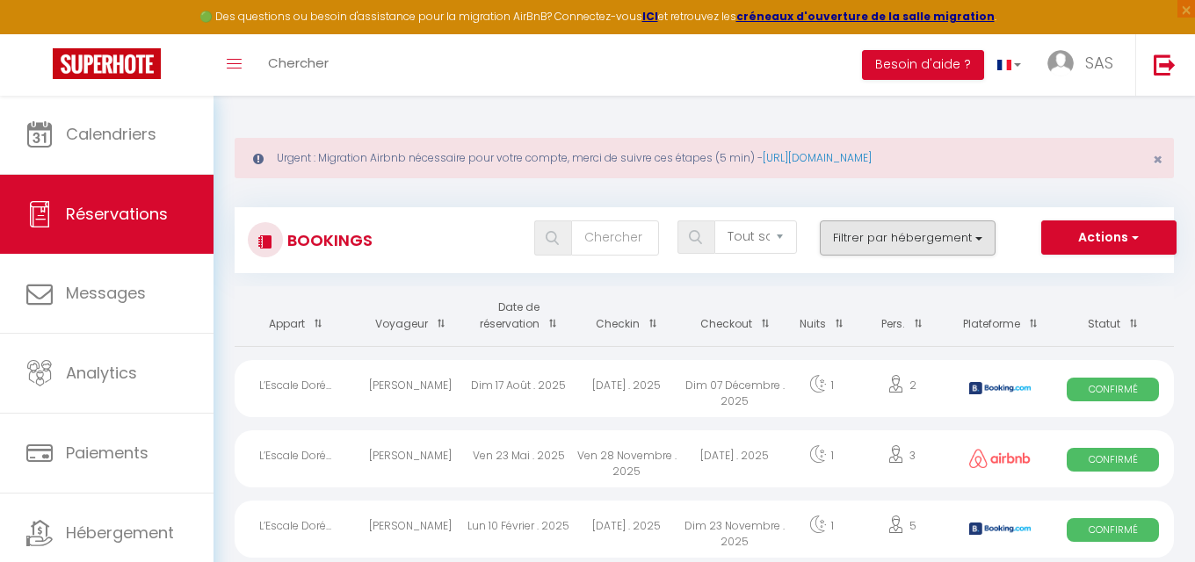
click at [969, 241] on button "Filtrer par hébergement" at bounding box center [908, 237] width 176 height 35
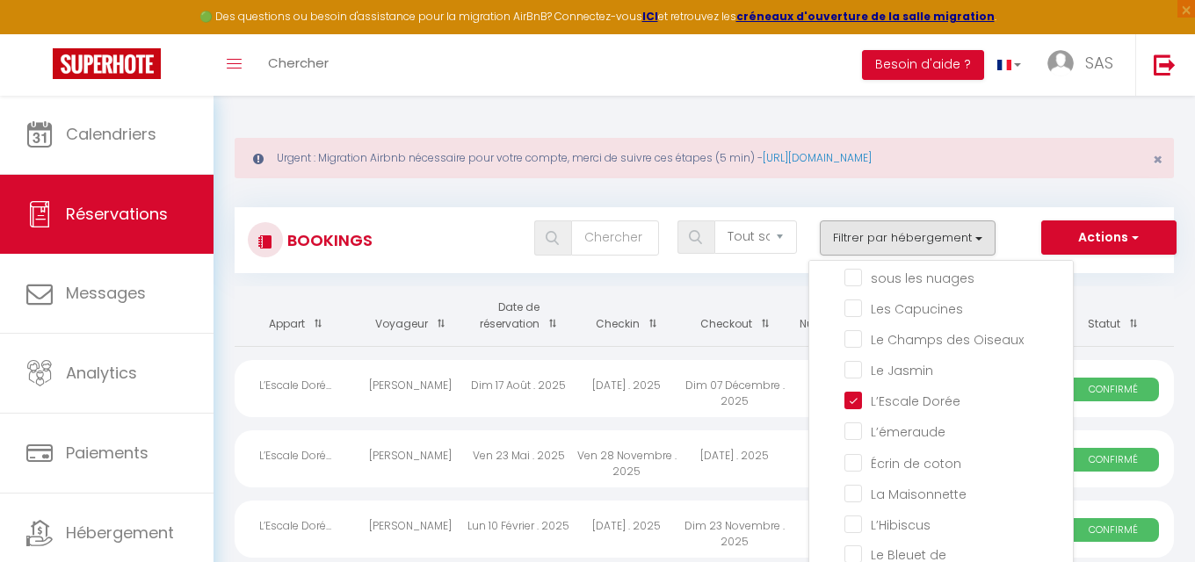
click at [1118, 235] on button "Actions" at bounding box center [1108, 237] width 135 height 35
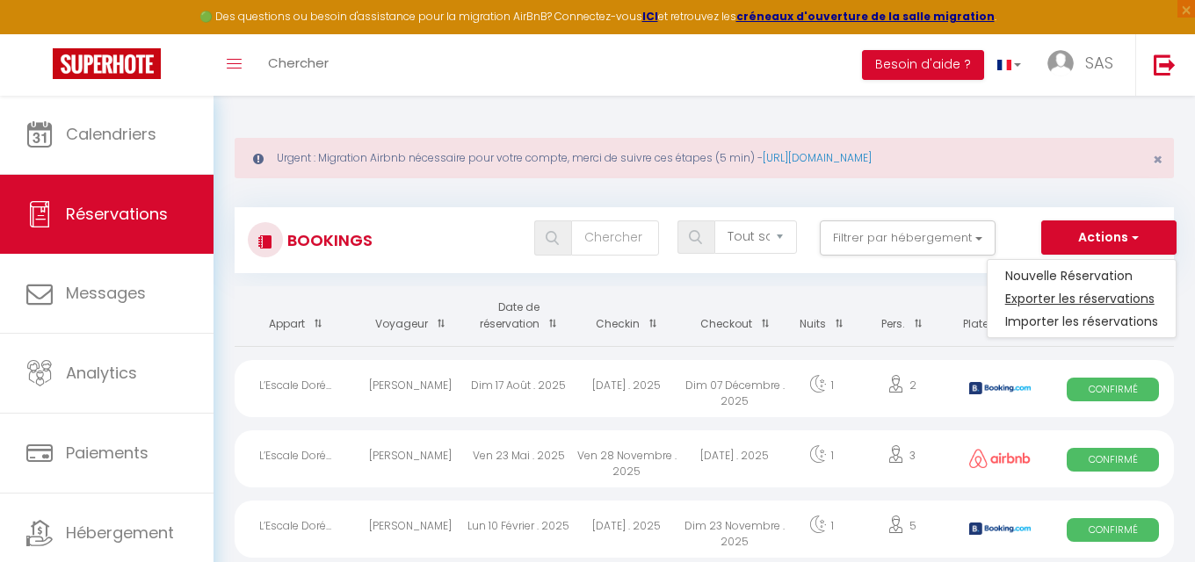
click at [1085, 299] on link "Exporter les réservations" at bounding box center [1081, 298] width 188 height 23
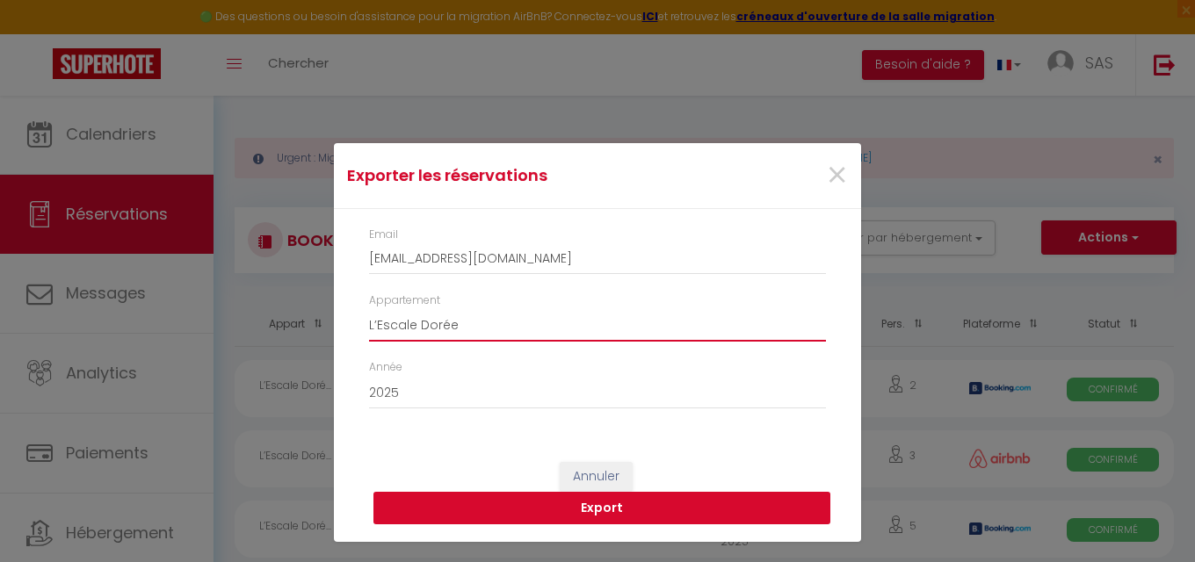
click at [691, 500] on button "Export" at bounding box center [601, 508] width 457 height 33
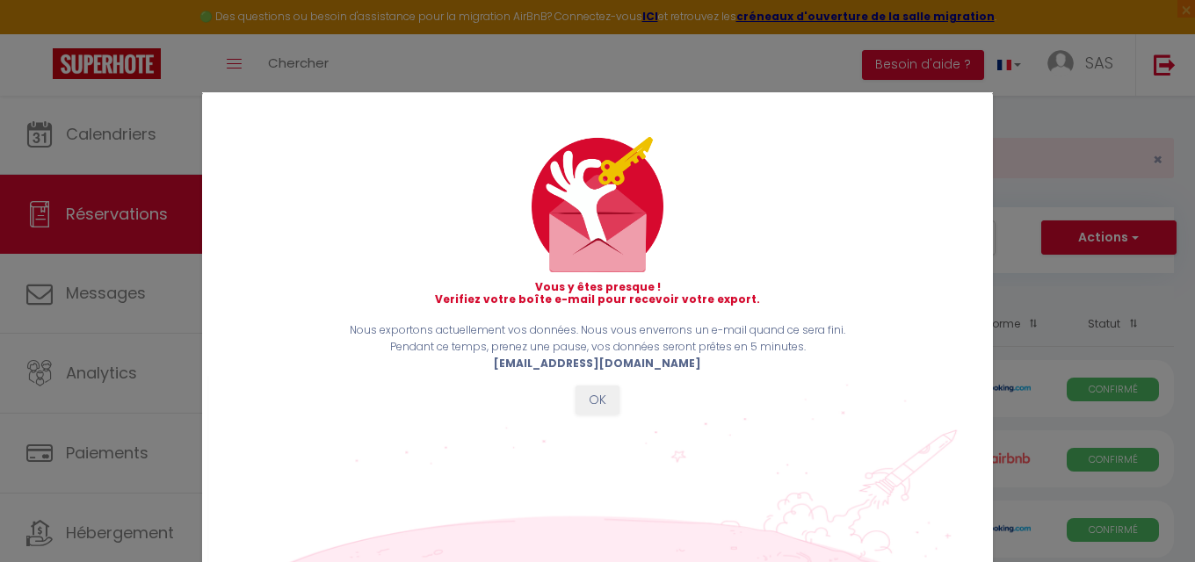
click at [605, 388] on button "OK" at bounding box center [597, 401] width 44 height 30
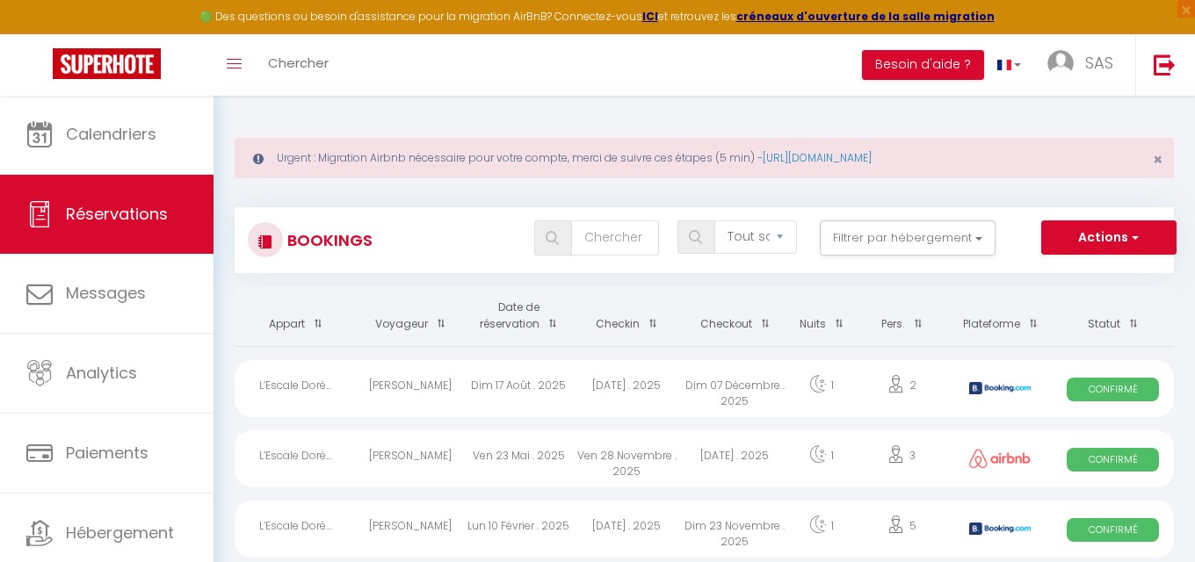
click at [1136, 235] on span "button" at bounding box center [1133, 237] width 11 height 18
click at [1094, 293] on link "Exporter les réservations" at bounding box center [1081, 298] width 188 height 23
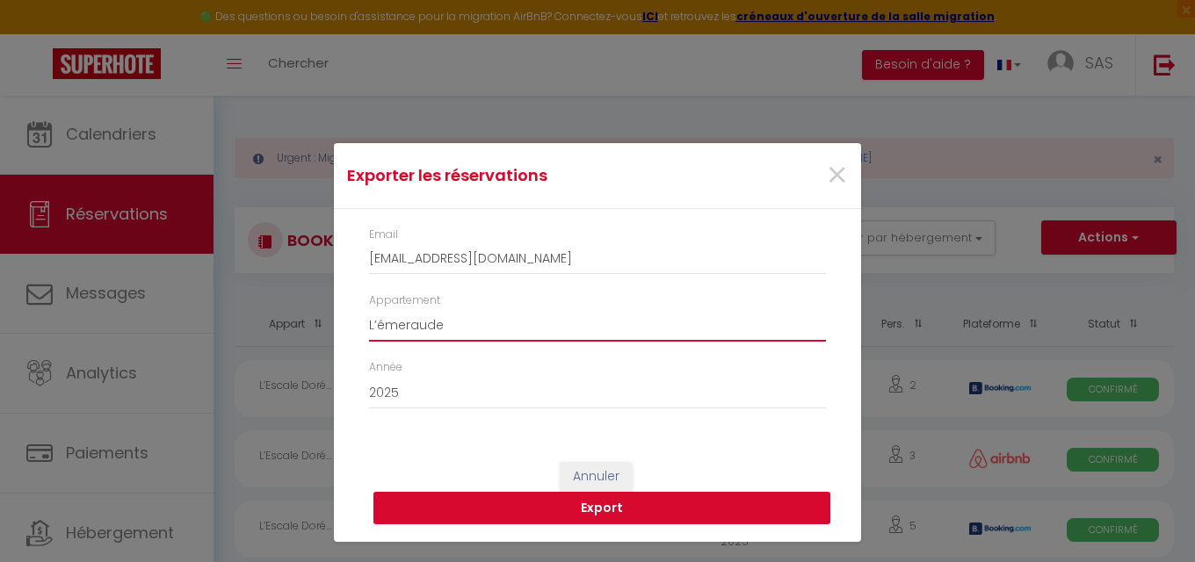
click at [697, 513] on button "Export" at bounding box center [601, 508] width 457 height 33
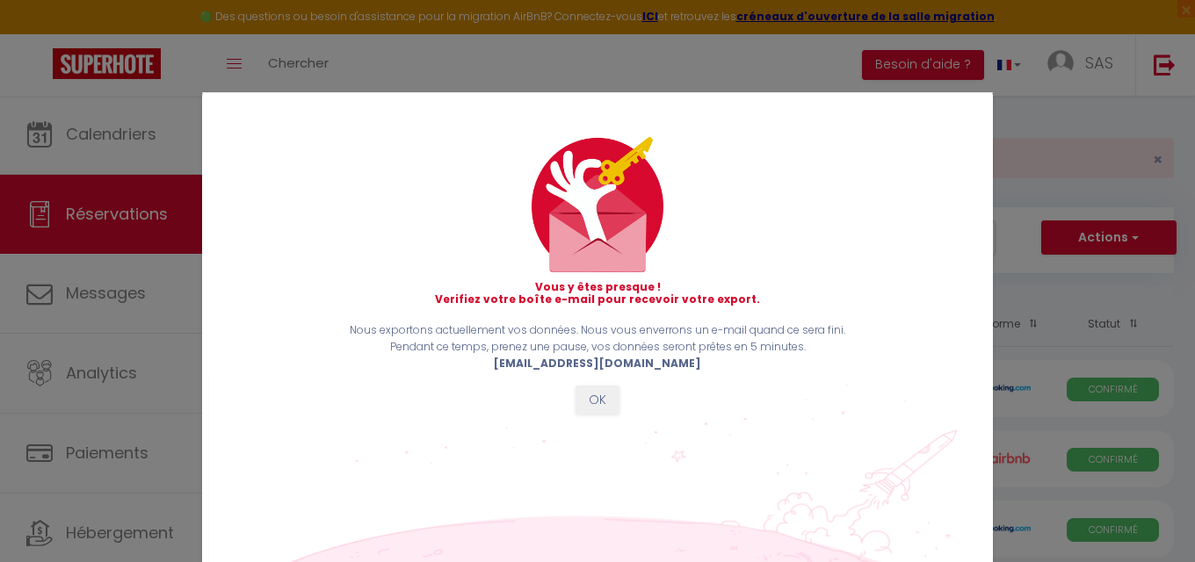
click at [600, 406] on button "OK" at bounding box center [597, 401] width 44 height 30
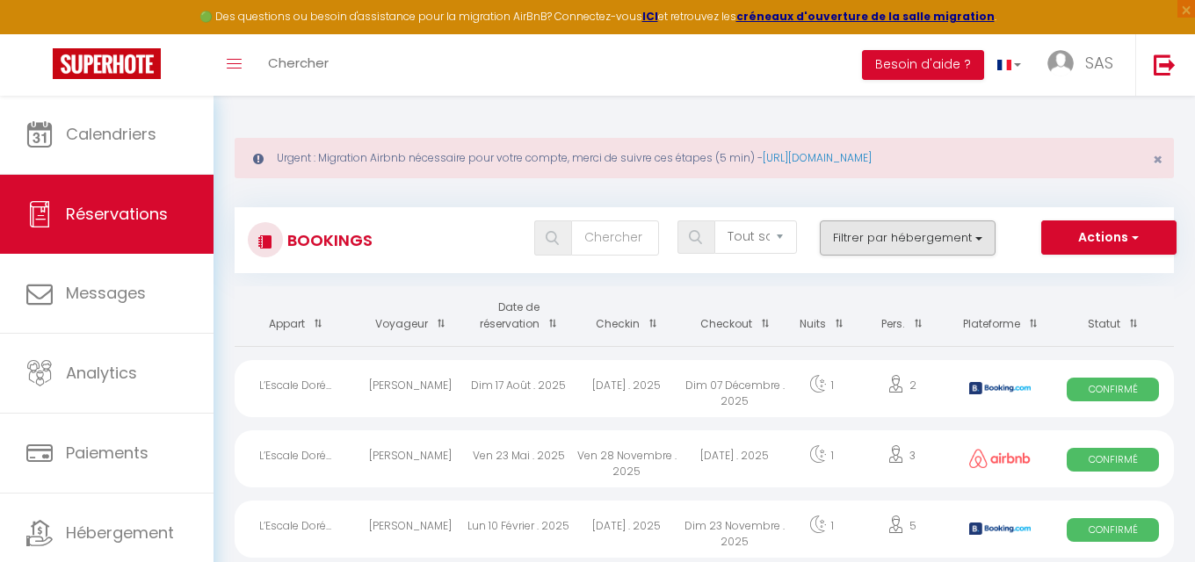
click at [971, 244] on button "Filtrer par hébergement" at bounding box center [908, 237] width 176 height 35
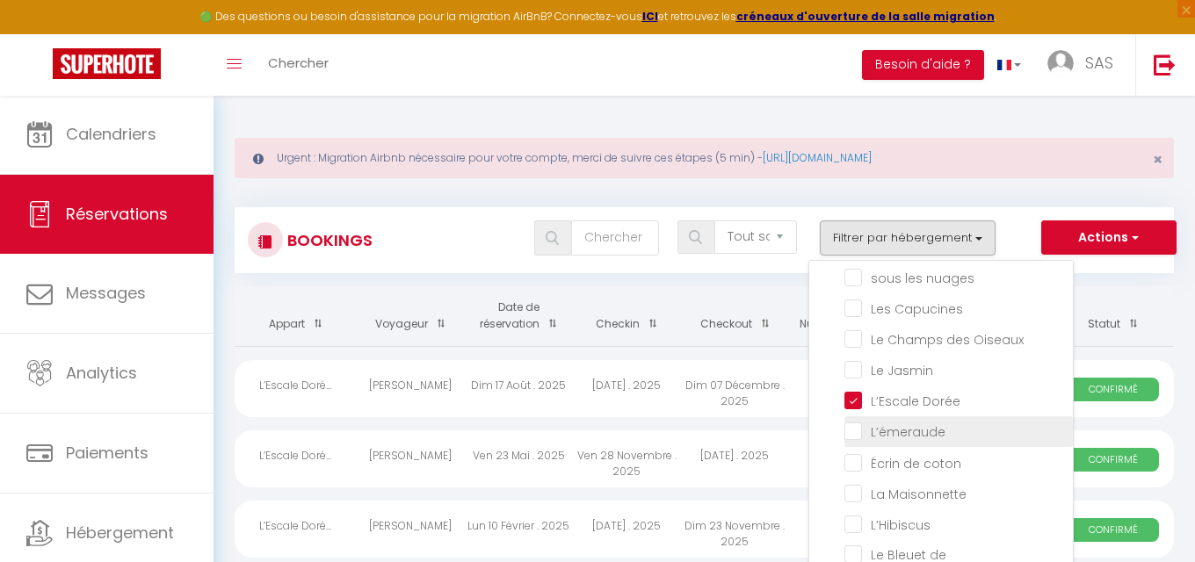
click at [857, 425] on input "L’émeraude" at bounding box center [958, 431] width 228 height 18
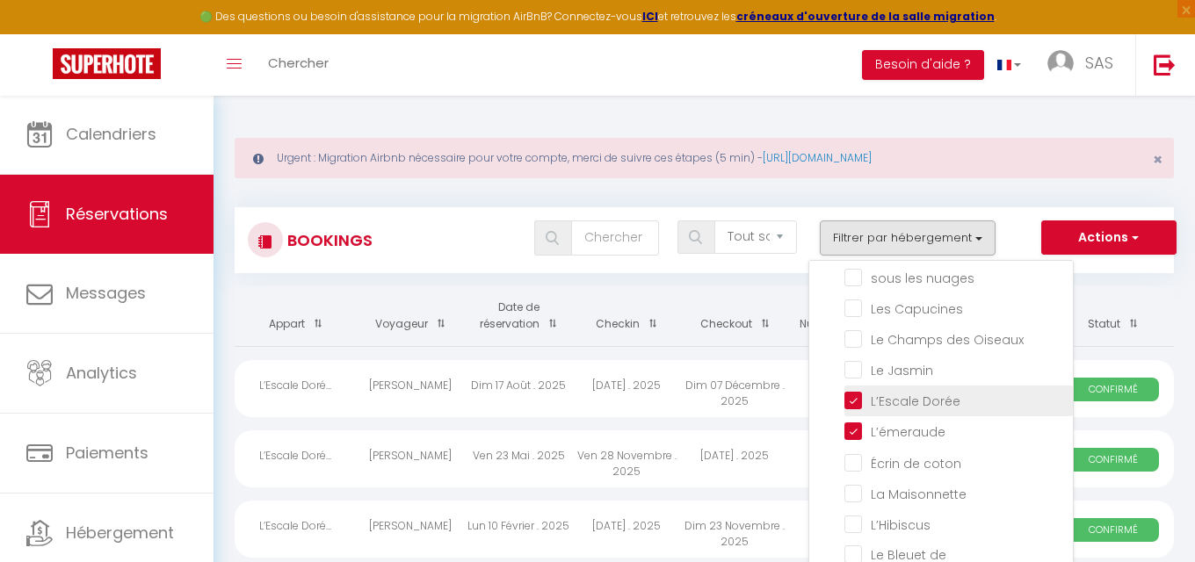
click at [856, 400] on input "L’Escale Dorée" at bounding box center [958, 400] width 228 height 18
click at [1128, 228] on span "button" at bounding box center [1133, 237] width 11 height 18
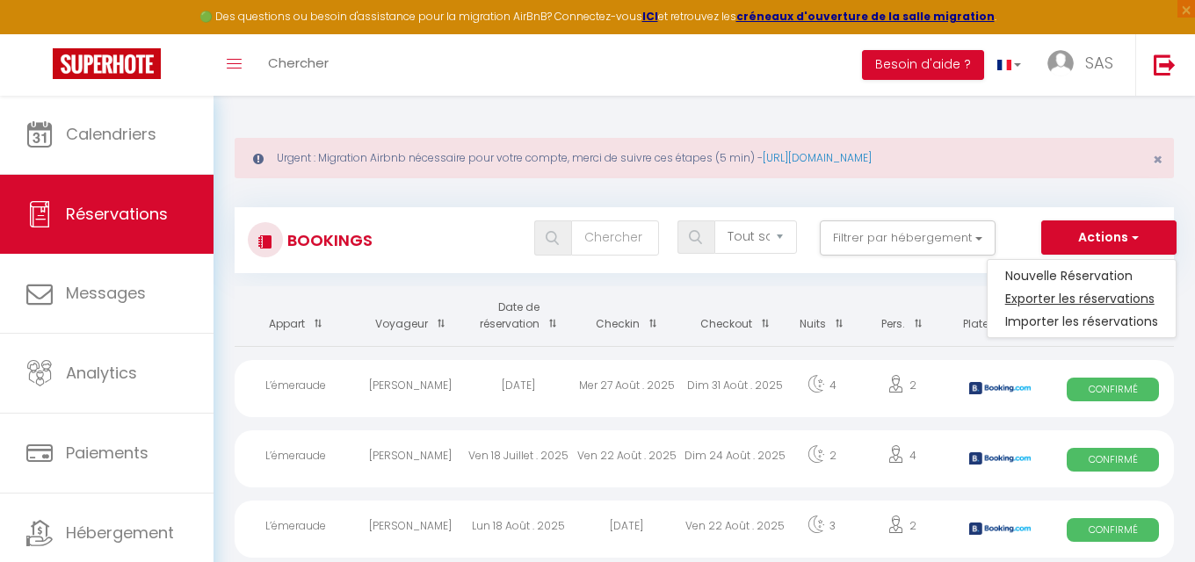
click at [1106, 294] on link "Exporter les réservations" at bounding box center [1081, 298] width 188 height 23
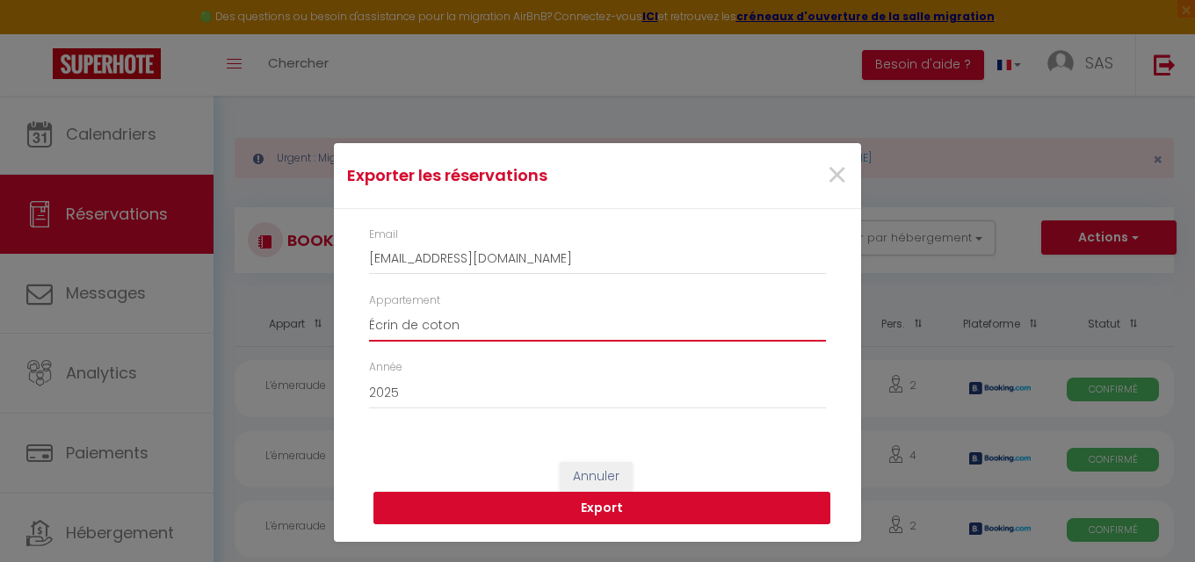
click at [704, 507] on button "Export" at bounding box center [601, 508] width 457 height 33
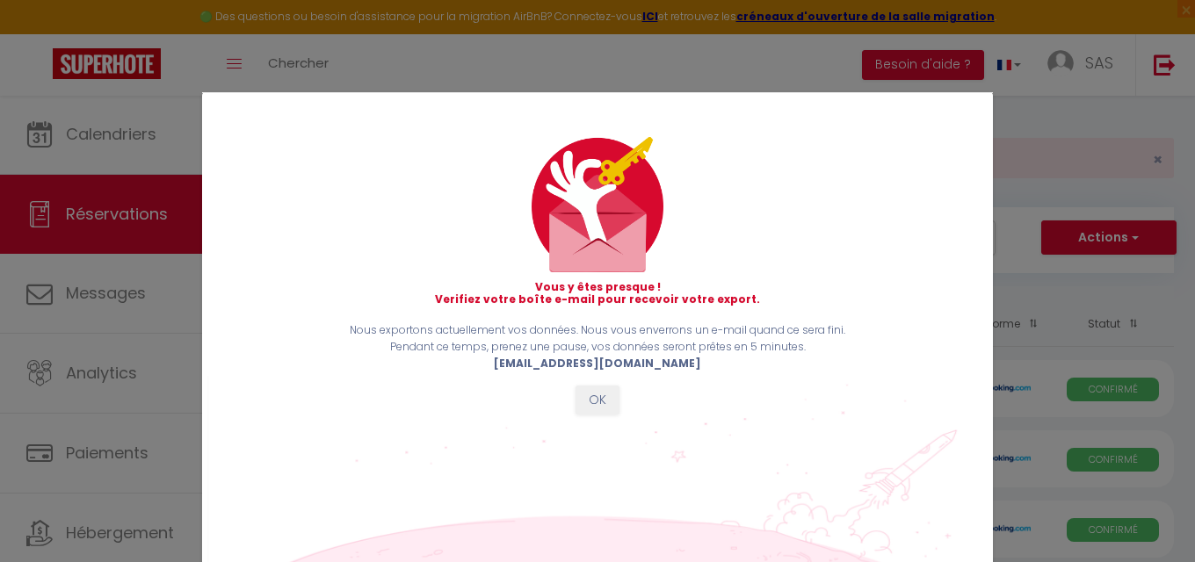
click at [604, 401] on button "OK" at bounding box center [597, 401] width 44 height 30
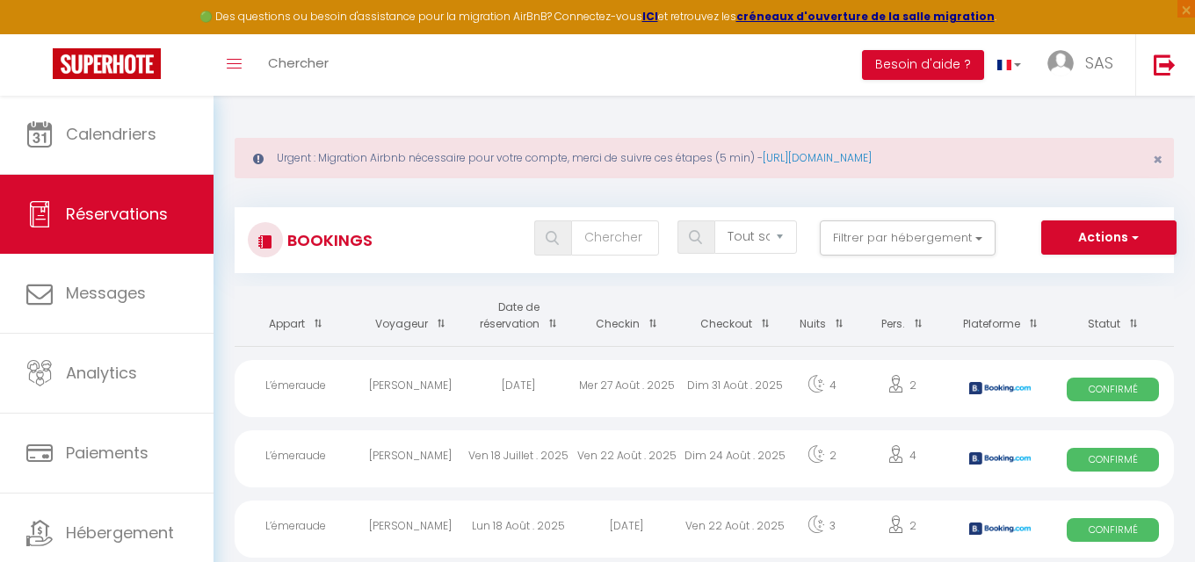
click at [1123, 237] on button "Actions" at bounding box center [1108, 237] width 135 height 35
click at [1071, 300] on link "Exporter les réservations" at bounding box center [1081, 298] width 188 height 23
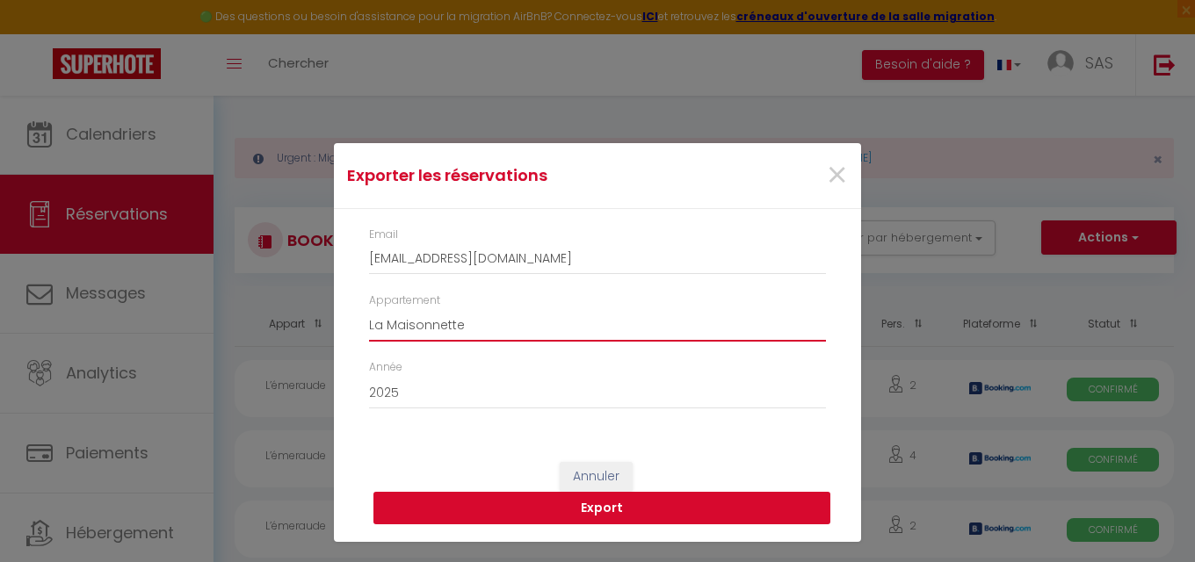
click at [660, 509] on button "Export" at bounding box center [601, 508] width 457 height 33
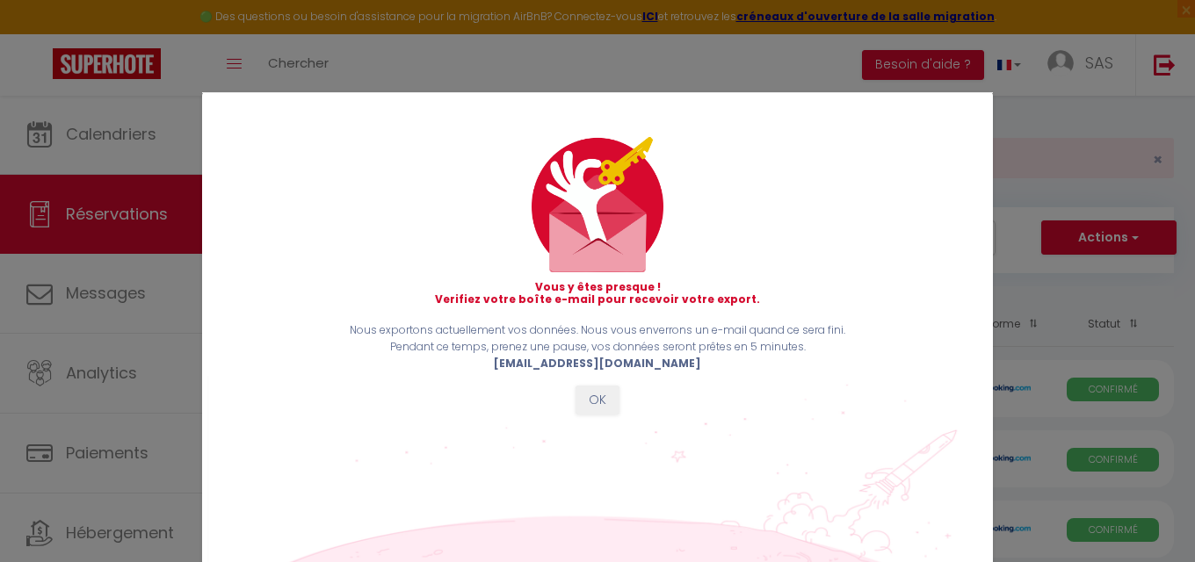
click at [593, 405] on button "OK" at bounding box center [597, 401] width 44 height 30
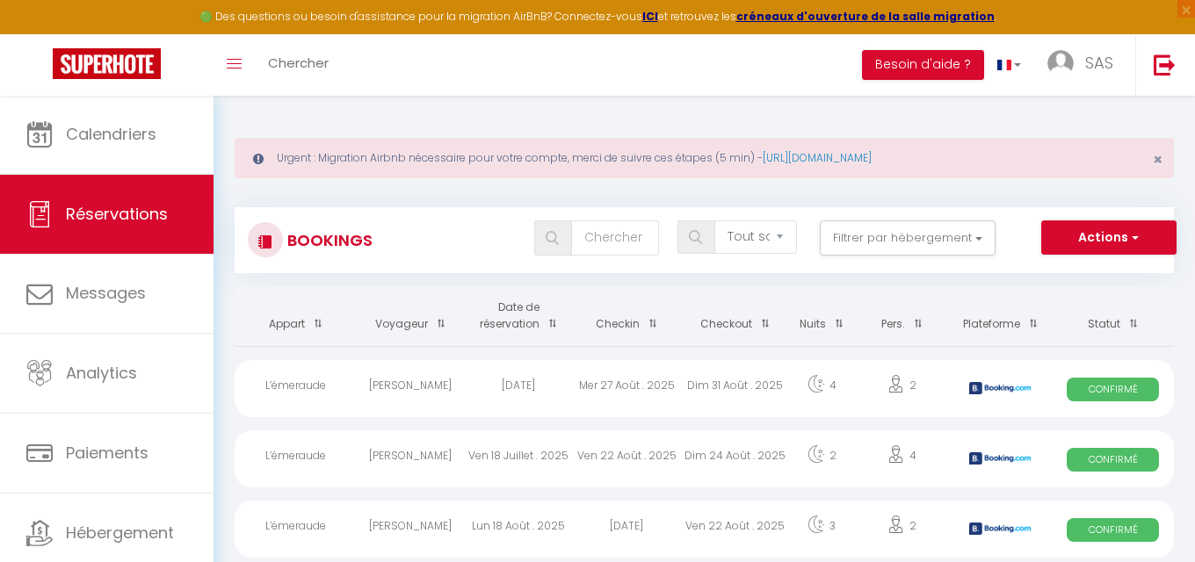
click at [1138, 230] on span "button" at bounding box center [1133, 237] width 11 height 18
click at [1039, 297] on link "Exporter les réservations" at bounding box center [1081, 298] width 188 height 23
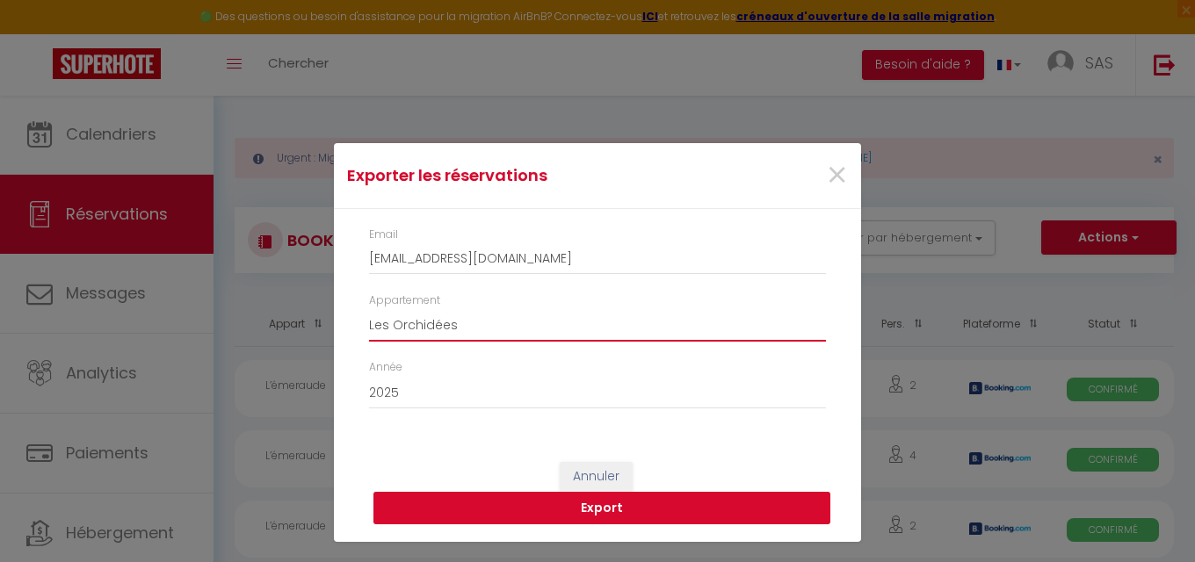
click at [675, 506] on button "Export" at bounding box center [601, 508] width 457 height 33
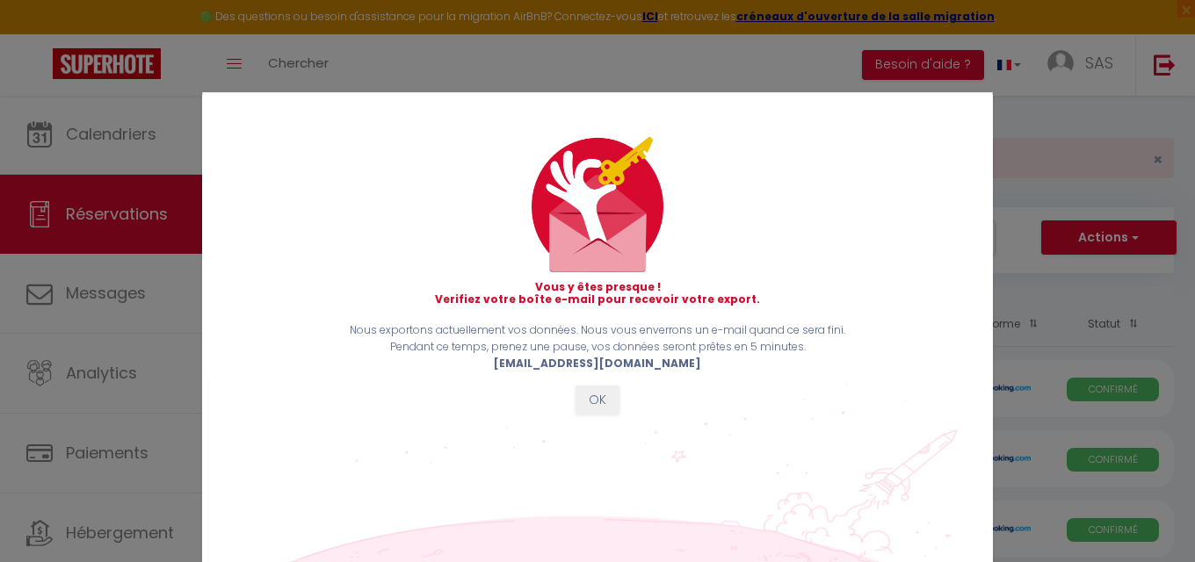
click at [596, 398] on button "OK" at bounding box center [597, 401] width 44 height 30
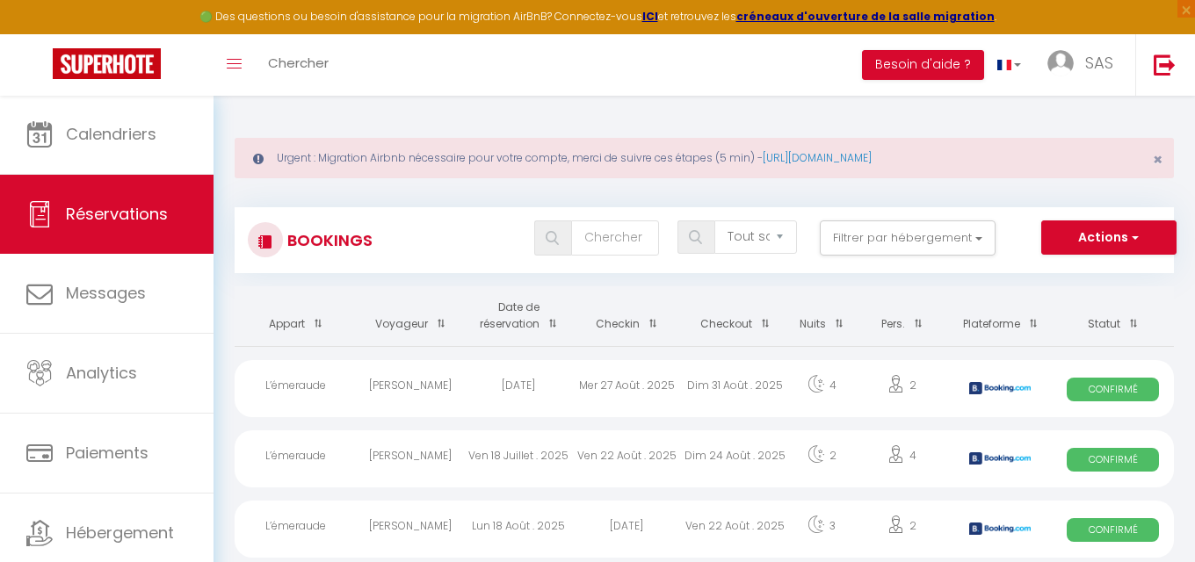
click at [1123, 246] on button "Actions" at bounding box center [1108, 237] width 135 height 35
click at [1098, 298] on link "Exporter les réservations" at bounding box center [1081, 298] width 188 height 23
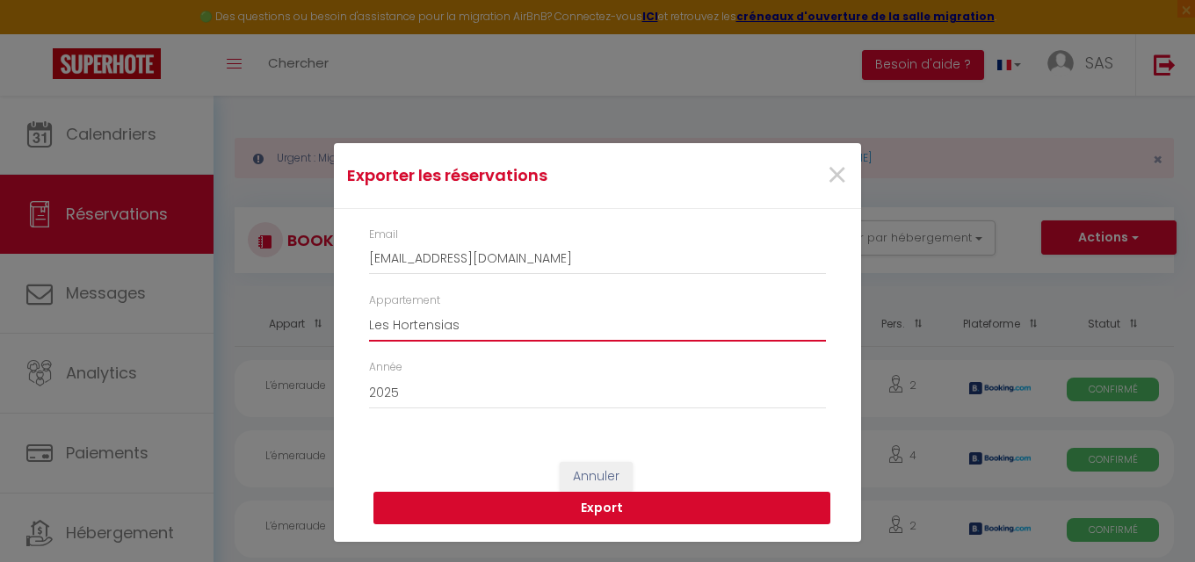
click at [627, 500] on button "Export" at bounding box center [601, 508] width 457 height 33
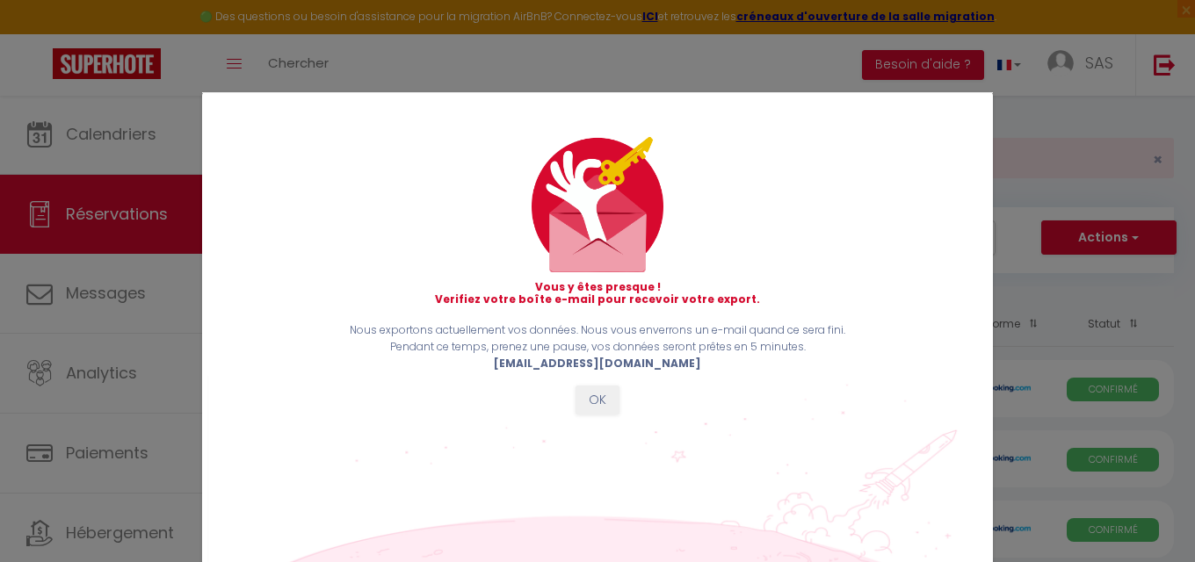
click at [591, 394] on button "OK" at bounding box center [597, 401] width 44 height 30
